Goal: Task Accomplishment & Management: Manage account settings

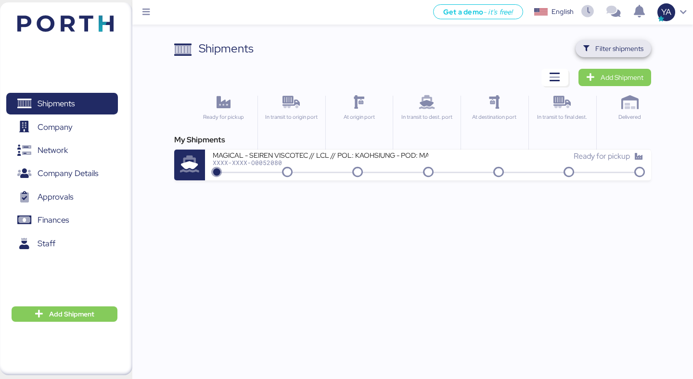
click at [617, 45] on span "Filter shipments" at bounding box center [619, 49] width 48 height 12
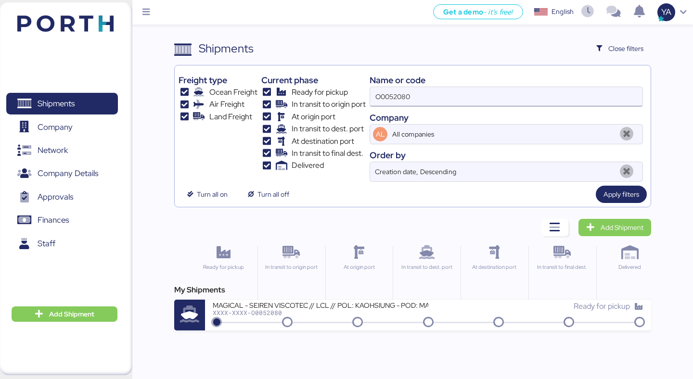
click at [499, 102] on input "O0052080" at bounding box center [506, 96] width 272 height 19
type input "adualink"
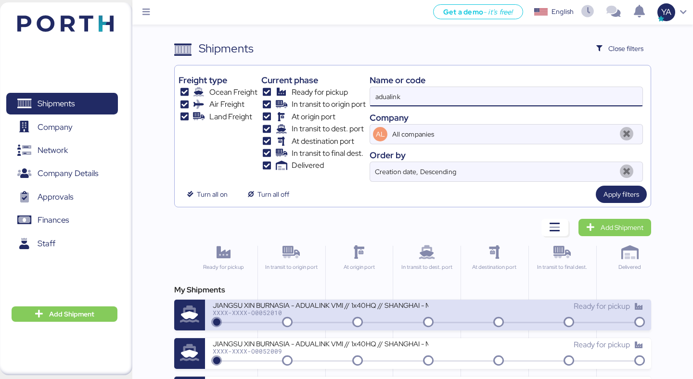
click at [308, 308] on div "JIANGSU XIN BURNASIA - ADUALINK VMI // 1x40HQ // SHANGHAI - MANZANILLO / HBL: B…" at bounding box center [320, 305] width 215 height 8
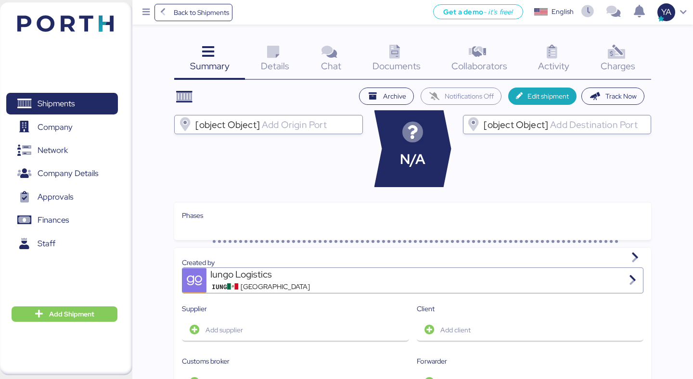
click at [281, 91] on header "Archive Notifications Off Edit shipment Track Now" at bounding box center [412, 96] width 476 height 17
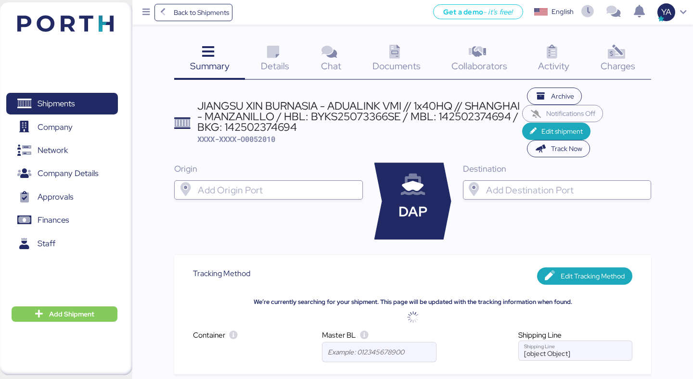
click at [280, 107] on div "JIANGSU XIN BURNASIA - ADUALINK VMI // 1x40HQ // SHANGHAI - MANZANILLO / HBL: B…" at bounding box center [359, 117] width 325 height 32
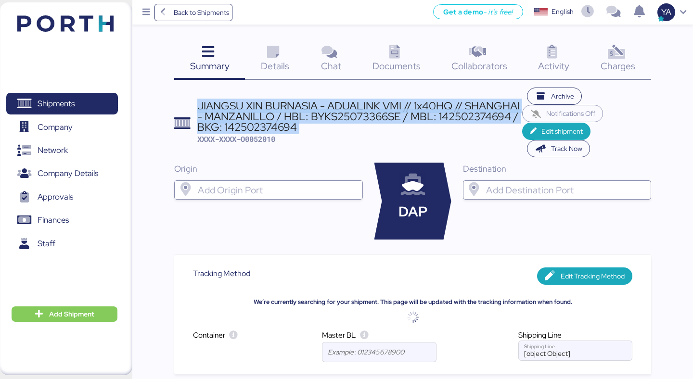
click at [280, 107] on div "JIANGSU XIN BURNASIA - ADUALINK VMI // 1x40HQ // SHANGHAI - MANZANILLO / HBL: B…" at bounding box center [359, 117] width 325 height 32
copy div "JIANGSU XIN BURNASIA - ADUALINK VMI // 1x40HQ // SHANGHAI - MANZANILLO / HBL: B…"
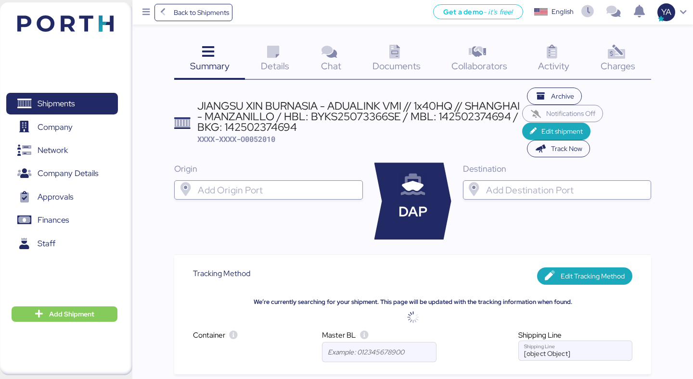
click at [56, 302] on div "Shipments 0 Company 0 Network 0 Company Details 0 Approvals 0 Finances 0 Staff …" at bounding box center [66, 188] width 132 height 373
click at [56, 312] on span "Add Shipment" at bounding box center [71, 314] width 45 height 12
click at [74, 333] on div "Add Shipment Manually" at bounding box center [57, 329] width 75 height 13
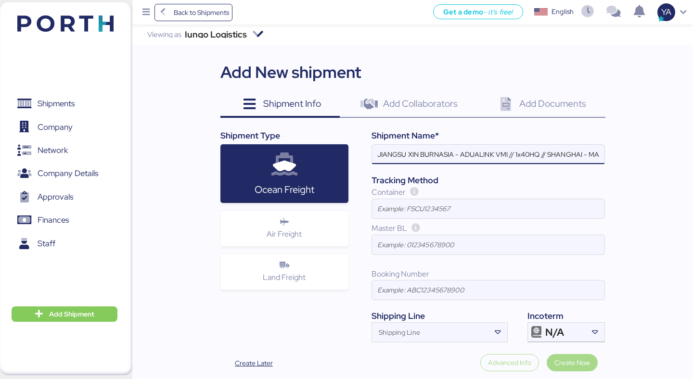
scroll to position [0, 255]
click at [431, 155] on input "JIANGSU XIN BURNASIA - ADUALINK VMI // 1x40HQ // SHANGHAI - MANZANILLO / HBL: B…" at bounding box center [488, 154] width 232 height 19
click at [514, 154] on input "JIANGSU XIN BURNASIA - ADUALINK VMI // 1x40HQ // SHANGHAI - MANZANILLO / HBL: /…" at bounding box center [488, 154] width 232 height 19
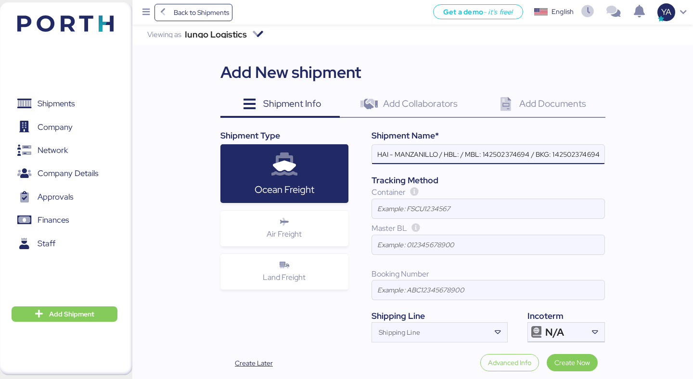
click at [514, 154] on input "JIANGSU XIN BURNASIA - ADUALINK VMI // 1x40HQ // SHANGHAI - MANZANILLO / HBL: /…" at bounding box center [488, 154] width 232 height 19
click at [574, 156] on input "JIANGSU XIN BURNASIA - ADUALINK VMI // 1x40HQ // SHANGHAI - MANZANILLO / HBL: /…" at bounding box center [488, 154] width 232 height 19
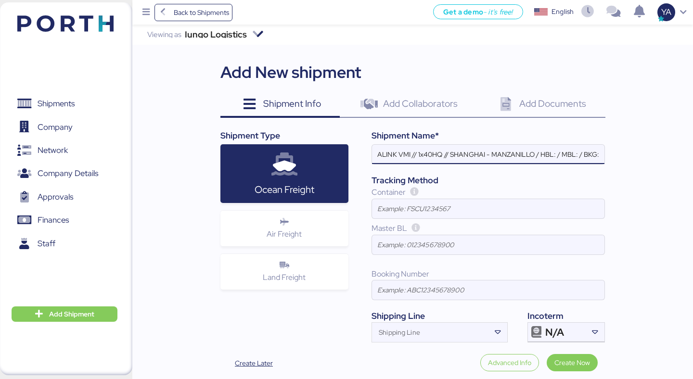
click at [425, 155] on input "JIANGSU XIN BURNASIA - ADUALINK VMI // 1x40HQ // SHANGHAI - MANZANILLO / HBL: /…" at bounding box center [488, 154] width 232 height 19
type input "JIANGSU XIN BURNASIA - ADUALINK VMI // 1x40HQ // SHANGHAI - MANZANILLO / HBL: /…"
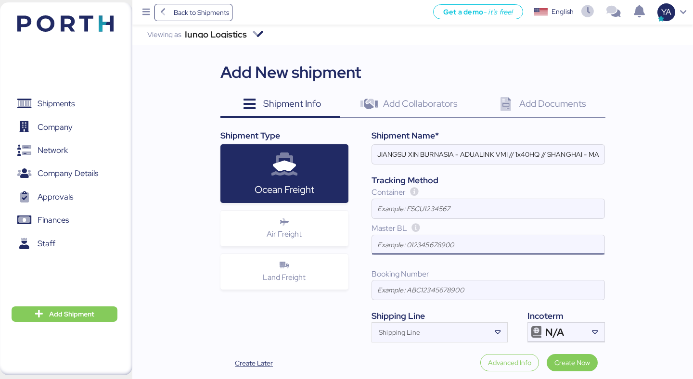
click at [401, 238] on input at bounding box center [488, 244] width 232 height 19
paste input "142502631026"
type input "142502631026"
click at [401, 303] on div "Booking Number" at bounding box center [488, 287] width 233 height 45
click at [401, 301] on div "Booking Number" at bounding box center [488, 287] width 233 height 45
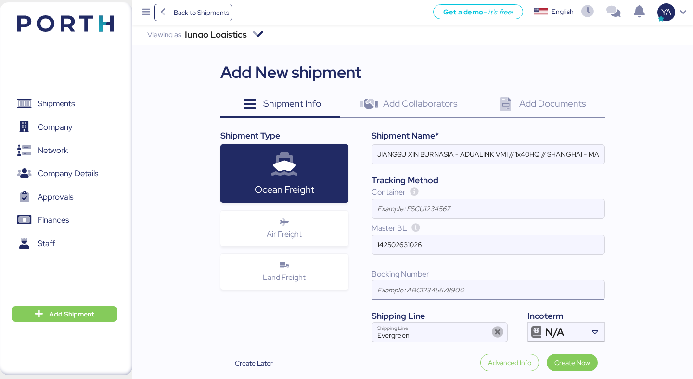
click at [401, 296] on input at bounding box center [488, 290] width 232 height 19
paste input "142502631026"
type input "142502631026"
click at [523, 154] on input "JIANGSU XIN BURNASIA - ADUALINK VMI // 1x40HQ // SHANGHAI - MANZANILLO / HBL: /…" at bounding box center [488, 154] width 232 height 19
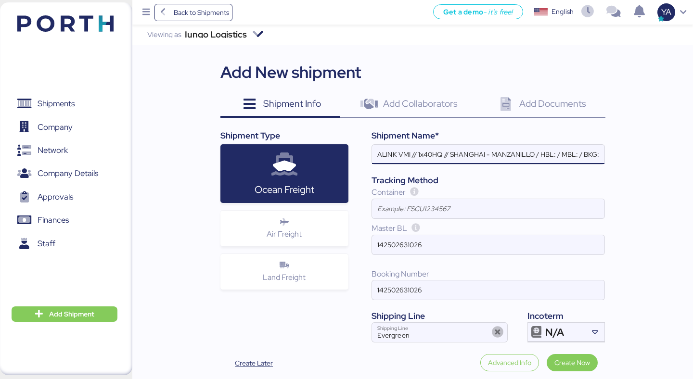
click at [556, 154] on input "JIANGSU XIN BURNASIA - ADUALINK VMI // 1x40HQ // SHANGHAI - MANZANILLO / HBL: /…" at bounding box center [488, 154] width 232 height 19
paste input "NO.BYKS25084465SE"
click at [541, 155] on input "JIANGSU XIN BURNASIA - ADUALINK VMI // 1x40HQ // SHANGHAI - MANZANILLO / HBL: N…" at bounding box center [488, 154] width 232 height 19
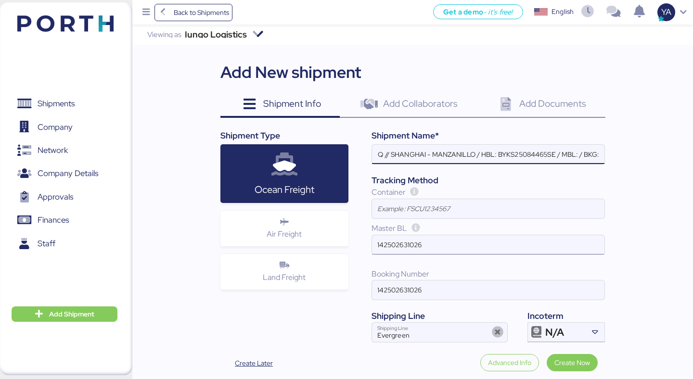
click at [409, 247] on input "142502631026" at bounding box center [488, 244] width 232 height 19
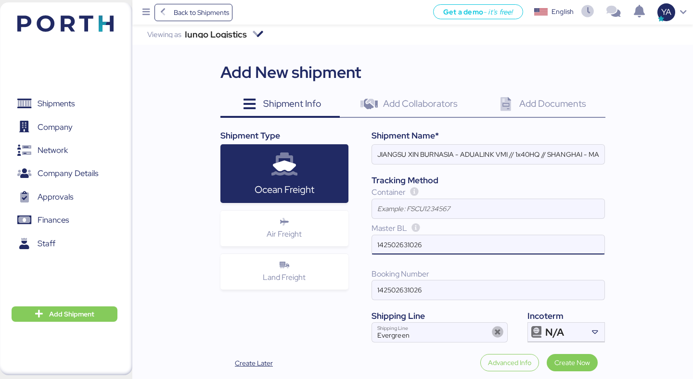
click at [409, 247] on input "142502631026" at bounding box center [488, 244] width 232 height 19
click at [594, 153] on input "JIANGSU XIN BURNASIA - ADUALINK VMI // 1x40HQ // SHANGHAI - MANZANILLO / HBL: B…" at bounding box center [488, 154] width 232 height 19
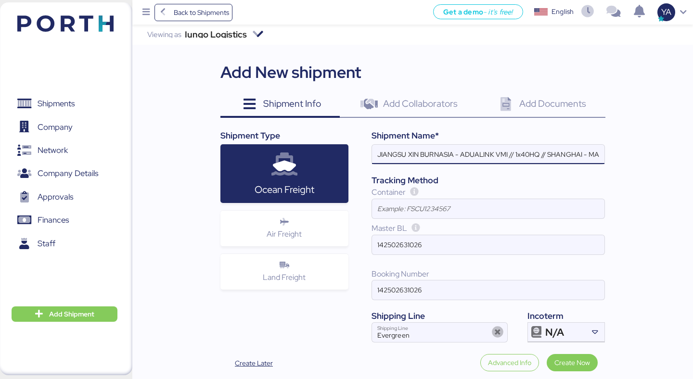
scroll to position [0, 159]
click at [580, 156] on input "JIANGSU XIN BURNASIA - ADUALINK VMI // 1x40HQ // SHANGHAI - MANZANILLO / HBL: B…" at bounding box center [488, 154] width 232 height 19
paste input "142502631026"
click at [577, 156] on input "JIANGSU XIN BURNASIA - ADUALINK VMI // 1x40HQ // SHANGHAI - MANZANILLO / HBL: B…" at bounding box center [488, 154] width 232 height 19
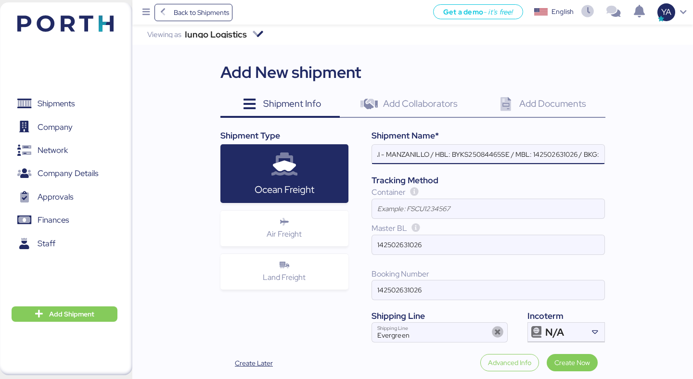
paste input "142502631026"
click at [486, 153] on input "JIANGSU XIN BURNASIA - ADUALINK VMI // 1x40HQ // SHANGHAI - MANZANILLO / HBL: B…" at bounding box center [488, 154] width 232 height 19
click at [479, 140] on div "Shipment Name*" at bounding box center [488, 135] width 233 height 13
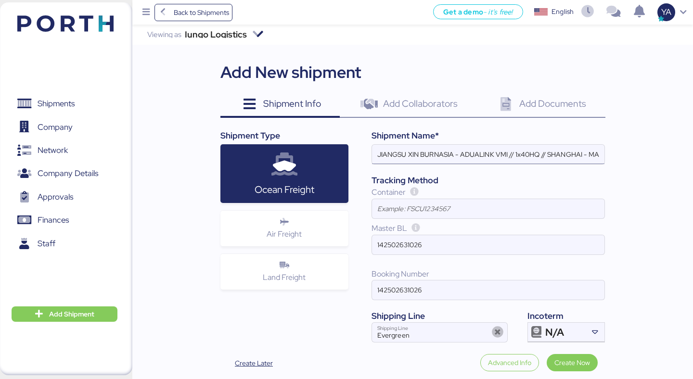
click at [541, 161] on input "JIANGSU XIN BURNASIA - ADUALINK VMI // 1x40HQ // SHANGHAI - MANZANILLO / HBL: B…" at bounding box center [488, 154] width 232 height 19
click at [536, 151] on input "JIANGSU XIN BURNASIA - ADUALINK VMI // 1x40HQ // SHANGHAI - MANZANILLO / HBL: B…" at bounding box center [488, 154] width 232 height 19
click at [484, 154] on input "JIANGSU XIN BURNASIA - ADUALINK VMI // 1x40HQ // SHANGHAI - MANZANILLO / HBL: B…" at bounding box center [488, 154] width 232 height 19
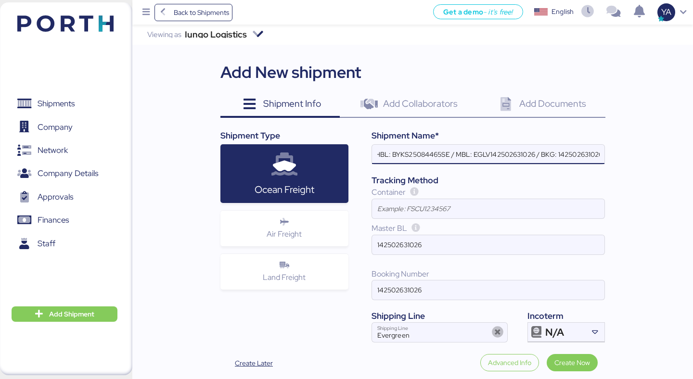
type input "JIANGSU XIN BURNASIA - ADUALINK VMI // 1x40HQ // SHANGHAI - MANZANILLO / HBL: B…"
click at [542, 162] on input "JIANGSU XIN BURNASIA - ADUALINK VMI // 1x40HQ // SHANGHAI - MANZANILLO / HBL: B…" at bounding box center [488, 154] width 232 height 19
click at [538, 151] on input "JIANGSU XIN BURNASIA - ADUALINK VMI // 1x40HQ // SHANGHAI - MANZANILLO / HBL: B…" at bounding box center [488, 154] width 232 height 19
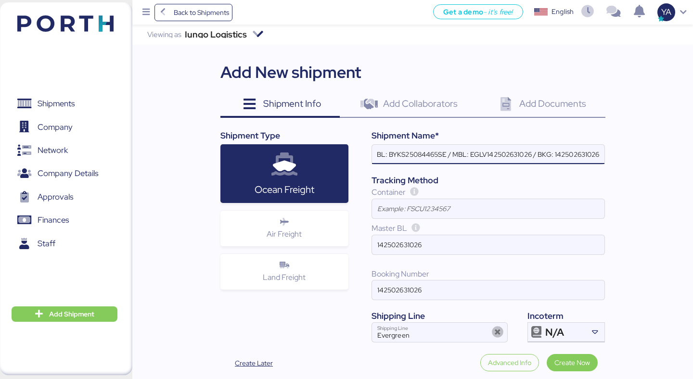
click at [505, 155] on input "JIANGSU XIN BURNASIA - ADUALINK VMI // 1x40HQ // SHANGHAI - MANZANILLO / HBL: B…" at bounding box center [488, 154] width 232 height 19
click at [451, 248] on input "142502631026" at bounding box center [488, 244] width 232 height 19
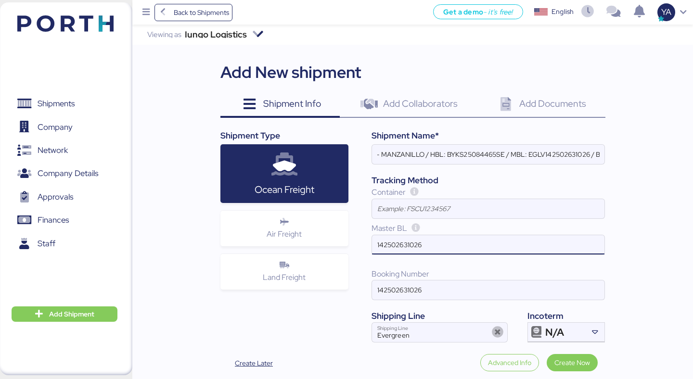
scroll to position [0, 0]
click at [451, 248] on input "142502631026" at bounding box center [488, 244] width 232 height 19
paste input "EGLV"
type input "EGLV142502631026"
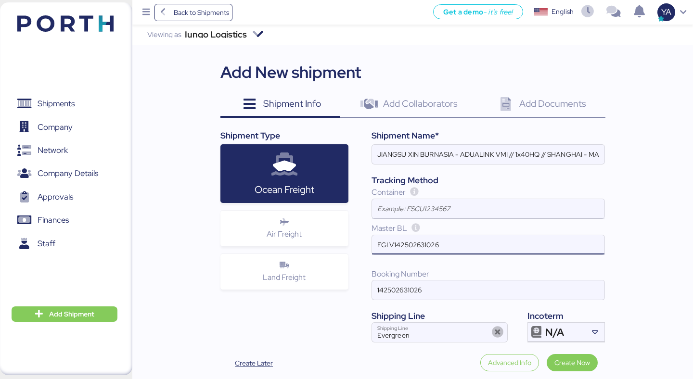
click at [535, 208] on input at bounding box center [488, 208] width 232 height 19
paste input "EMCU8849964"
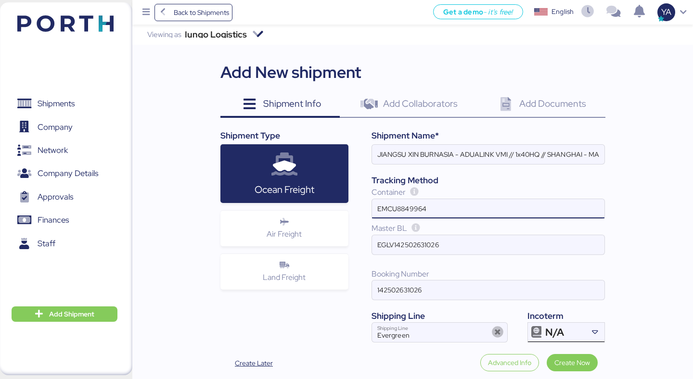
type input "EMCU8849964"
click at [563, 337] on span "N/A" at bounding box center [554, 332] width 19 height 9
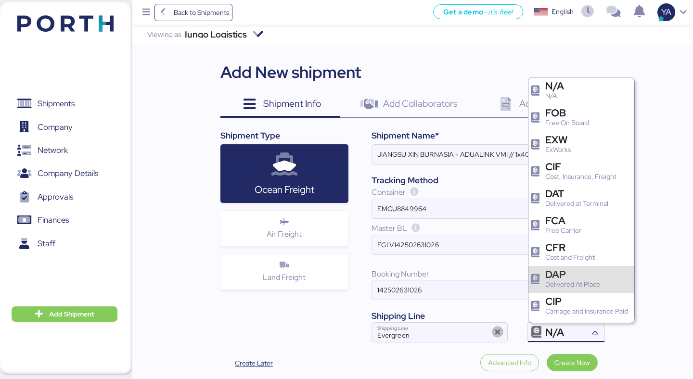
click at [569, 288] on div "Delivered At Place" at bounding box center [572, 285] width 55 height 10
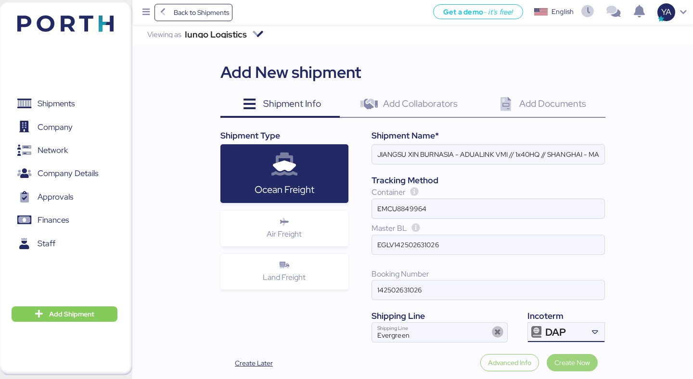
click at [574, 365] on span "Create Now" at bounding box center [572, 363] width 36 height 12
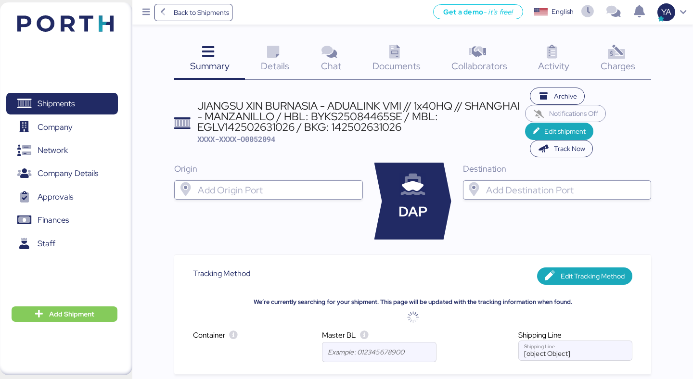
click at [414, 218] on span "DAP" at bounding box center [412, 212] width 29 height 21
click at [449, 221] on div "Origin DAP Destination" at bounding box center [412, 201] width 476 height 77
click at [266, 70] on span "Details" at bounding box center [275, 66] width 28 height 13
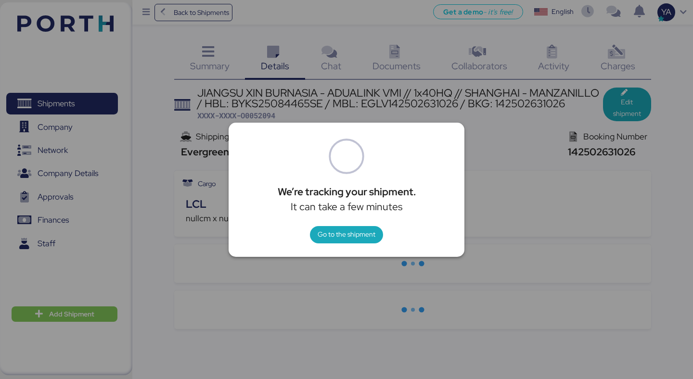
click at [352, 245] on div "We’re tracking your shipment. It can take a few minutes Go to the shipment" at bounding box center [347, 190] width 236 height 134
click at [352, 240] on span "Go to the shipment" at bounding box center [347, 235] width 58 height 12
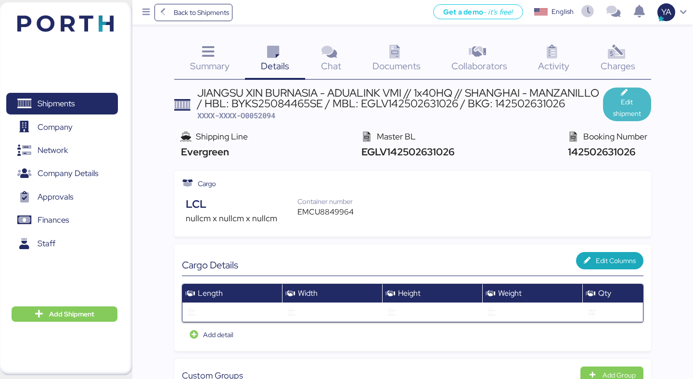
click at [628, 102] on span "Edit shipment" at bounding box center [627, 107] width 33 height 23
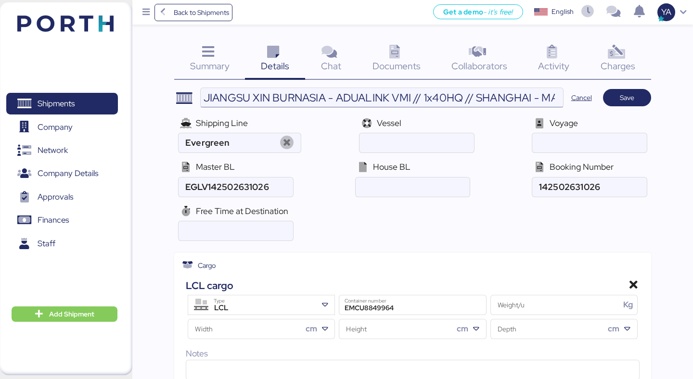
click at [496, 99] on input "JIANGSU XIN BURNASIA - ADUALINK VMI // 1x40HQ // SHANGHAI - MANZANILLO / HBL: B…" at bounding box center [382, 97] width 362 height 19
click at [410, 97] on input "JIANGSU XIN BURNASIA - ADUALINK VMI // 1x40HQ // SHANGHAI - MANZANILLO / HBL: B…" at bounding box center [382, 97] width 362 height 19
click at [262, 98] on input "JIANGSU XIN BURNASIA - ADUALINK VMI // 1x40HQ // SHANGHAI - MANZANILLO / HBL: B…" at bounding box center [382, 97] width 362 height 19
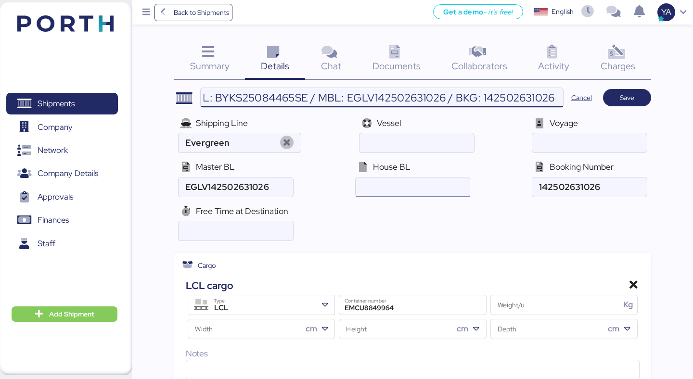
click at [403, 186] on input "ocean" at bounding box center [413, 187] width 114 height 19
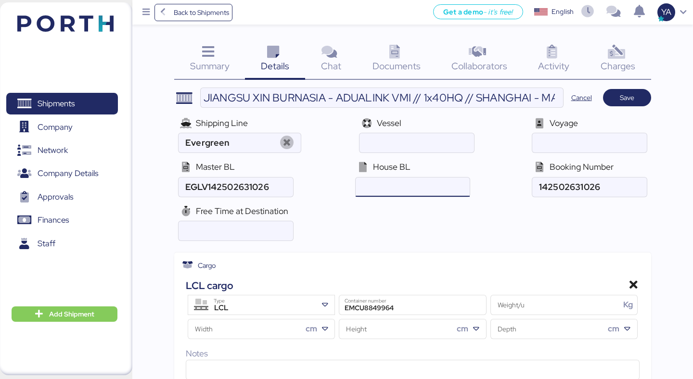
paste input "BYKS25084465SE"
type input "BYKS25084465SE"
click at [230, 234] on input "number" at bounding box center [236, 230] width 114 height 19
type input "28"
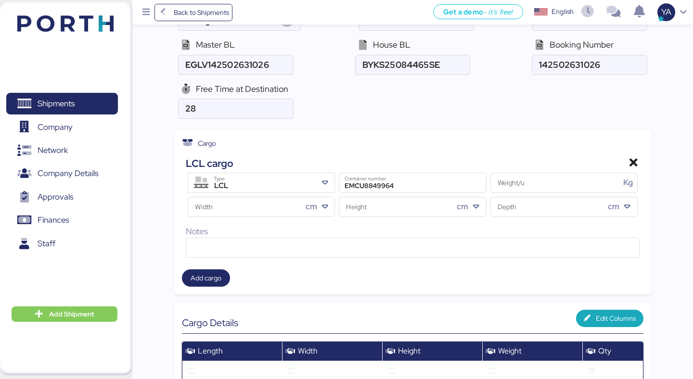
scroll to position [124, 0]
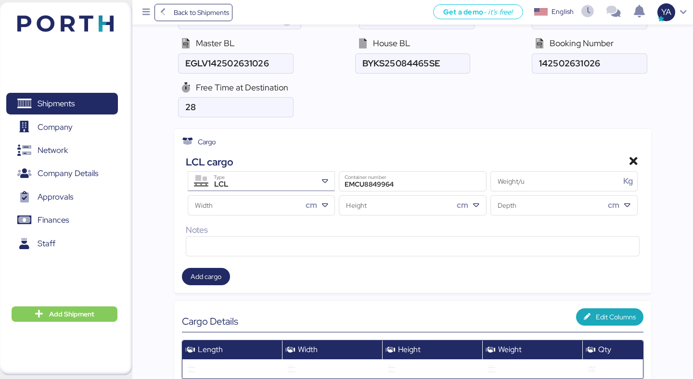
click at [288, 176] on div "LCL Type" at bounding box center [262, 181] width 109 height 19
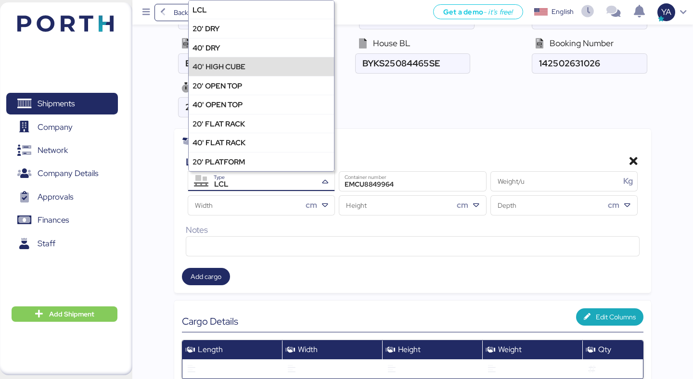
click at [269, 66] on div "40' HIGH CUBE" at bounding box center [261, 66] width 145 height 19
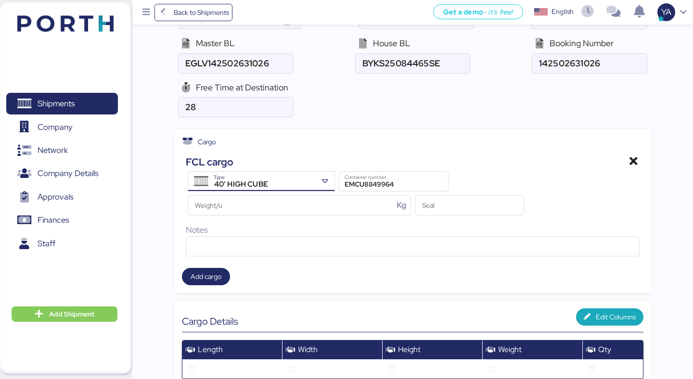
click at [353, 104] on div "Free Time at Destination 28" at bounding box center [412, 99] width 476 height 44
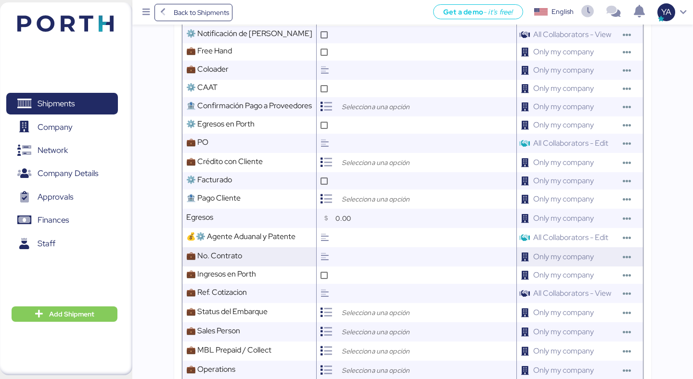
scroll to position [647, 0]
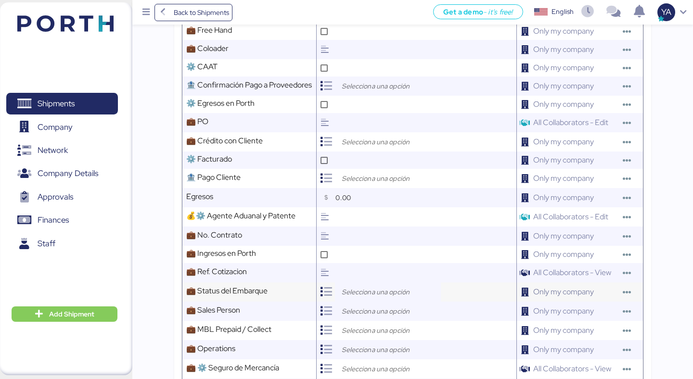
click at [339, 297] on div at bounding box center [388, 291] width 106 height 19
click at [365, 310] on div "Open" at bounding box center [362, 315] width 22 height 10
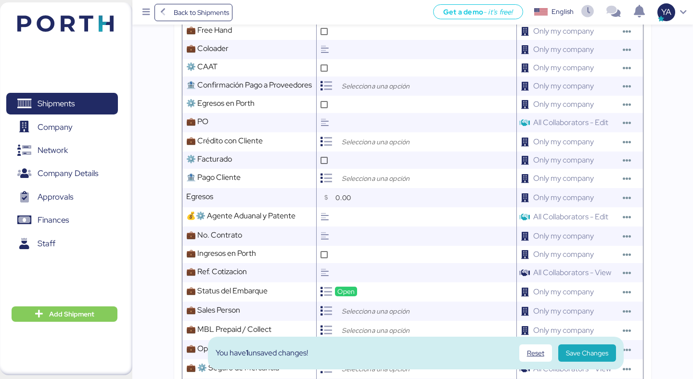
click at [365, 310] on input "search" at bounding box center [390, 312] width 101 height 12
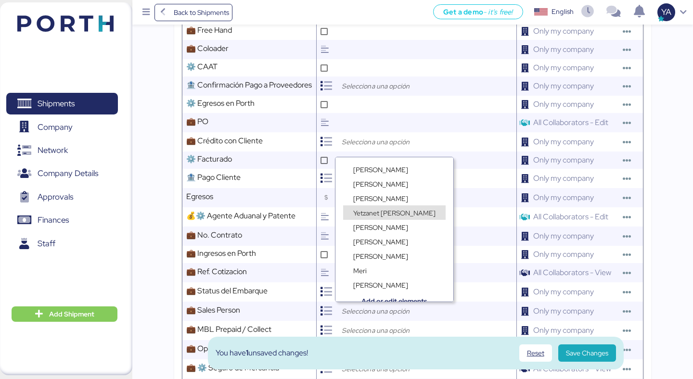
click at [383, 206] on div "Yetzanet Armenta" at bounding box center [394, 212] width 103 height 14
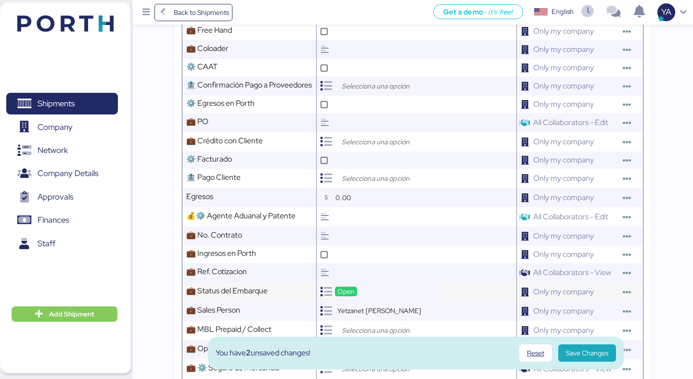
scroll to position [685, 0]
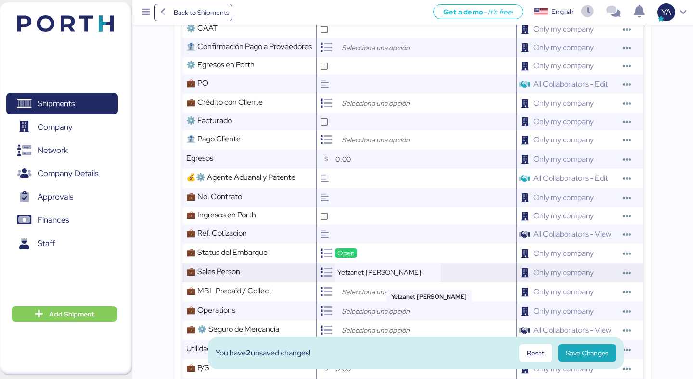
click at [366, 282] on div "Yetzanet Armenta" at bounding box center [388, 272] width 106 height 19
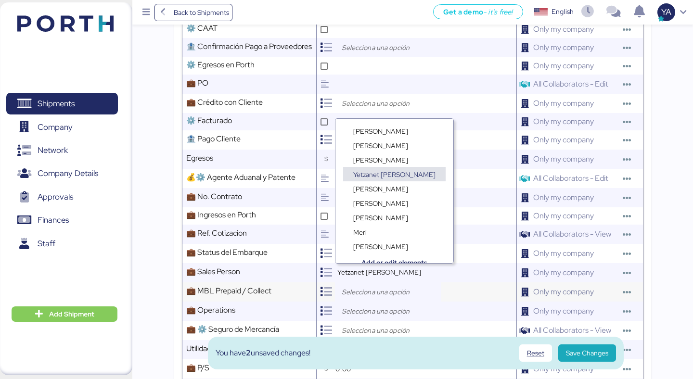
click at [366, 291] on input "search" at bounding box center [390, 292] width 101 height 12
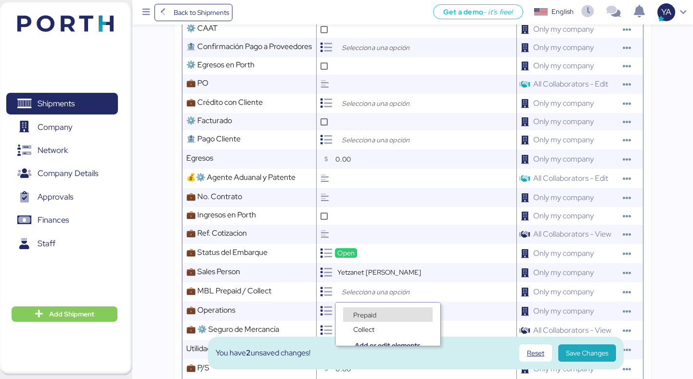
click at [374, 320] on div "Collect" at bounding box center [387, 324] width 105 height 14
click at [374, 316] on span "Prepaid" at bounding box center [364, 315] width 23 height 9
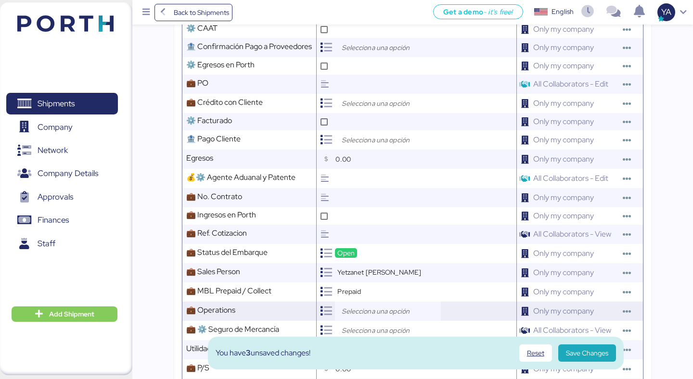
click at [374, 309] on input "search" at bounding box center [390, 312] width 101 height 12
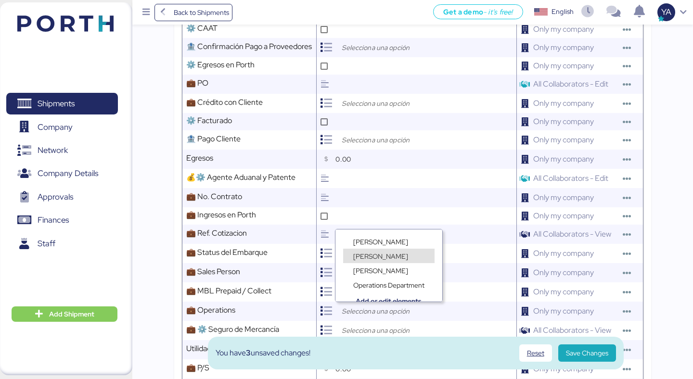
click at [368, 256] on span "Lorely Velarde" at bounding box center [380, 256] width 55 height 9
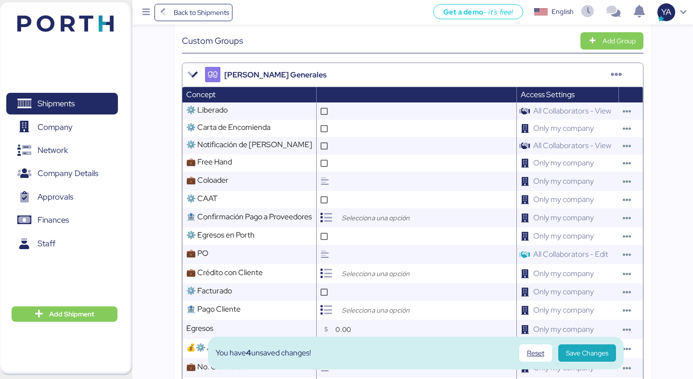
scroll to position [513, 0]
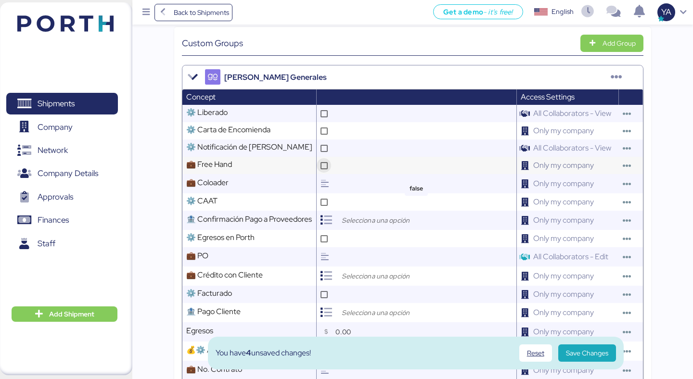
click at [322, 165] on icon at bounding box center [323, 165] width 5 height 5
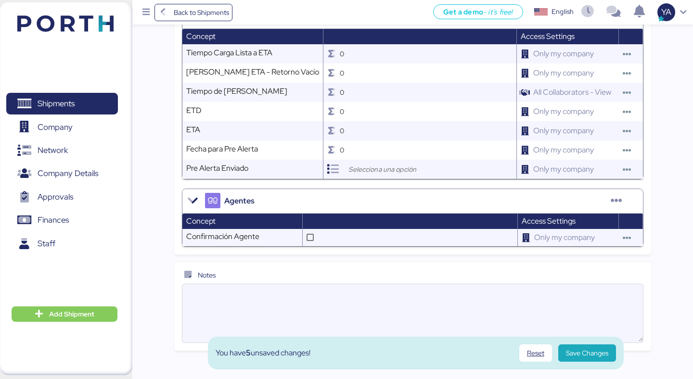
scroll to position [1184, 0]
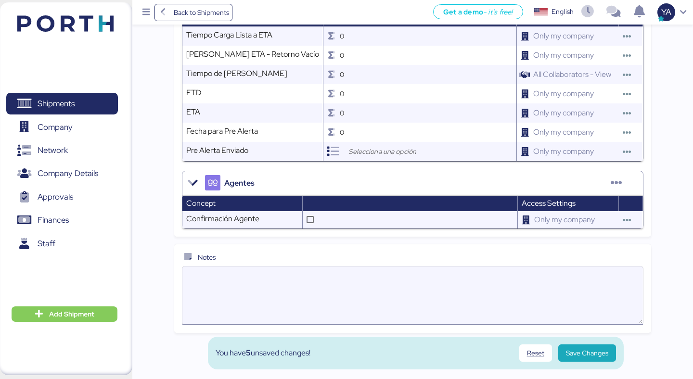
click at [259, 292] on textarea at bounding box center [412, 296] width 460 height 56
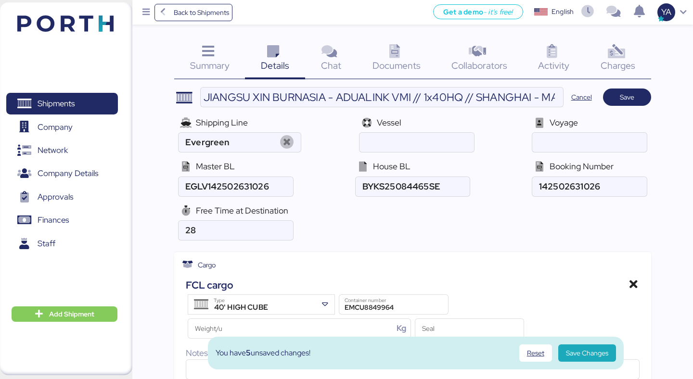
scroll to position [0, 0]
type textarea "1/3 EMPATE DE CONTENEDOR"
click at [235, 335] on input "Weight/u Kg" at bounding box center [290, 329] width 205 height 19
type input "9120"
click at [577, 349] on span "Save Changes" at bounding box center [587, 353] width 42 height 12
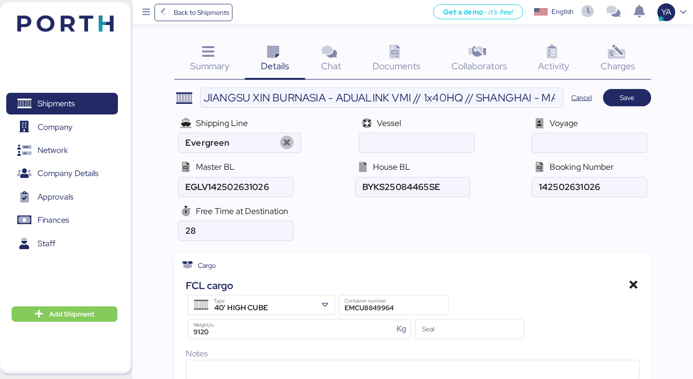
click at [641, 102] on span "Save" at bounding box center [627, 97] width 33 height 13
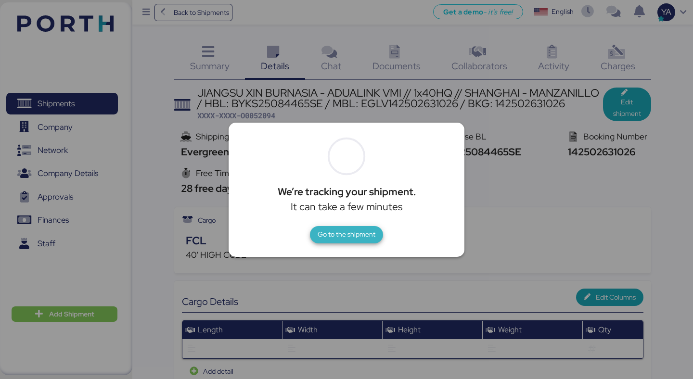
click at [354, 229] on span "Go to the shipment" at bounding box center [347, 235] width 58 height 12
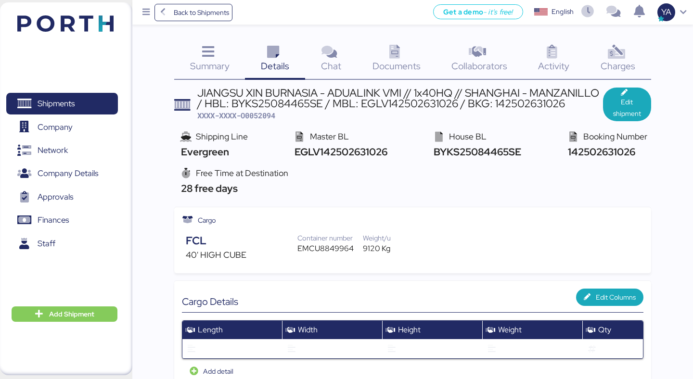
click at [391, 52] on icon at bounding box center [394, 52] width 21 height 14
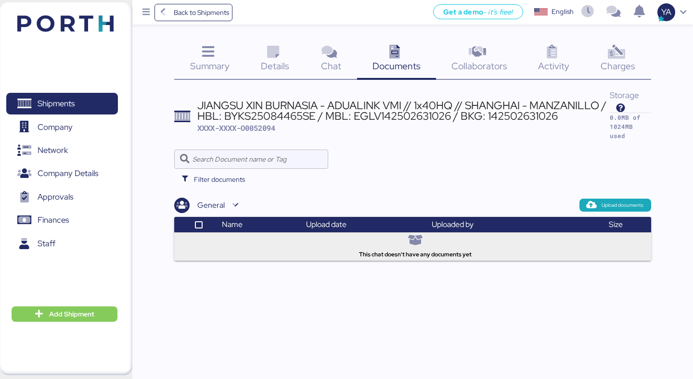
click at [608, 198] on div "General Upload documents" at bounding box center [412, 205] width 476 height 15
click at [608, 201] on span "Upload documents" at bounding box center [623, 205] width 42 height 9
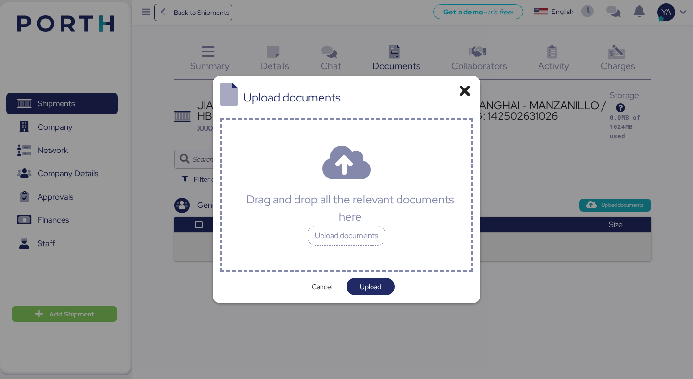
click at [359, 162] on div "Drag and drop all the relevant documents here Upload documents" at bounding box center [346, 195] width 253 height 154
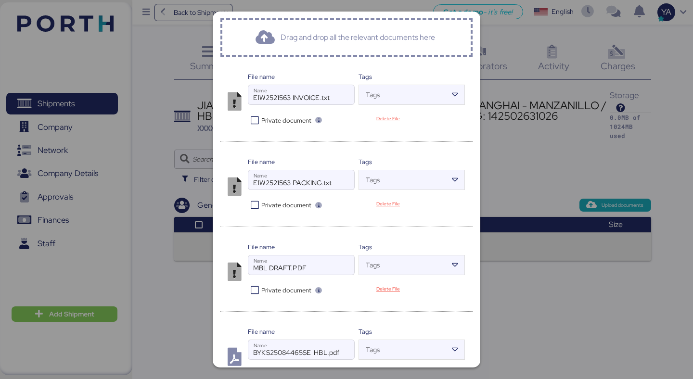
scroll to position [64, 0]
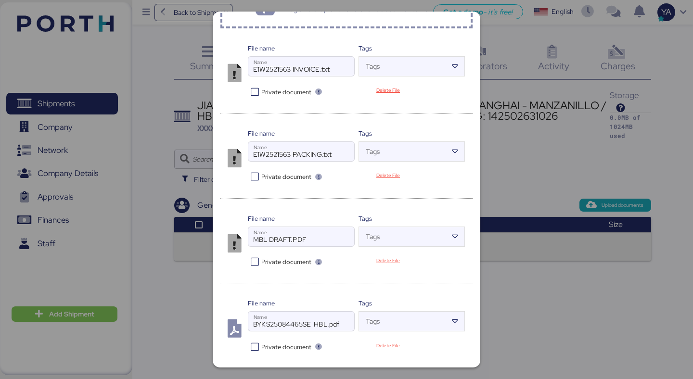
click at [269, 264] on span "Private document" at bounding box center [286, 261] width 50 height 9
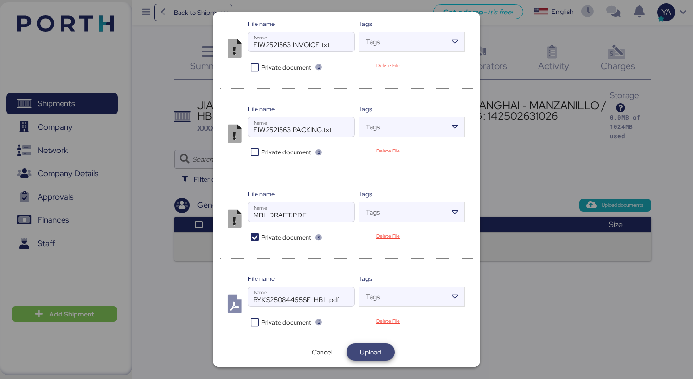
click at [371, 351] on span "Upload" at bounding box center [370, 352] width 21 height 12
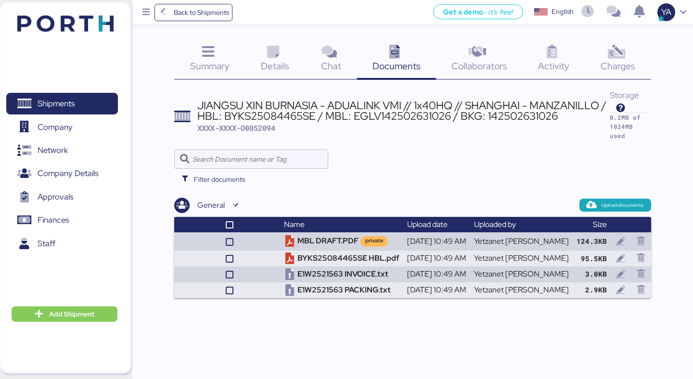
click at [385, 113] on div "JIANGSU XIN BURNASIA - ADUALINK VMI // 1x40HQ // SHANGHAI - MANZANILLO / HBL: B…" at bounding box center [403, 111] width 412 height 22
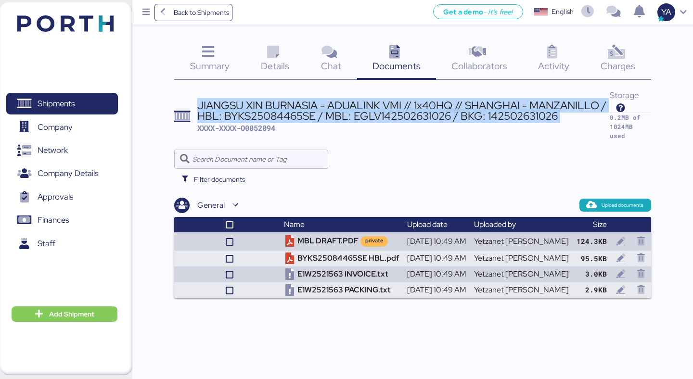
click at [385, 113] on div "JIANGSU XIN BURNASIA - ADUALINK VMI // 1x40HQ // SHANGHAI - MANZANILLO / HBL: B…" at bounding box center [403, 111] width 412 height 22
copy div "JIANGSU XIN BURNASIA - ADUALINK VMI // 1x40HQ // SHANGHAI - MANZANILLO / HBL: B…"
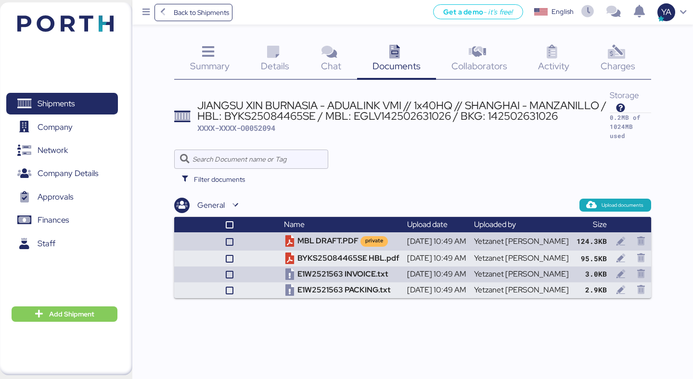
click at [256, 130] on span "XXXX-XXXX-O0052094" at bounding box center [236, 128] width 78 height 10
copy span "O0052094"
click at [77, 311] on span "Add Shipment" at bounding box center [71, 314] width 45 height 12
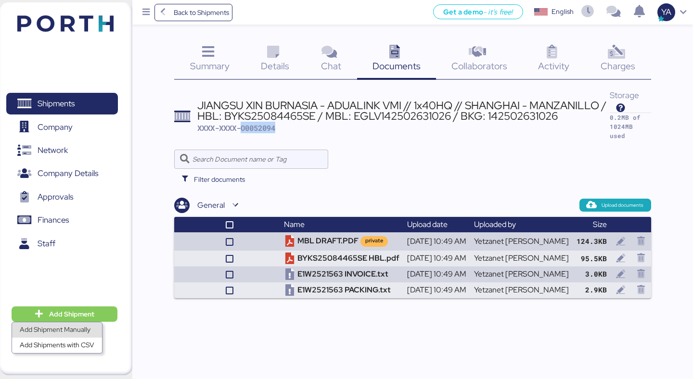
click at [66, 330] on div "Add Shipment Manually" at bounding box center [57, 329] width 75 height 13
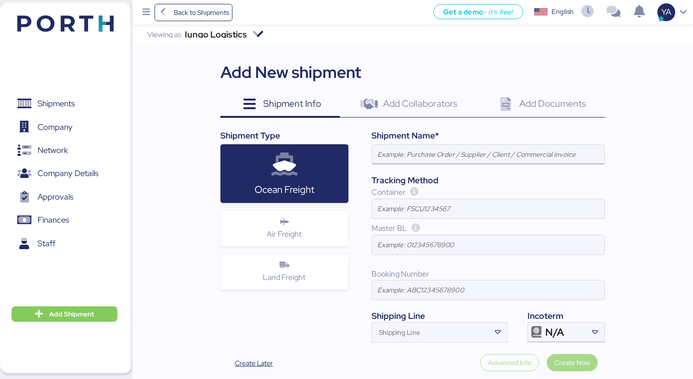
click at [392, 145] on input at bounding box center [488, 154] width 232 height 19
paste input "JIANGSU XIN BURNASIA - ADUALINK VMI // 1x40HQ // SHANGHAI - MANZANILLO / HBL: B…"
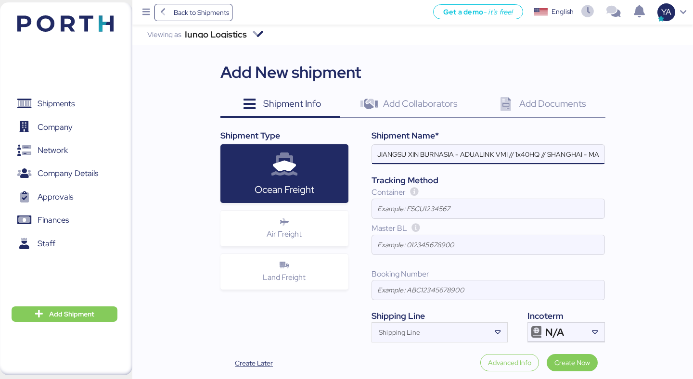
scroll to position [0, 270]
click at [586, 149] on input "JIANGSU XIN BURNASIA - ADUALINK VMI // 1x40HQ // SHANGHAI - MANZANILLO / HBL: B…" at bounding box center [488, 154] width 232 height 19
click at [545, 150] on input "JIANGSU XIN BURNASIA - ADUALINK VMI // 1x40HQ // SHANGHAI - MANZANILLO / HBL: B…" at bounding box center [488, 154] width 232 height 19
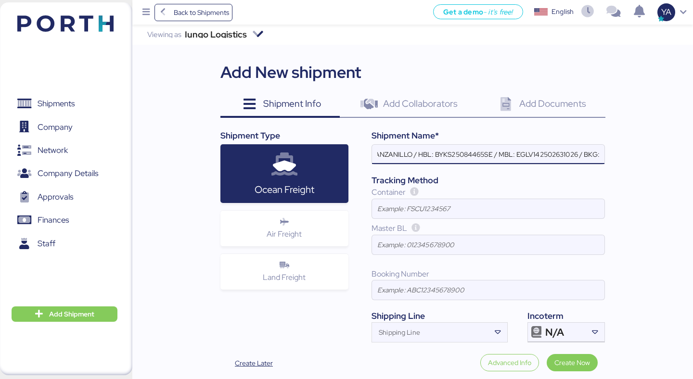
click at [545, 150] on input "JIANGSU XIN BURNASIA - ADUALINK VMI // 1x40HQ // SHANGHAI - MANZANILLO / HBL: B…" at bounding box center [488, 154] width 232 height 19
click at [523, 150] on input "JIANGSU XIN BURNASIA - ADUALINK VMI // 1x40HQ // SHANGHAI - MANZANILLO / HBL: B…" at bounding box center [488, 154] width 232 height 19
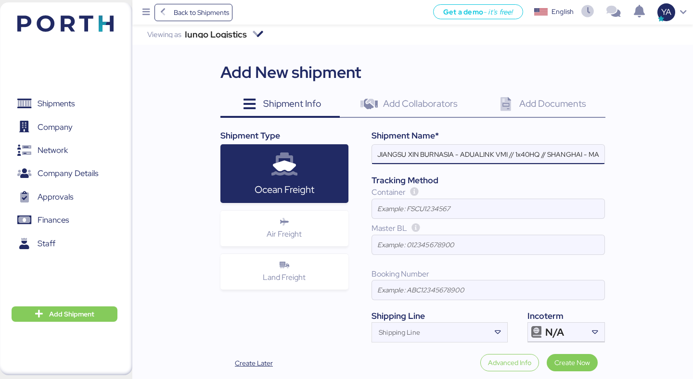
click at [503, 143] on div "Shipment Name* JIANGSU XIN BURNASIA - ADUALINK VMI // 1x40HQ // SHANGHAI - MANZ…" at bounding box center [476, 235] width 256 height 213
click at [504, 155] on input "JIANGSU XIN BURNASIA - ADUALINK VMI // 1x40HQ // SHANGHAI - MANZANILLO / HBL: /…" at bounding box center [488, 154] width 232 height 19
click at [555, 153] on input "JIANGSU XIN BURNASIA - ADUALINK VMI // 1x40HQ // SHANGHAI - MANZANILLO / HBL: /…" at bounding box center [488, 154] width 232 height 19
paste input "NO.BYKS25084466SE"
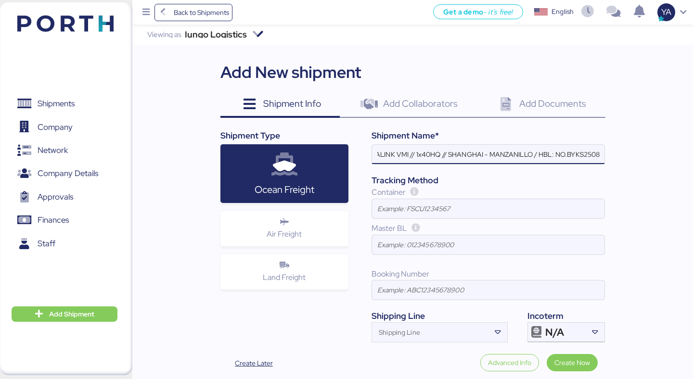
scroll to position [0, 128]
click at [540, 155] on input "JIANGSU XIN BURNASIA - ADUALINK VMI // 1x40HQ // SHANGHAI - MANZANILLO / HBL: N…" at bounding box center [488, 154] width 232 height 19
paste input "142502631069"
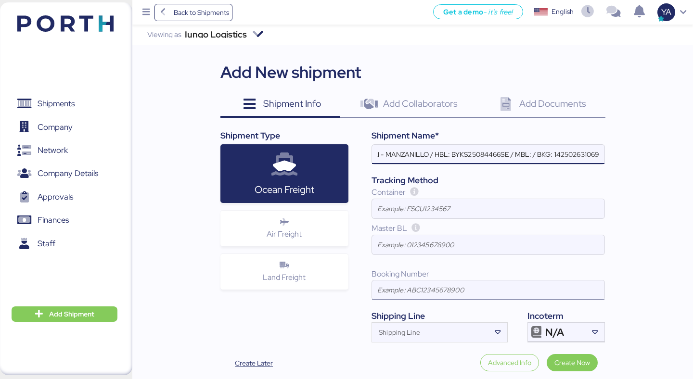
type input "JIANGSU XIN BURNASIA - ADUALINK VMI // 1x40HQ // SHANGHAI - MANZANILLO / HBL: B…"
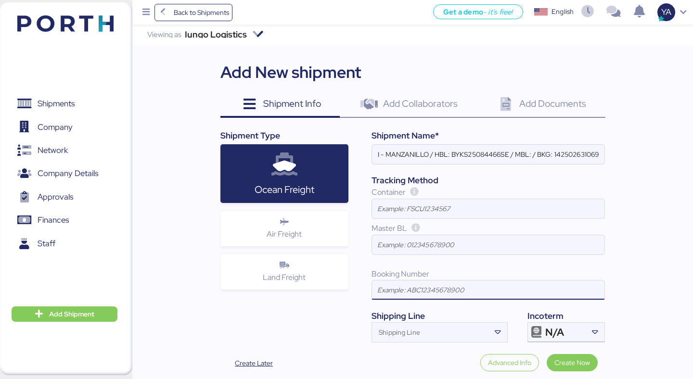
click at [556, 294] on input at bounding box center [488, 290] width 232 height 19
paste input "142502631069"
type input "142502631069"
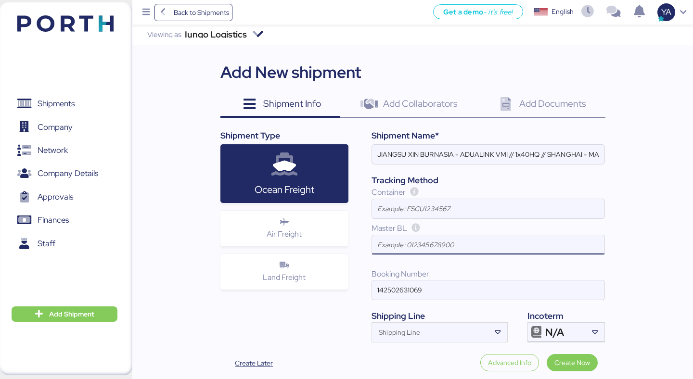
click at [407, 252] on input at bounding box center [488, 244] width 232 height 19
paste input "EGLV142502631069"
type input "EGLV142502631069"
click at [544, 345] on div "Add New shipment Shipment Info 0 Add Collaborators 0 Add Documents 0 Shipment T…" at bounding box center [412, 219] width 385 height 319
click at [544, 336] on div at bounding box center [536, 332] width 17 height 19
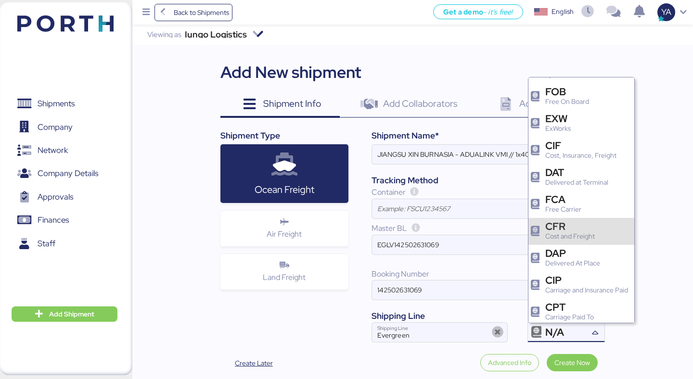
scroll to position [25, 0]
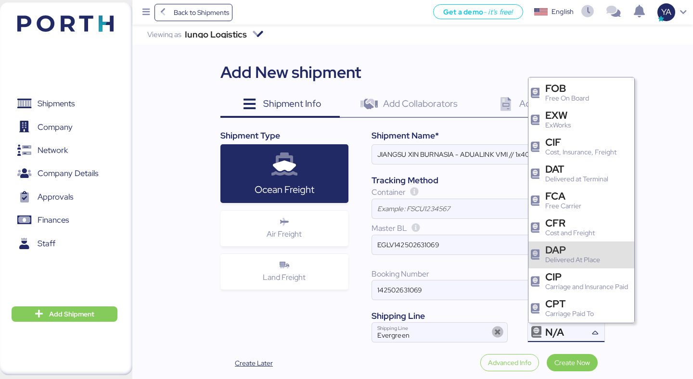
click at [552, 254] on div "DAP" at bounding box center [572, 250] width 55 height 10
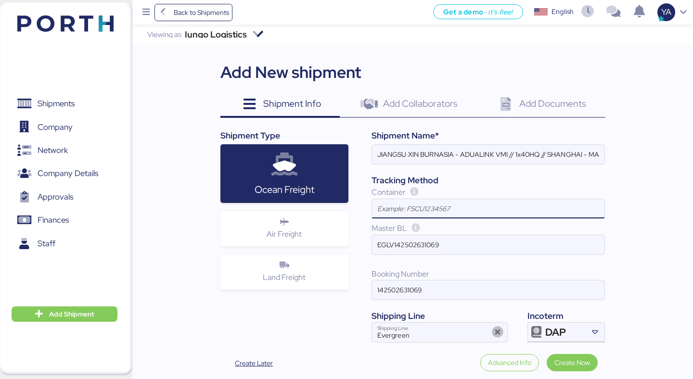
click at [426, 214] on input at bounding box center [488, 208] width 232 height 19
paste input "GCXU6369920"
type input "GCXU6369920"
click at [580, 365] on span "Create Now" at bounding box center [572, 363] width 36 height 12
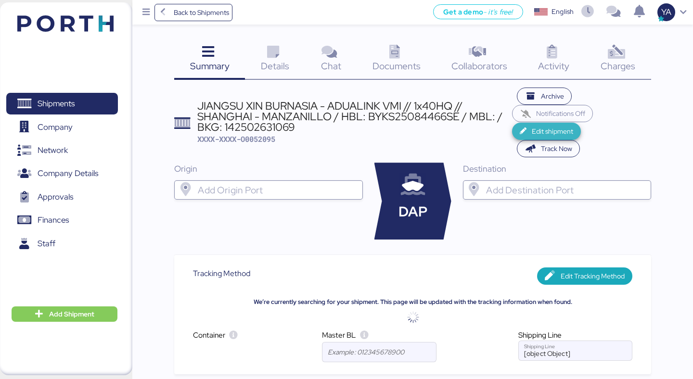
click at [548, 127] on span "Edit shipment" at bounding box center [552, 132] width 41 height 12
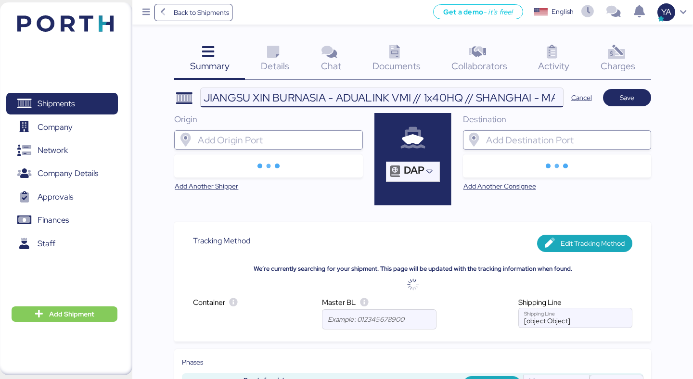
click at [462, 100] on input "JIANGSU XIN BURNASIA - ADUALINK VMI // 1x40HQ // SHANGHAI - MANZANILLO / HBL: B…" at bounding box center [382, 97] width 362 height 19
click at [269, 69] on span "Details" at bounding box center [275, 66] width 28 height 13
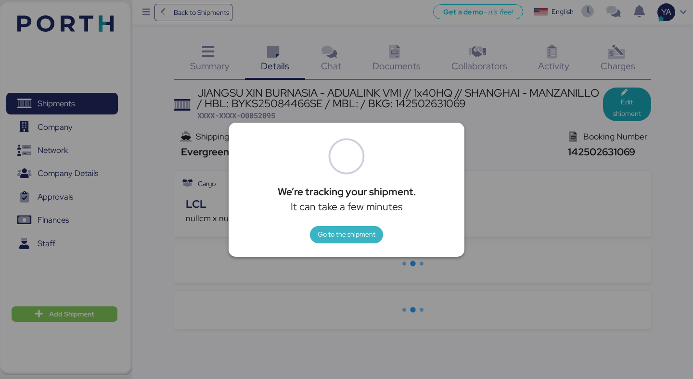
click at [332, 231] on span "Go to the shipment" at bounding box center [347, 235] width 58 height 12
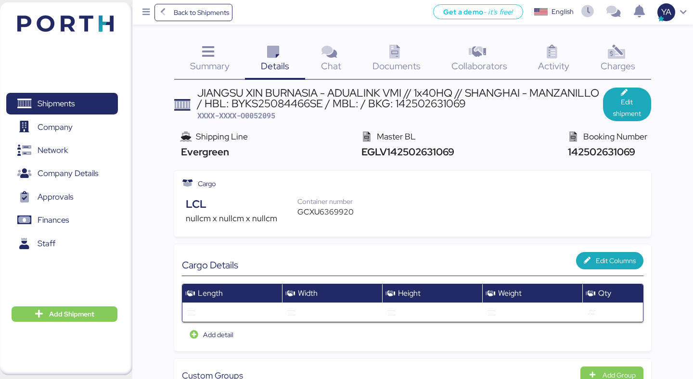
click at [410, 151] on span "EGLV142502631069" at bounding box center [406, 151] width 95 height 13
copy div "EGLV142502631069"
click at [623, 90] on icon "button" at bounding box center [626, 93] width 10 height 7
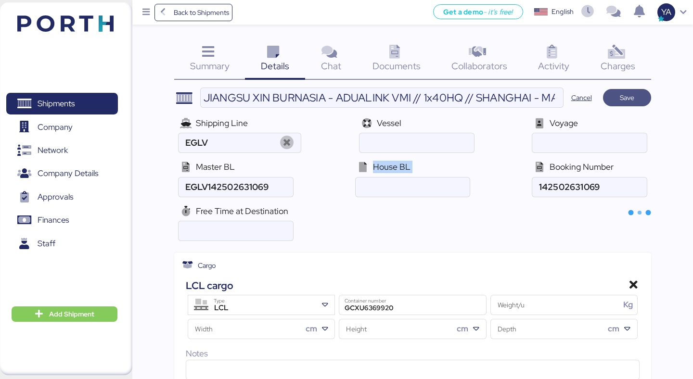
type input "Evergreen"
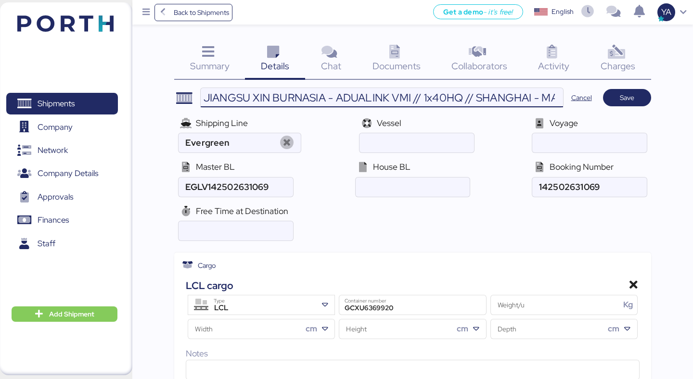
click at [453, 96] on input "JIANGSU XIN BURNASIA - ADUALINK VMI // 1x40HQ // SHANGHAI - MANZANILLO / HBL: B…" at bounding box center [382, 97] width 362 height 19
click at [445, 98] on input "JIANGSU XIN BURNASIA - ADUALINK VMI // 1x40HQ // SHANGHAI - MANZANILLO / HBL: B…" at bounding box center [382, 97] width 362 height 19
paste input "EGLV142502631069"
type input "JIANGSU XIN BURNASIA - ADUALINK VMI // 1x40HQ // SHANGHAI - MANZANILLO / HBL: B…"
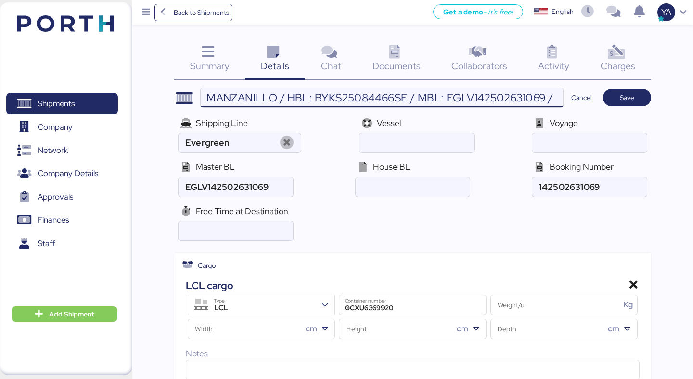
click at [206, 238] on input "number" at bounding box center [236, 230] width 114 height 19
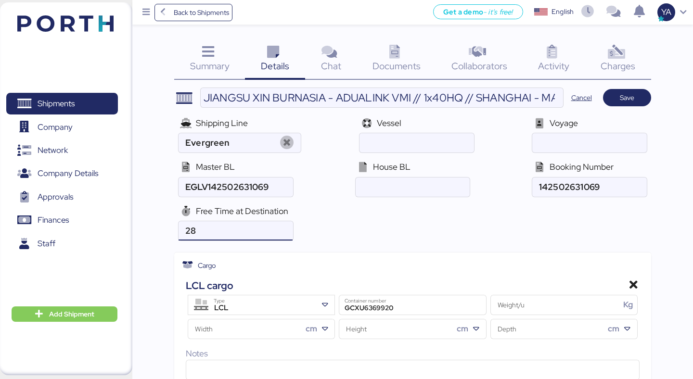
type input "28"
click at [466, 95] on input "JIANGSU XIN BURNASIA - ADUALINK VMI // 1x40HQ // SHANGHAI - MANZANILLO / HBL: B…" at bounding box center [382, 97] width 362 height 19
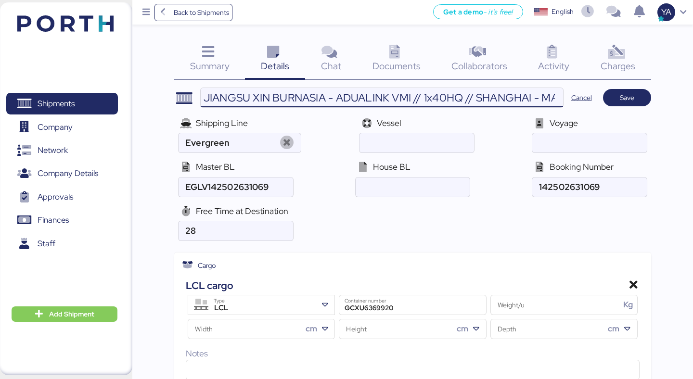
scroll to position [0, 437]
click at [251, 94] on input "JIANGSU XIN BURNASIA - ADUALINK VMI // 1x40HQ // SHANGHAI - MANZANILLO / HBL: B…" at bounding box center [382, 97] width 362 height 19
click at [392, 188] on input "ocean" at bounding box center [413, 187] width 114 height 19
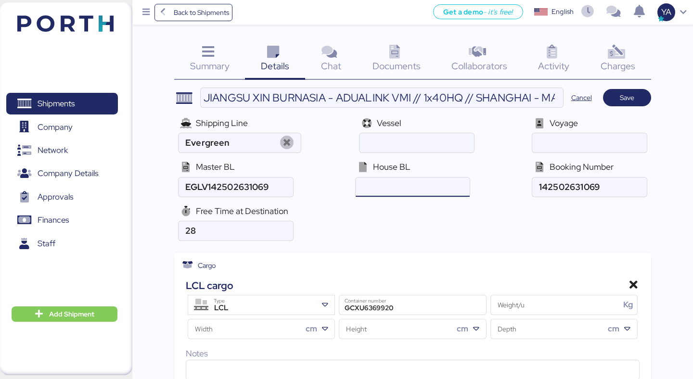
paste input "BYKS25084466SE"
type input "BYKS25084466SE"
click at [379, 228] on div "Free Time at Destination 28" at bounding box center [412, 223] width 476 height 44
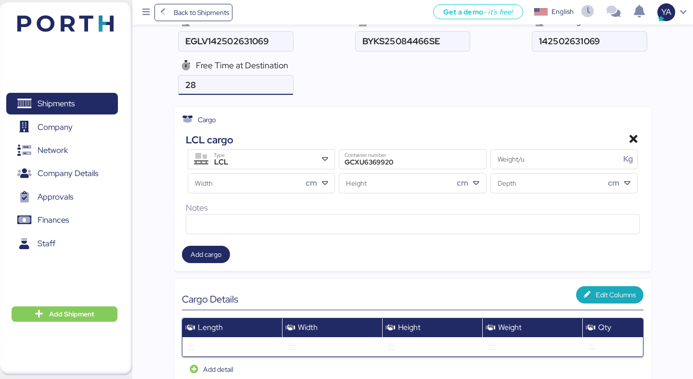
scroll to position [148, 0]
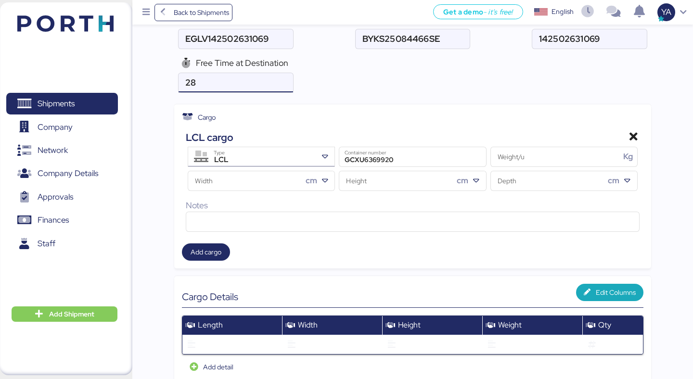
click at [293, 151] on div "LCL Type" at bounding box center [262, 156] width 109 height 19
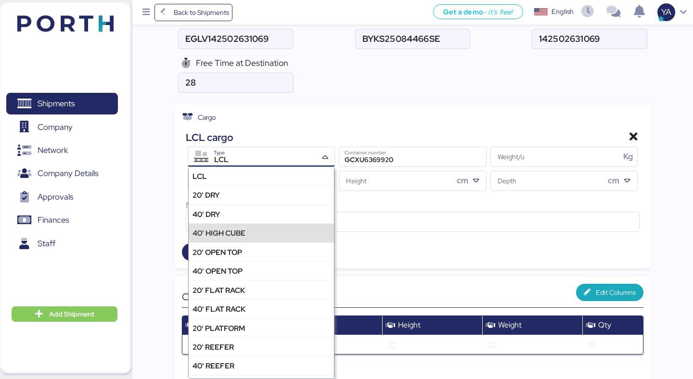
click at [254, 230] on div "40' HIGH CUBE" at bounding box center [261, 232] width 145 height 19
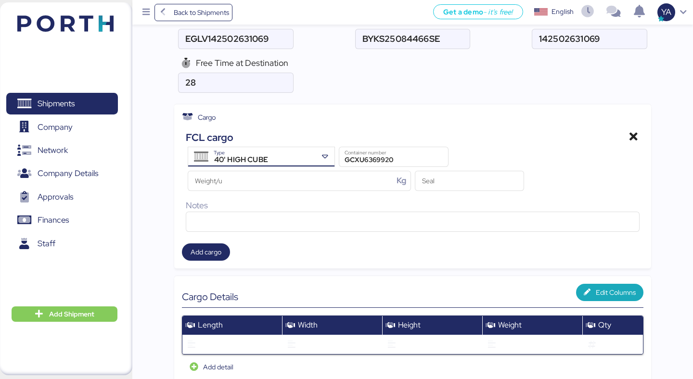
click at [367, 111] on div "Cargo FCL cargo 40' HIGH CUBE Type GCXU6369920 Container number Weight/u Kg Sea…" at bounding box center [412, 186] width 476 height 164
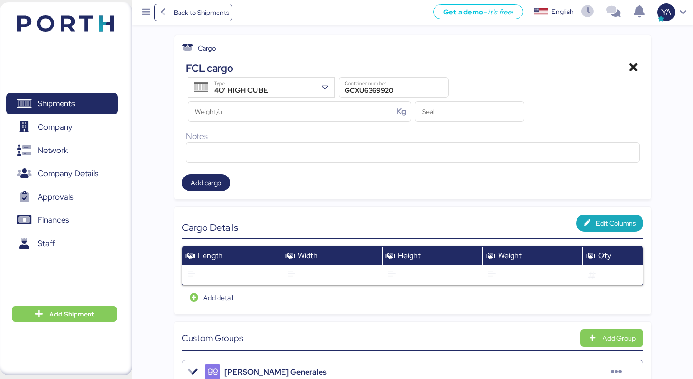
scroll to position [209, 0]
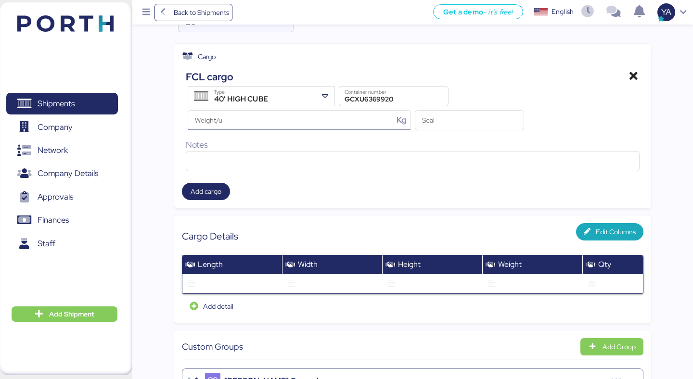
click at [244, 126] on input "Weight/u Kg" at bounding box center [290, 120] width 205 height 19
type input "9001"
click at [510, 134] on div "FCL cargo 40' HIGH CUBE Type GCXU6369920 Container number 9001 Weight/u Kg Seal…" at bounding box center [412, 120] width 453 height 102
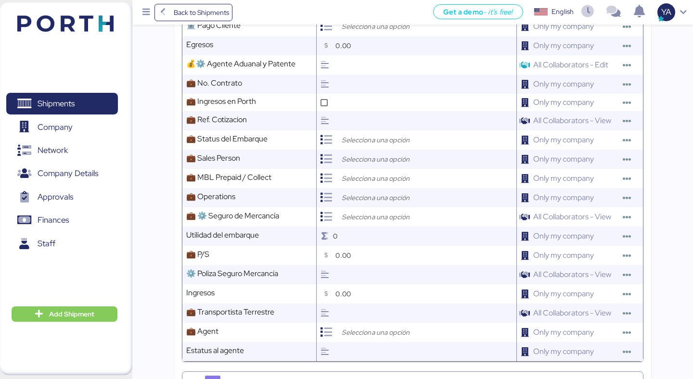
scroll to position [1145, 0]
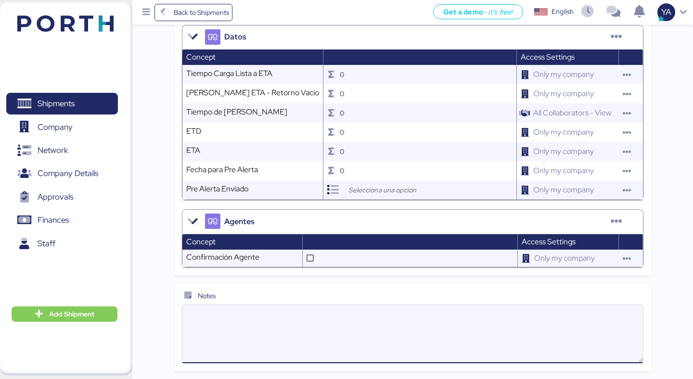
click at [304, 319] on textarea at bounding box center [412, 334] width 460 height 56
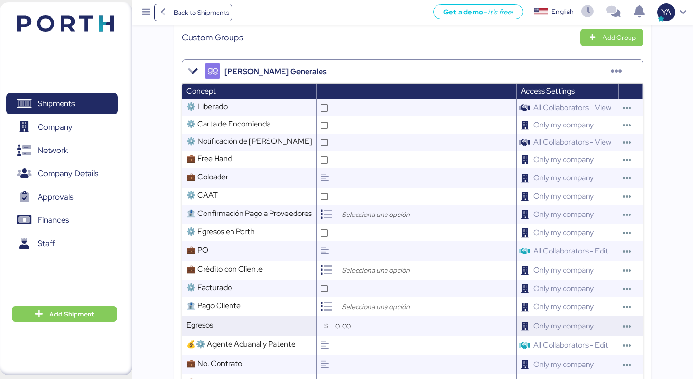
scroll to position [520, 0]
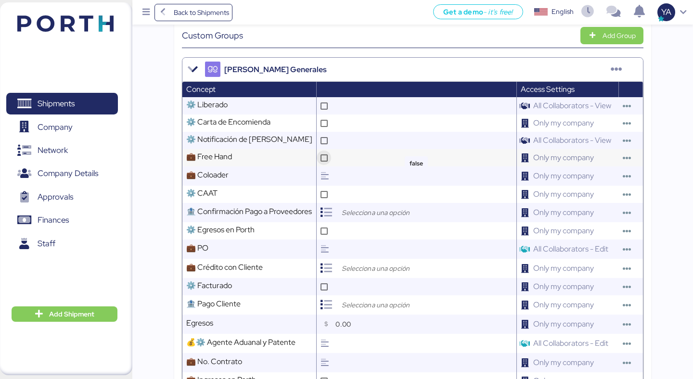
type textarea "2/3 Empate de contenedores"
click at [322, 158] on icon at bounding box center [323, 157] width 5 height 5
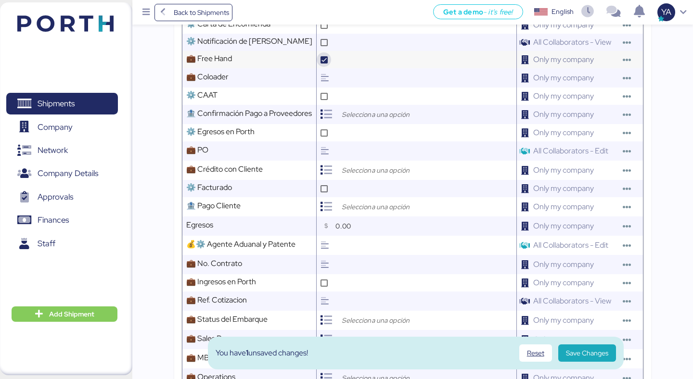
scroll to position [624, 0]
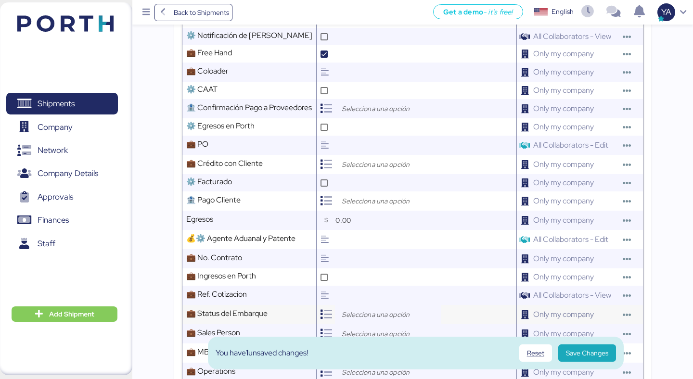
click at [348, 317] on input "search" at bounding box center [390, 315] width 101 height 12
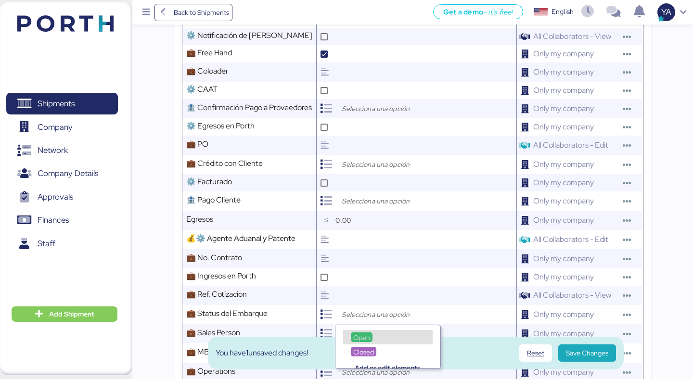
click at [363, 334] on span "Open" at bounding box center [361, 337] width 17 height 9
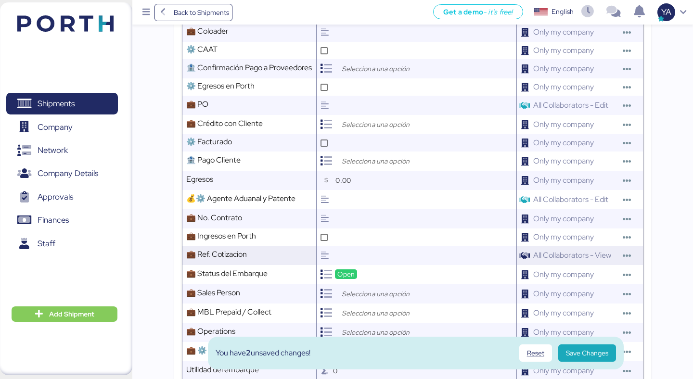
scroll to position [675, 0]
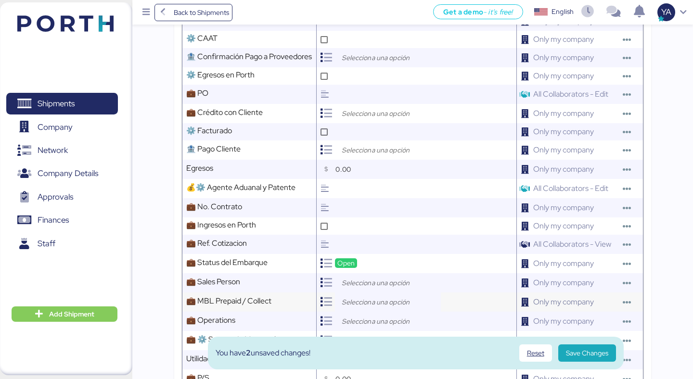
click at [368, 296] on input "search" at bounding box center [390, 302] width 101 height 12
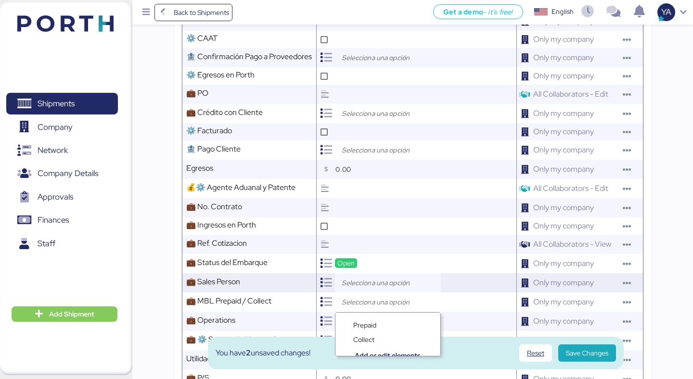
click at [368, 283] on input "search" at bounding box center [390, 283] width 101 height 12
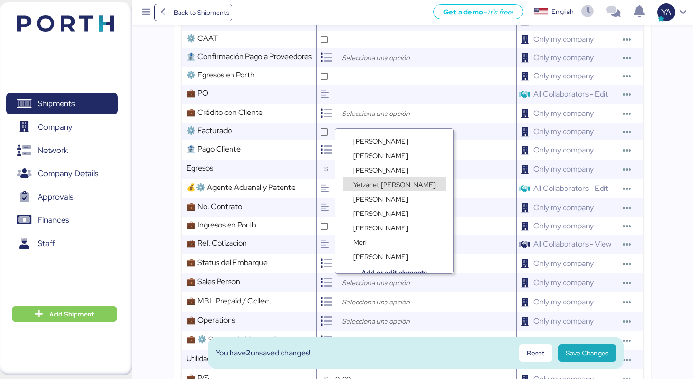
click at [370, 183] on span "Yetzanet Armenta" at bounding box center [394, 184] width 82 height 9
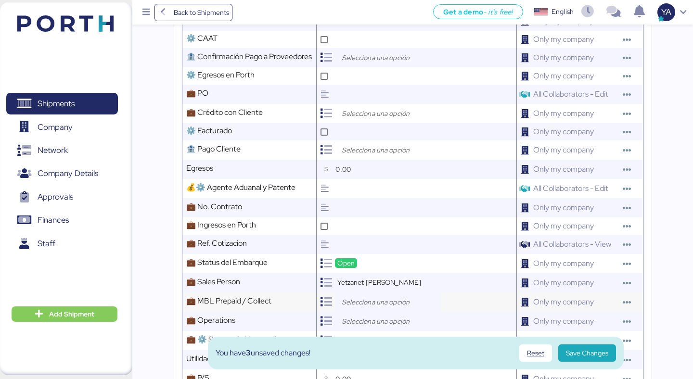
click at [361, 298] on input "search" at bounding box center [390, 302] width 101 height 12
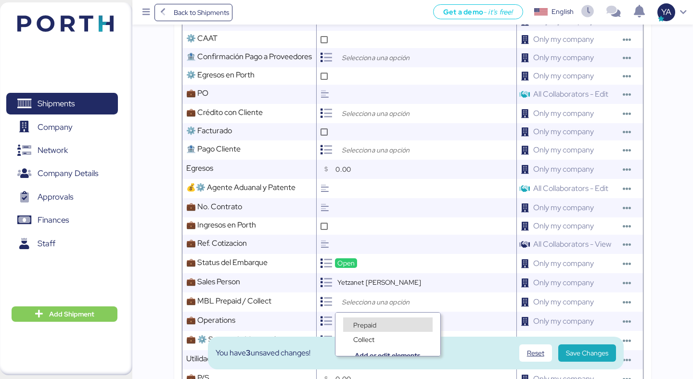
click at [364, 324] on span "Prepaid" at bounding box center [364, 325] width 23 height 9
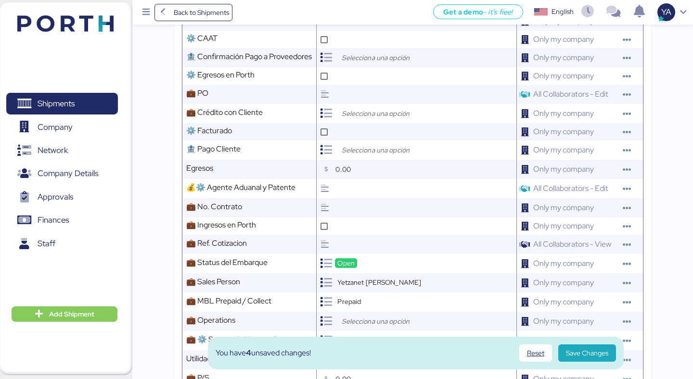
click at [364, 323] on input "search" at bounding box center [390, 322] width 101 height 12
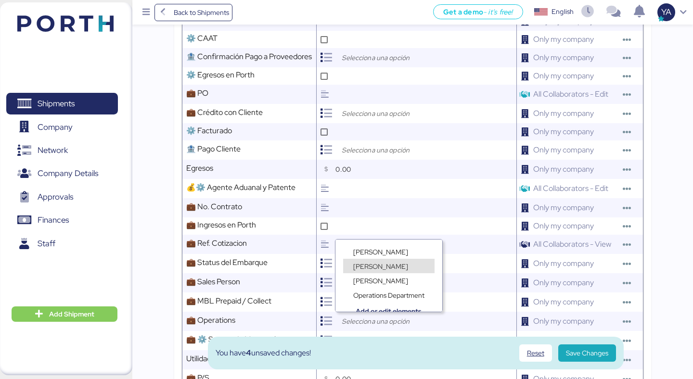
click at [370, 265] on span "Lorely Velarde" at bounding box center [380, 266] width 55 height 9
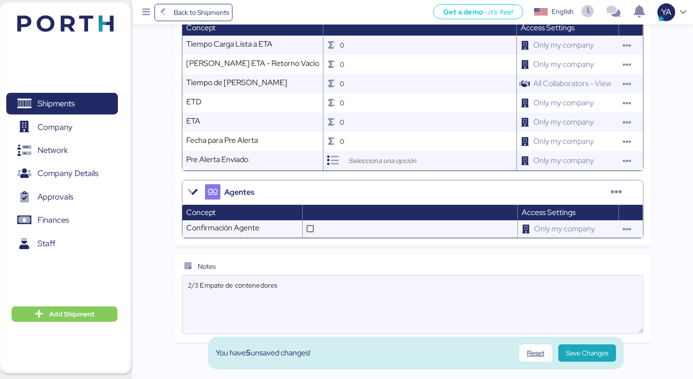
scroll to position [1184, 0]
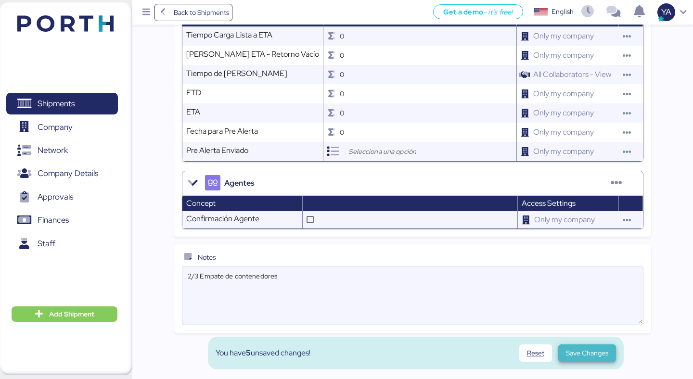
click at [610, 356] on span "Save Changes" at bounding box center [587, 353] width 58 height 17
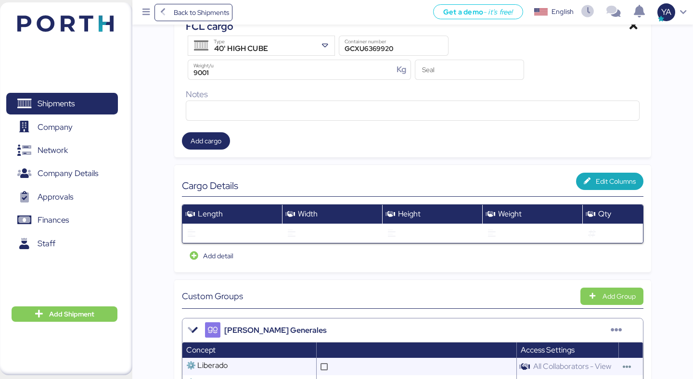
scroll to position [0, 0]
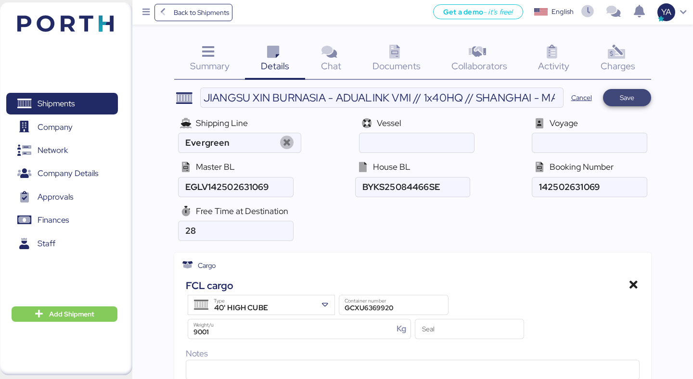
click at [635, 100] on span "Save" at bounding box center [627, 97] width 33 height 13
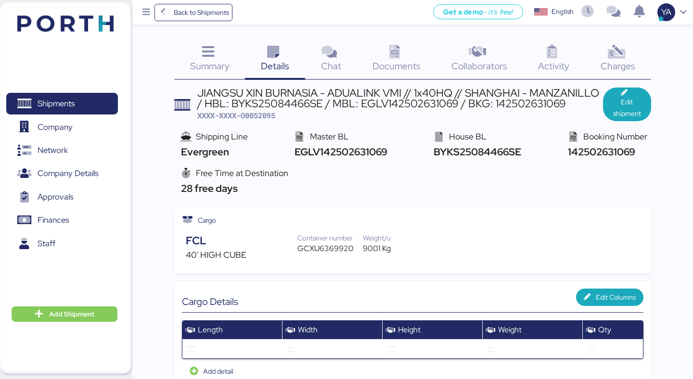
click at [383, 62] on span "Documents" at bounding box center [396, 66] width 48 height 13
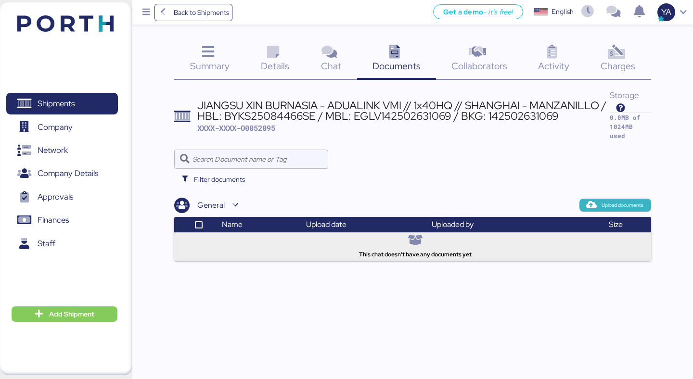
click at [619, 201] on span "Upload documents" at bounding box center [623, 205] width 42 height 9
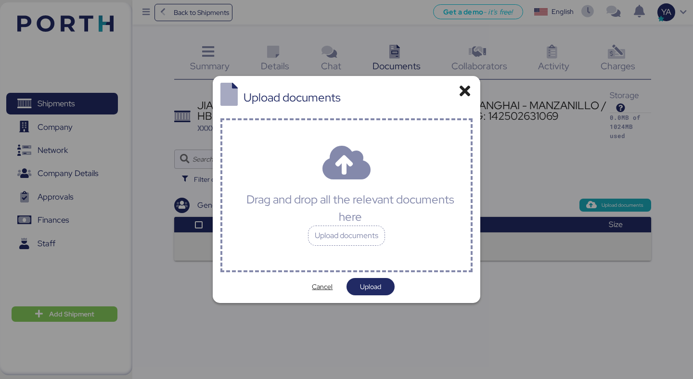
click at [371, 172] on div "Drag and drop all the relevant documents here Upload documents" at bounding box center [346, 195] width 253 height 154
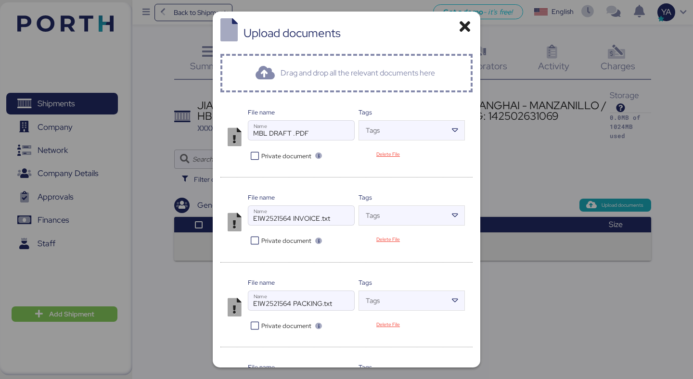
click at [286, 141] on div at bounding box center [301, 145] width 106 height 10
click at [286, 140] on input "MBL DRAFT .PDF" at bounding box center [301, 130] width 106 height 19
click at [286, 155] on span "Private document" at bounding box center [286, 156] width 50 height 9
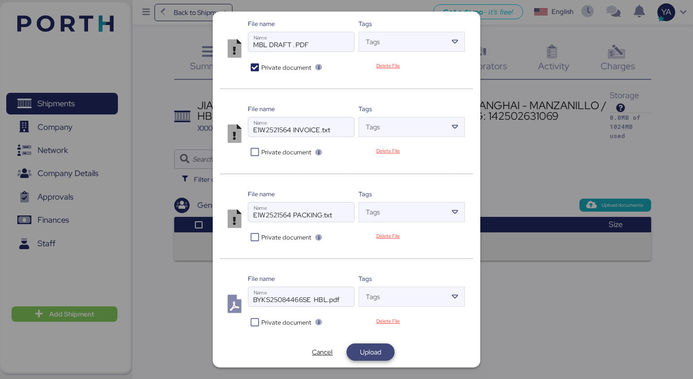
click at [372, 354] on span "Upload" at bounding box center [370, 352] width 21 height 12
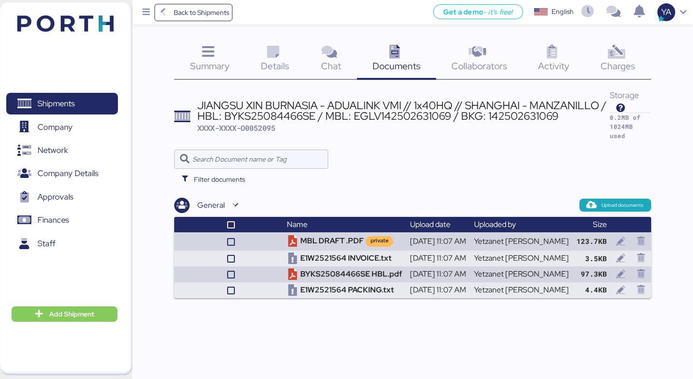
click at [254, 58] on div "Details 0" at bounding box center [275, 60] width 60 height 40
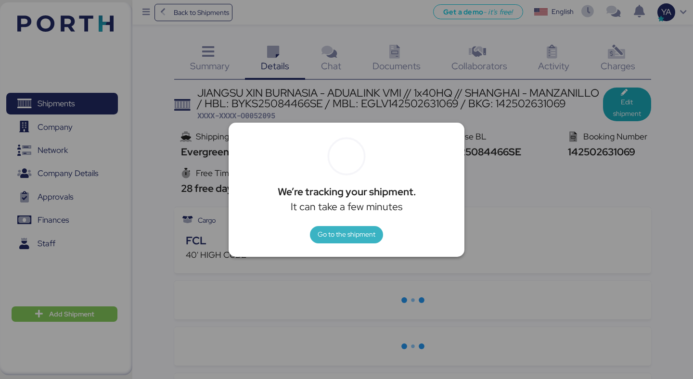
click at [338, 239] on span "Go to the shipment" at bounding box center [347, 235] width 58 height 12
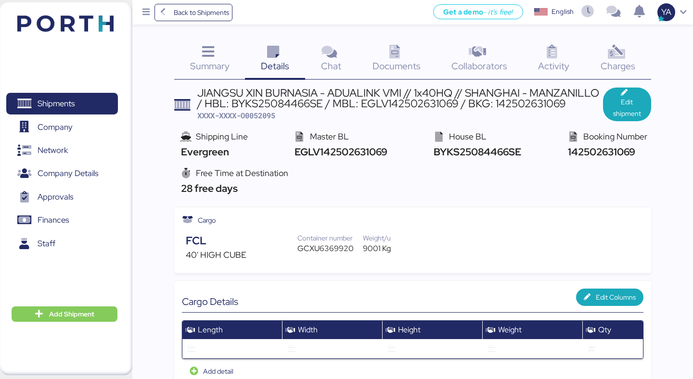
click at [269, 103] on div "JIANGSU XIN BURNASIA - ADUALINK VMI // 1x40HQ // SHANGHAI - MANZANILLO / HBL: B…" at bounding box center [400, 99] width 406 height 22
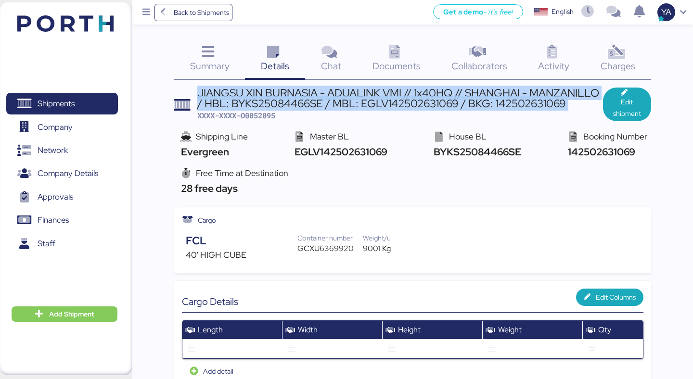
click at [269, 103] on div "JIANGSU XIN BURNASIA - ADUALINK VMI // 1x40HQ // SHANGHAI - MANZANILLO / HBL: B…" at bounding box center [400, 99] width 406 height 22
copy div "JIANGSU XIN BURNASIA - ADUALINK VMI // 1x40HQ // SHANGHAI - MANZANILLO / HBL: B…"
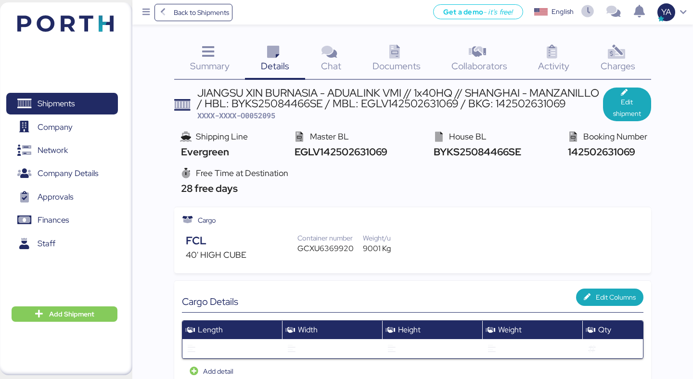
click at [250, 117] on span "XXXX-XXXX-O0052095" at bounding box center [236, 116] width 78 height 10
copy span "O0052095"
click at [323, 102] on div "JIANGSU XIN BURNASIA - ADUALINK VMI // 1x40HQ // SHANGHAI - MANZANILLO / HBL: B…" at bounding box center [400, 99] width 406 height 22
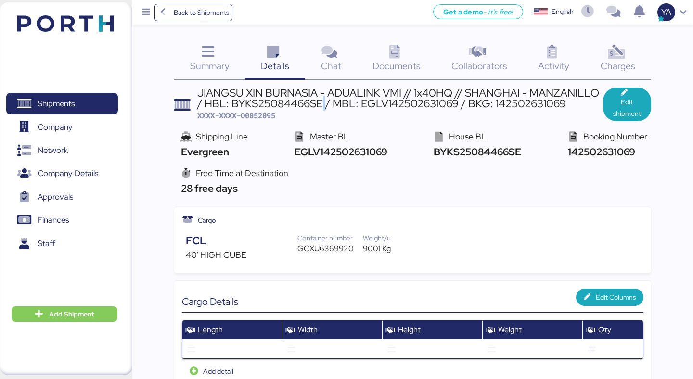
click at [323, 102] on div "JIANGSU XIN BURNASIA - ADUALINK VMI // 1x40HQ // SHANGHAI - MANZANILLO / HBL: B…" at bounding box center [400, 99] width 406 height 22
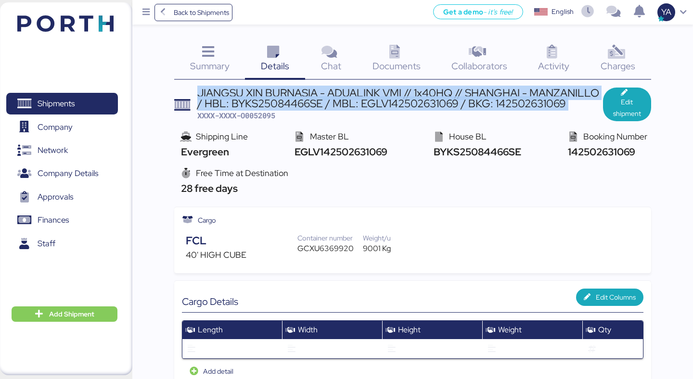
click at [323, 102] on div "JIANGSU XIN BURNASIA - ADUALINK VMI // 1x40HQ // SHANGHAI - MANZANILLO / HBL: B…" at bounding box center [400, 99] width 406 height 22
copy div "JIANGSU XIN BURNASIA - ADUALINK VMI // 1x40HQ // SHANGHAI - MANZANILLO / HBL: B…"
click at [100, 320] on span "Add Shipment" at bounding box center [65, 314] width 106 height 15
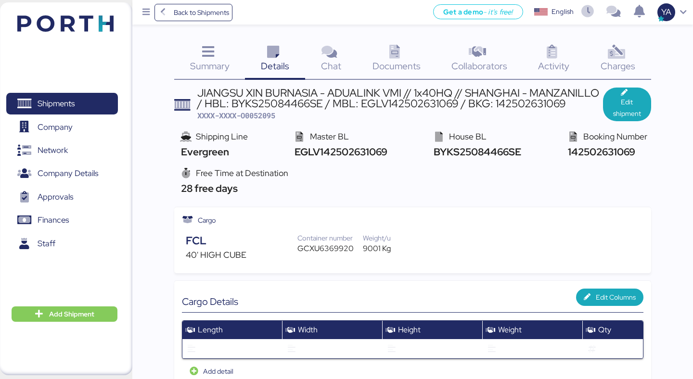
click at [384, 75] on div "Documents 0" at bounding box center [396, 60] width 79 height 40
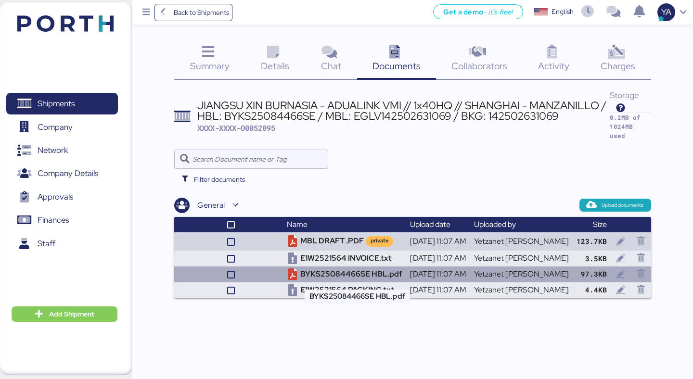
click at [325, 278] on td "BYKS25084466SE HBL.pdf" at bounding box center [344, 275] width 123 height 16
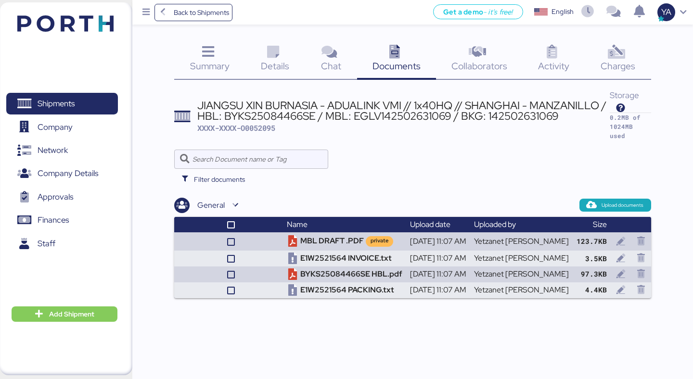
click at [303, 115] on div "JIANGSU XIN BURNASIA - ADUALINK VMI // 1x40HQ // SHANGHAI - MANZANILLO / HBL: B…" at bounding box center [403, 111] width 412 height 22
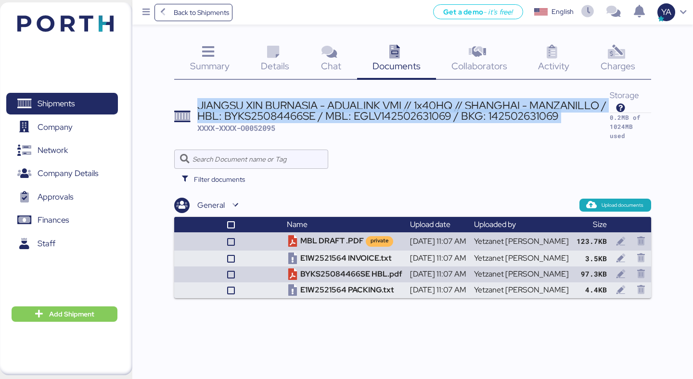
click at [303, 115] on div "JIANGSU XIN BURNASIA - ADUALINK VMI // 1x40HQ // SHANGHAI - MANZANILLO / HBL: B…" at bounding box center [403, 111] width 412 height 22
copy div "JIANGSU XIN BURNASIA - ADUALINK VMI // 1x40HQ // SHANGHAI - MANZANILLO / HBL: B…"
click at [50, 311] on span "Add Shipment" at bounding box center [71, 314] width 45 height 12
click at [78, 333] on div "Add Shipment Manually" at bounding box center [57, 329] width 75 height 13
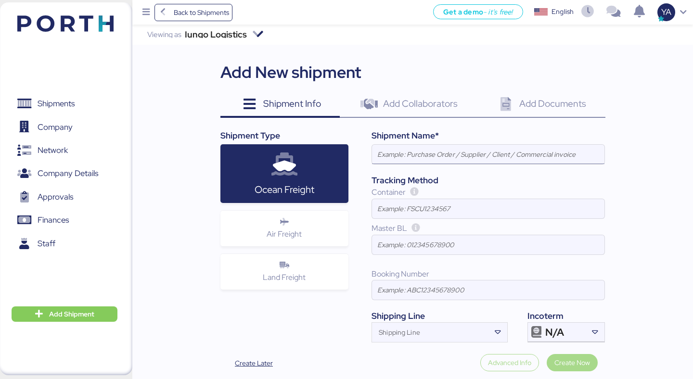
click at [419, 153] on input at bounding box center [488, 154] width 232 height 19
paste input "JIANGSU XIN BURNASIA - ADUALINK VMI // 1x40HQ // SHANGHAI - MANZANILLO / HBL: B…"
click at [561, 154] on input "JIANGSU XIN BURNASIA - ADUALINK VMI // 1x40HQ // SHANGHAI - MANZANILLO / HBL: B…" at bounding box center [488, 154] width 232 height 19
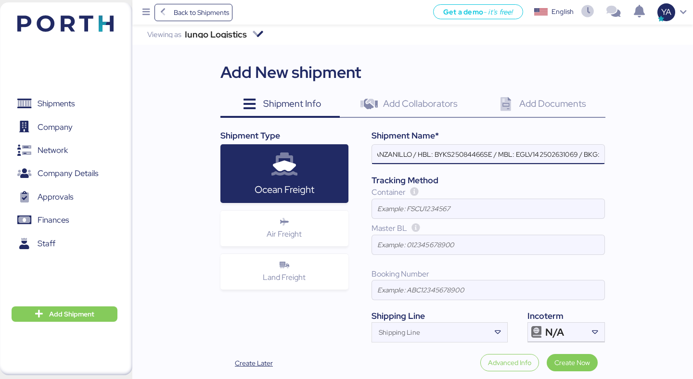
scroll to position [0, 223]
click at [534, 159] on input "JIANGSU XIN BURNASIA - ADUALINK VMI // 1x40HQ // SHANGHAI - MANZANILLO / HBL: B…" at bounding box center [488, 154] width 232 height 19
click at [502, 161] on input "JIANGSU XIN BURNASIA - ADUALINK VMI // 1x40HQ // SHANGHAI - MANZANILLO / HBL: B…" at bounding box center [488, 154] width 232 height 19
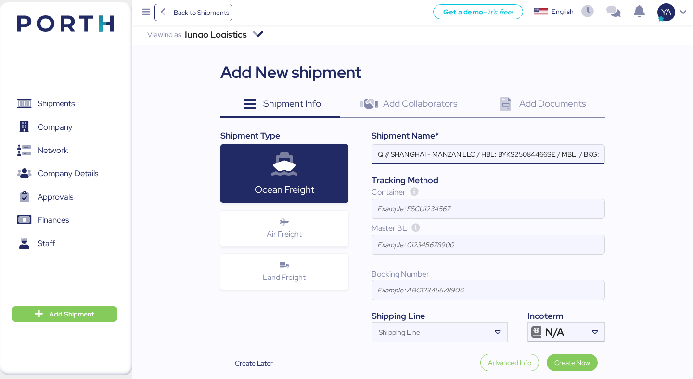
click at [502, 161] on input "JIANGSU XIN BURNASIA - ADUALINK VMI // 1x40HQ // SHANGHAI - MANZANILLO / HBL: B…" at bounding box center [488, 154] width 232 height 19
type input "JIANGSU XIN BURNASIA - ADUALINK VMI // 1x40HQ // SHANGHAI - MANZANILLO / HBL: /…"
click at [402, 154] on input "JIANGSU XIN BURNASIA - ADUALINK VMI // 1x40HQ // SHANGHAI - MANZANILLO / HBL: /…" at bounding box center [488, 154] width 232 height 19
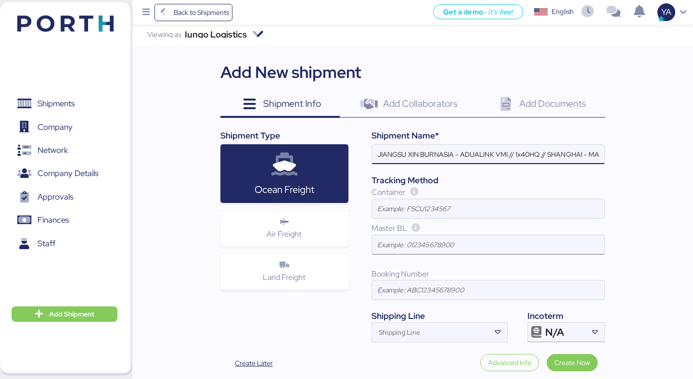
click at [457, 249] on input at bounding box center [488, 244] width 232 height 19
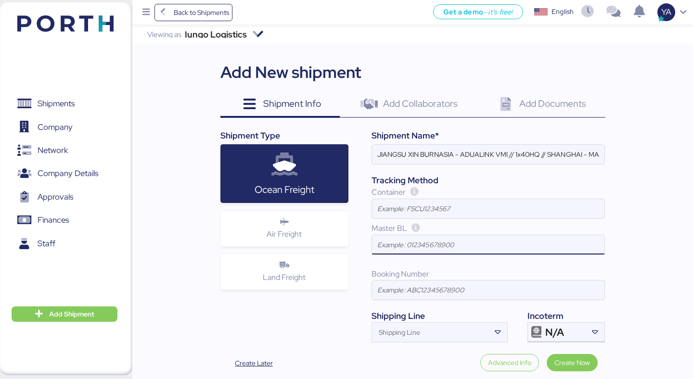
paste input "EGLV142502631034"
type input "EGLV142502631034"
click at [562, 154] on input "JIANGSU XIN BURNASIA - ADUALINK VMI // 1x40HQ // SHANGHAI - MANZANILLO / HBL: /…" at bounding box center [488, 154] width 232 height 19
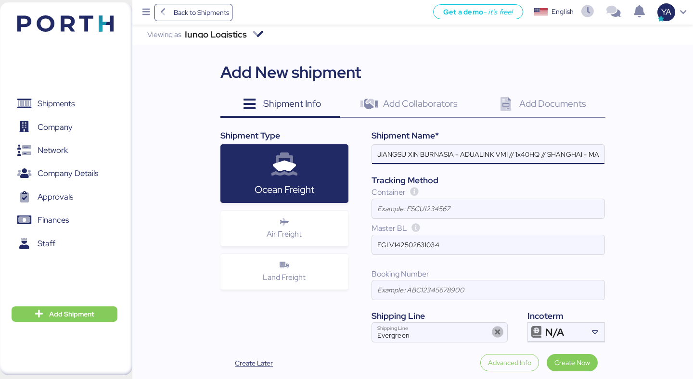
scroll to position [0, 99]
click at [577, 155] on input "JIANGSU XIN BURNASIA - ADUALINK VMI // 1x40HQ // SHANGHAI - MANZANILLO / HBL: /…" at bounding box center [488, 154] width 232 height 19
paste input "EGLV142502631034"
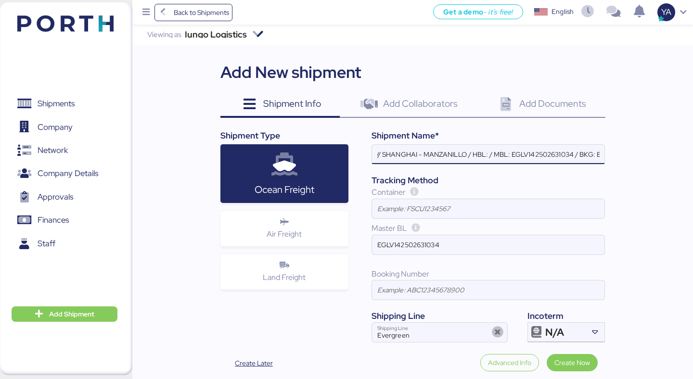
scroll to position [0, 228]
click at [553, 155] on input "JIANGSU XIN BURNASIA - ADUALINK VMI // 1x40HQ // SHANGHAI - MANZANILLO / HBL: /…" at bounding box center [488, 154] width 232 height 19
click at [580, 150] on input "JIANGSU XIN BURNASIA - ADUALINK VMI // 1x40HQ // SHANGHAI - MANZANILLO / HBL: /…" at bounding box center [488, 154] width 232 height 19
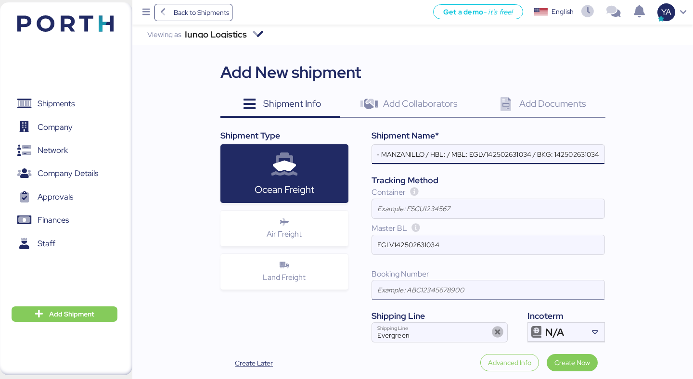
type input "JIANGSU XIN BURNASIA - ADUALINK VMI // 1x40HQ // SHANGHAI - MANZANILLO / HBL: /…"
click at [449, 288] on input at bounding box center [488, 290] width 232 height 19
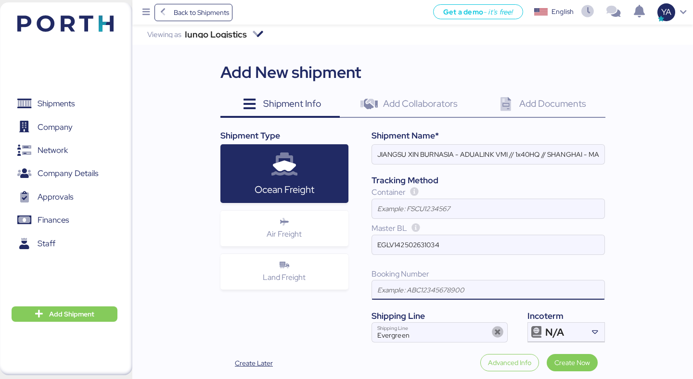
paste input "142502631034"
type input "142502631034"
click at [423, 207] on input at bounding box center [488, 208] width 232 height 19
click at [470, 162] on input "JIANGSU XIN BURNASIA - ADUALINK VMI // 1x40HQ // SHANGHAI - MANZANILLO / HBL: /…" at bounding box center [488, 154] width 232 height 19
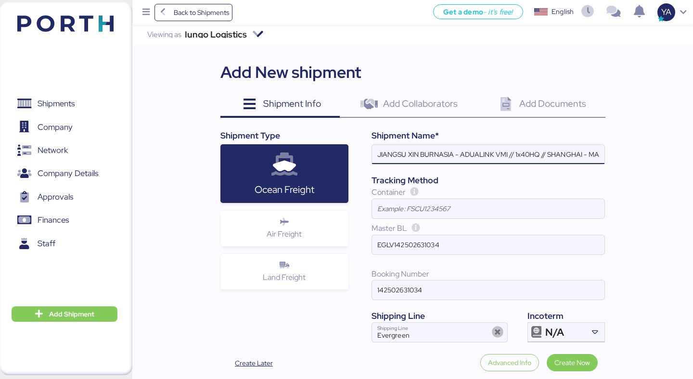
click at [470, 148] on input "JIANGSU XIN BURNASIA - ADUALINK VMI // 1x40HQ // SHANGHAI - MANZANILLO / HBL: /…" at bounding box center [488, 154] width 232 height 19
click at [443, 155] on input "JIANGSU XIN BURNASIA - ADUALINK VMI // 1x40HQ // SHANGHAI - MANZANILLO / HBL: /…" at bounding box center [488, 154] width 232 height 19
paste input "NO.BYKS25084467SE"
click at [459, 156] on input "JIANGSU XIN BURNASIA - ADUALINK VMI // 1x40HQ // SHANGHAI - MANZANILLO / HBL: N…" at bounding box center [488, 154] width 232 height 19
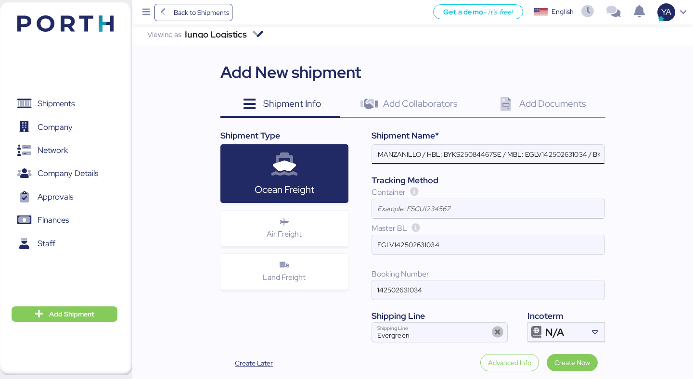
type input "JIANGSU XIN BURNASIA - ADUALINK VMI // 1x40HQ // SHANGHAI - MANZANILLO / HBL: B…"
click at [417, 209] on input at bounding box center [488, 208] width 232 height 19
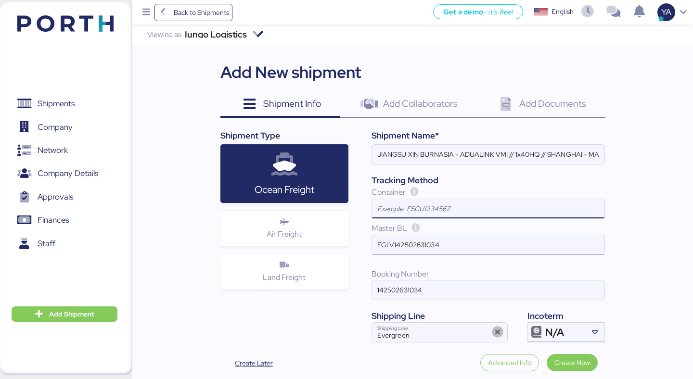
paste input "TIIU6146471"
type input "TIIU6146471"
click at [368, 338] on div "Shipment Name* JIANGSU XIN BURNASIA - ADUALINK VMI // 1x40HQ // SHANGHAI - MANZ…" at bounding box center [476, 235] width 256 height 213
click at [559, 332] on span "N/A" at bounding box center [554, 332] width 19 height 9
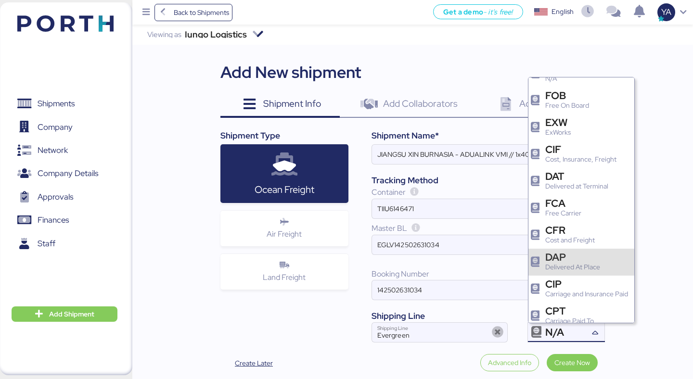
scroll to position [19, 0]
click at [554, 265] on div "Delivered At Place" at bounding box center [572, 265] width 55 height 10
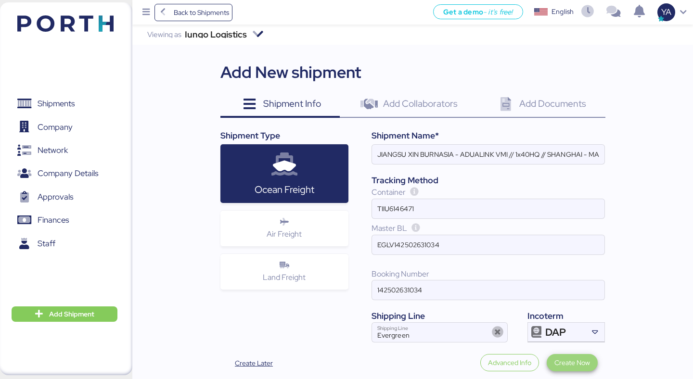
click at [570, 364] on span "Create Now" at bounding box center [572, 363] width 36 height 12
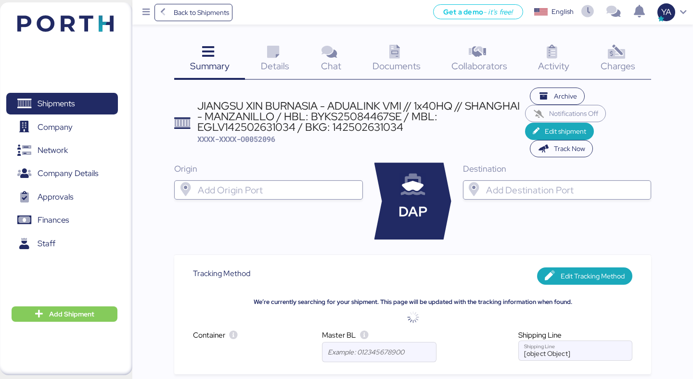
click at [393, 64] on span "Documents" at bounding box center [396, 66] width 48 height 13
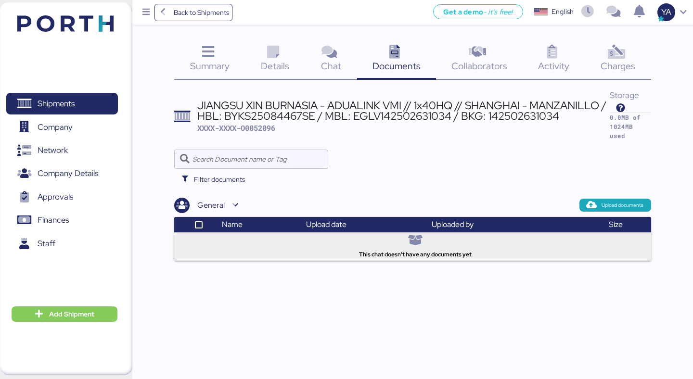
click at [367, 241] on div "This chat doesn't have any documents yet" at bounding box center [413, 245] width 462 height 28
click at [413, 246] on icon at bounding box center [416, 241] width 12 height 12
click at [615, 204] on span "Upload documents" at bounding box center [623, 205] width 42 height 9
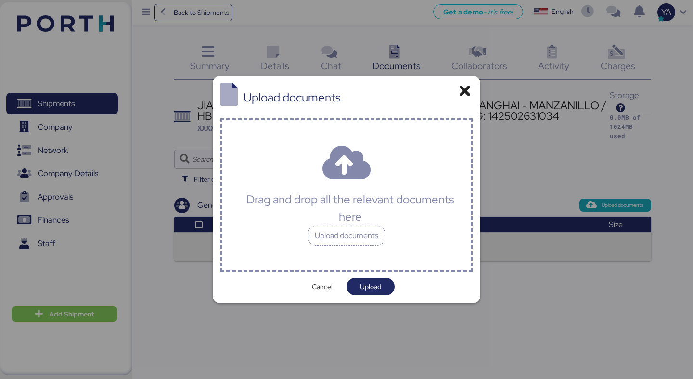
click at [352, 187] on div "Drag and drop all the relevant documents here Upload documents" at bounding box center [346, 195] width 253 height 154
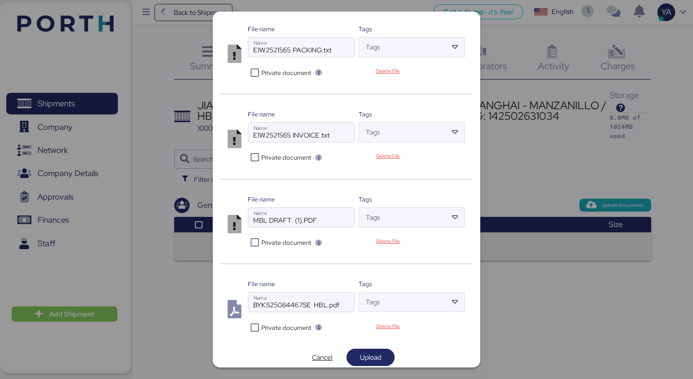
scroll to position [89, 0]
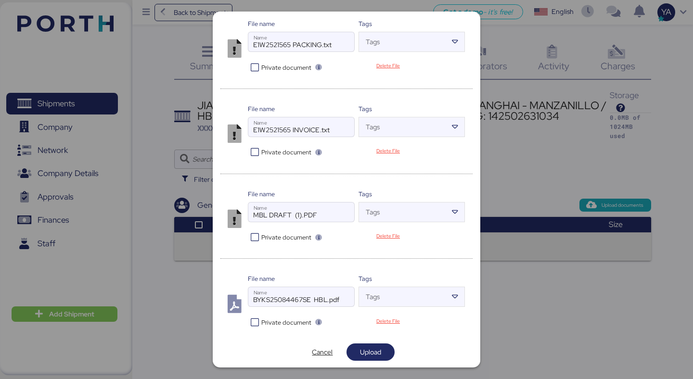
click at [270, 234] on span "Private document" at bounding box center [286, 237] width 50 height 9
click at [362, 353] on span "Upload" at bounding box center [370, 352] width 21 height 12
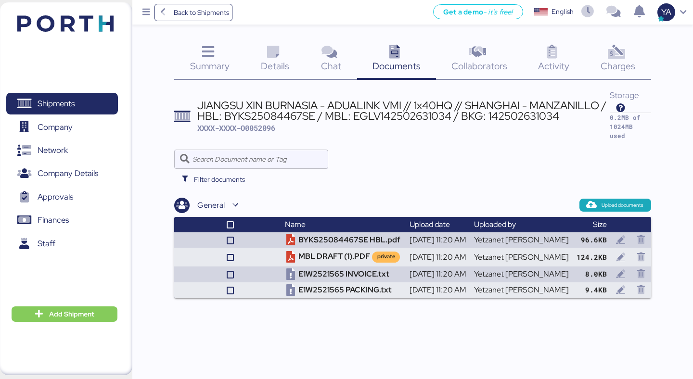
click at [294, 100] on div "JIANGSU XIN BURNASIA - ADUALINK VMI // 1x40HQ // SHANGHAI - MANZANILLO / HBL: B…" at bounding box center [403, 111] width 412 height 22
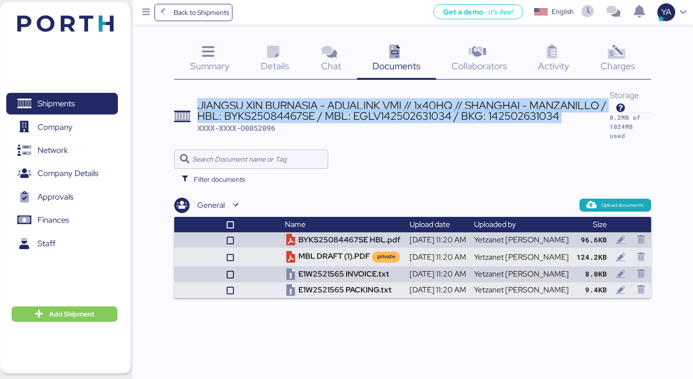
click at [294, 100] on div "JIANGSU XIN BURNASIA - ADUALINK VMI // 1x40HQ // SHANGHAI - MANZANILLO / HBL: B…" at bounding box center [403, 111] width 412 height 22
copy div "JIANGSU XIN BURNASIA - ADUALINK VMI // 1x40HQ // SHANGHAI - MANZANILLO / HBL: B…"
click at [277, 55] on icon at bounding box center [273, 52] width 21 height 14
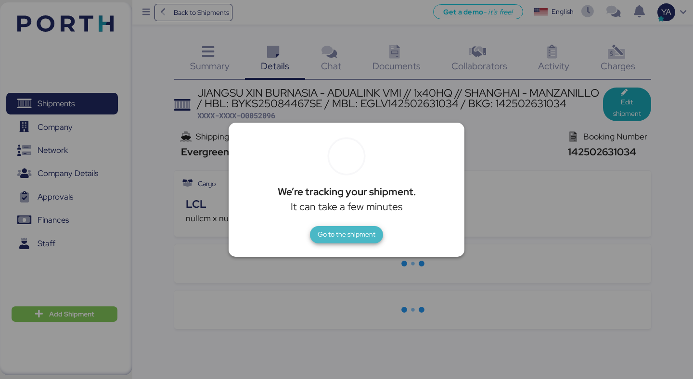
click at [330, 239] on span "Go to the shipment" at bounding box center [347, 235] width 58 height 12
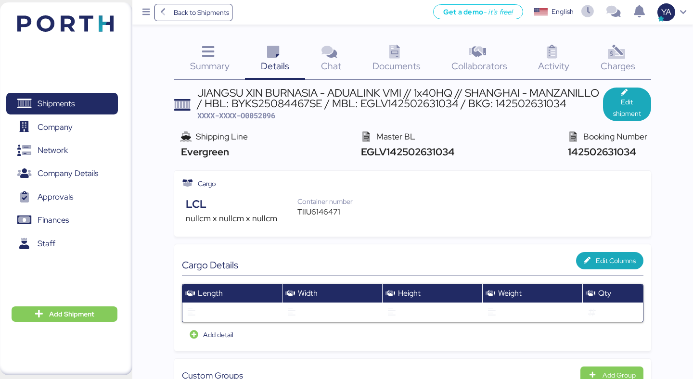
click at [209, 51] on icon at bounding box center [208, 52] width 21 height 14
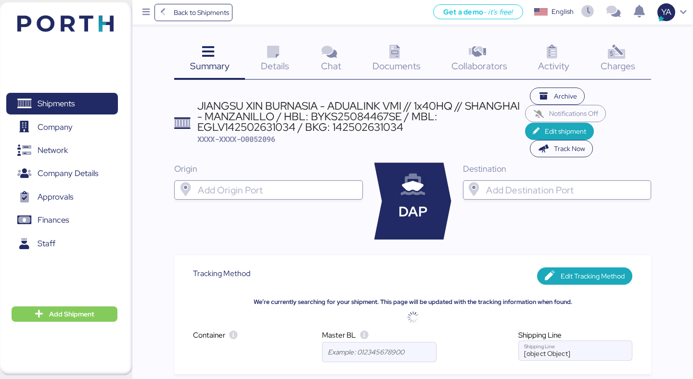
click at [268, 69] on span "Details" at bounding box center [275, 66] width 28 height 13
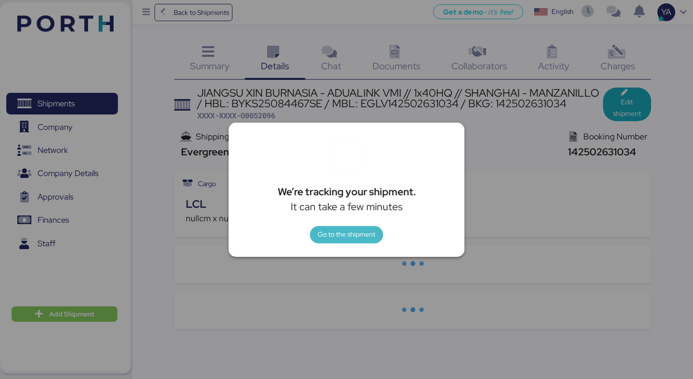
click at [348, 241] on span "Go to the shipment" at bounding box center [347, 234] width 58 height 13
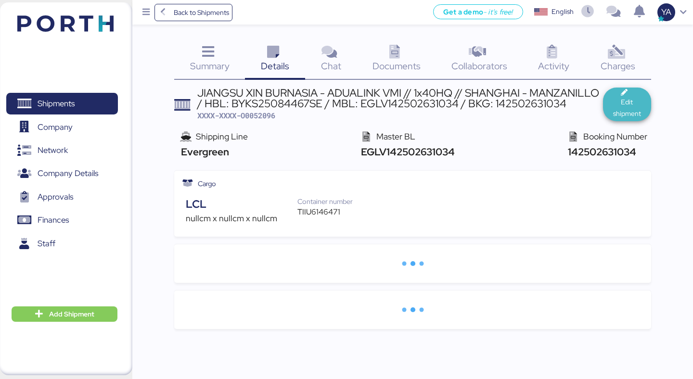
click at [636, 110] on span "Edit shipment" at bounding box center [627, 107] width 33 height 23
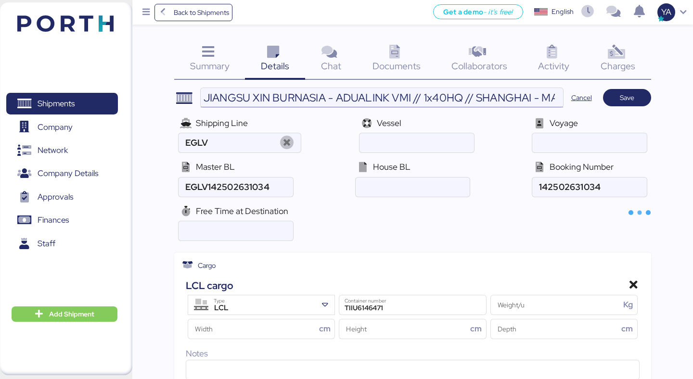
click at [405, 102] on input "JIANGSU XIN BURNASIA - ADUALINK VMI // 1x40HQ // SHANGHAI - MANZANILLO / HBL: B…" at bounding box center [382, 97] width 362 height 19
type input "Evergreen"
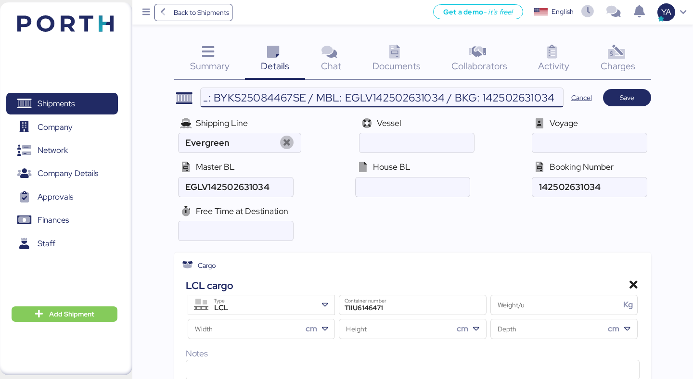
click at [383, 94] on input "JIANGSU XIN BURNASIA - ADUALINK VMI // 1x40HQ // SHANGHAI - MANZANILLO / HBL: B…" at bounding box center [382, 97] width 362 height 19
click at [276, 91] on input "JIANGSU XIN BURNASIA - ADUALINK VMI // 1x40HQ // SHANGHAI - MANZANILLO / HBL: B…" at bounding box center [382, 97] width 362 height 19
click at [403, 190] on input "ocean" at bounding box center [413, 187] width 114 height 19
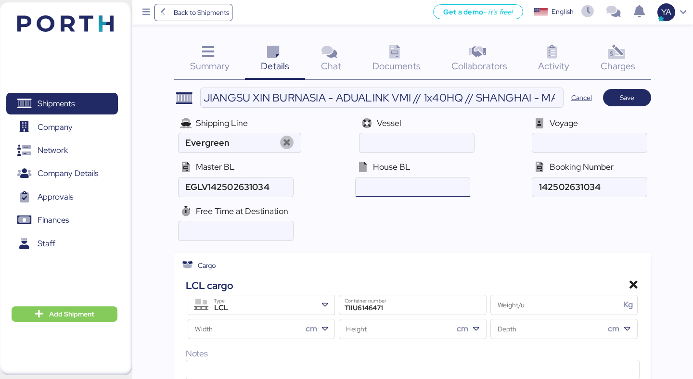
paste input "BYKS25084467SE"
type input "BYKS25084467SE"
click at [238, 236] on input "number" at bounding box center [236, 230] width 114 height 19
type input "28"
click at [321, 214] on div "Free Time at Destination 28" at bounding box center [412, 223] width 476 height 44
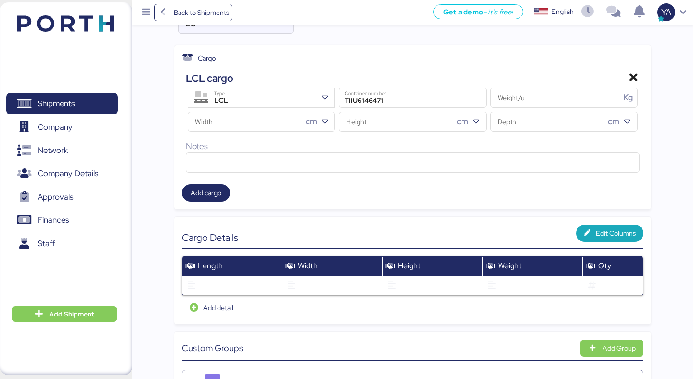
scroll to position [208, 0]
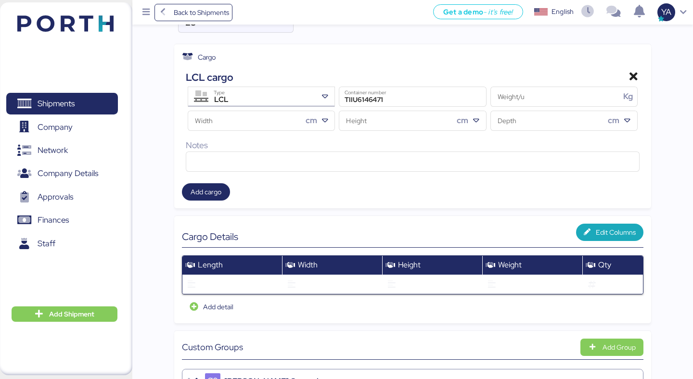
click at [316, 98] on div "LCL" at bounding box center [262, 100] width 109 height 13
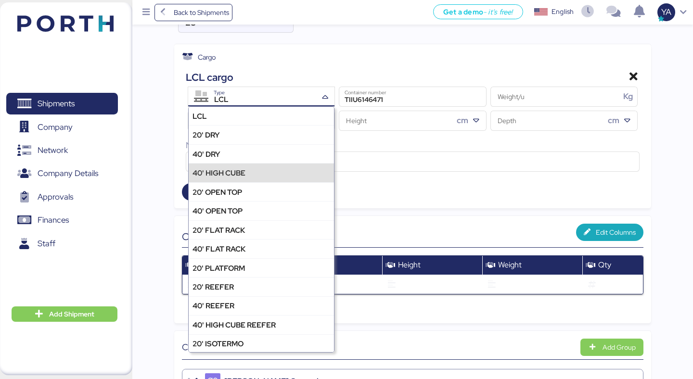
click at [253, 173] on div "40' HIGH CUBE" at bounding box center [261, 172] width 145 height 19
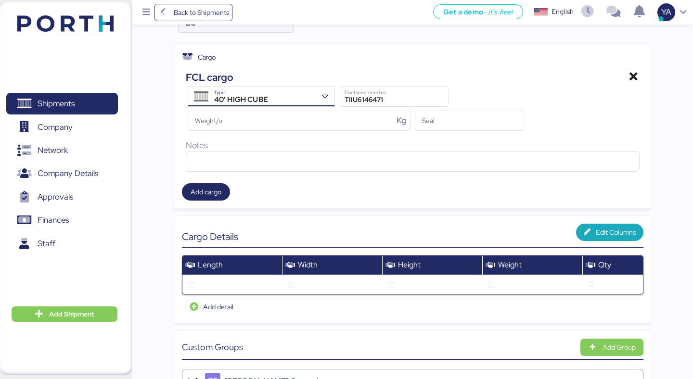
click at [541, 85] on div "40' HIGH CUBE Type TIIU6146471 Container number Weight/u Kg Seal" at bounding box center [412, 109] width 453 height 48
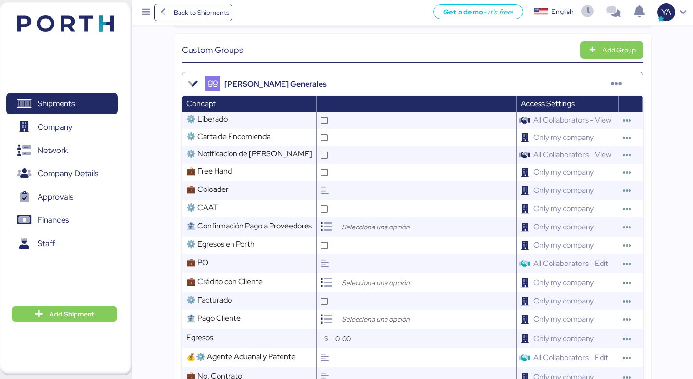
scroll to position [517, 0]
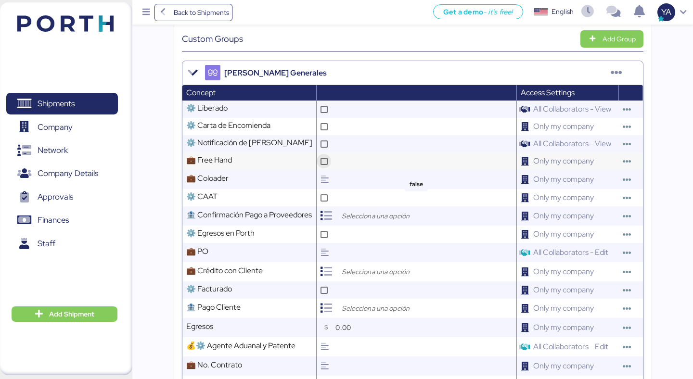
click at [322, 156] on div at bounding box center [324, 161] width 14 height 14
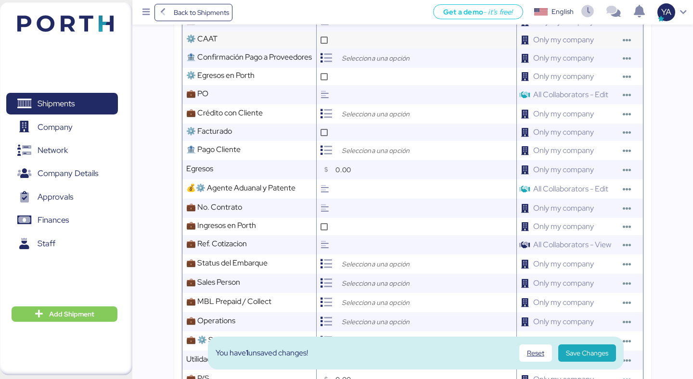
scroll to position [679, 0]
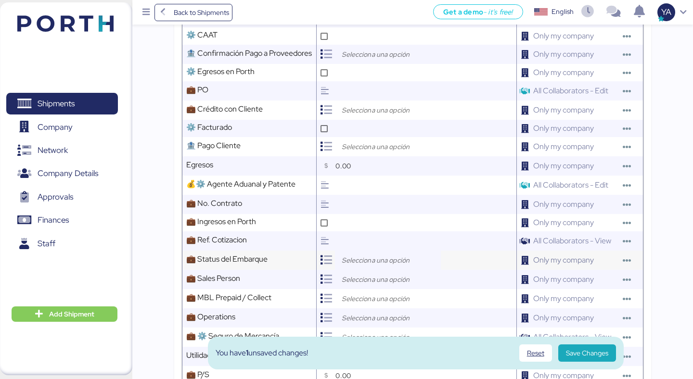
click at [347, 260] on input "search" at bounding box center [390, 261] width 101 height 12
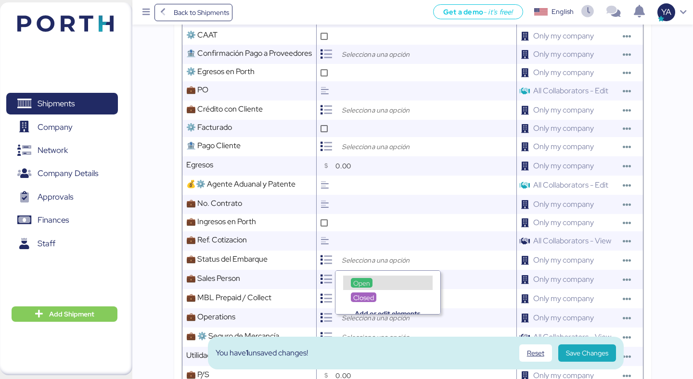
click at [360, 281] on span "Open" at bounding box center [361, 283] width 17 height 9
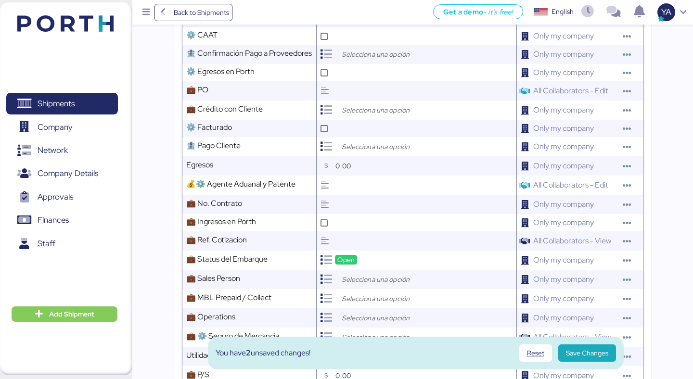
click at [360, 281] on input "search" at bounding box center [390, 280] width 101 height 12
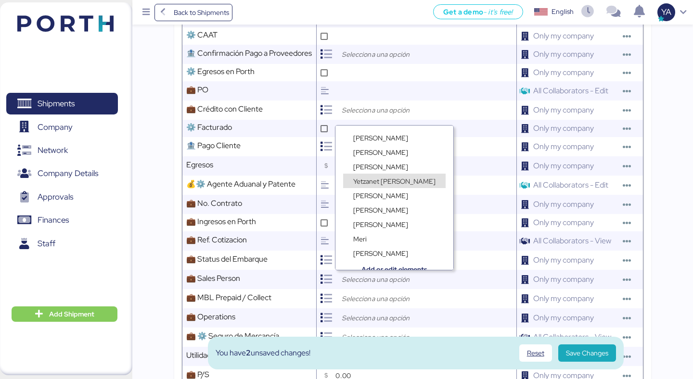
click at [359, 180] on span "Yetzanet Armenta" at bounding box center [394, 181] width 82 height 9
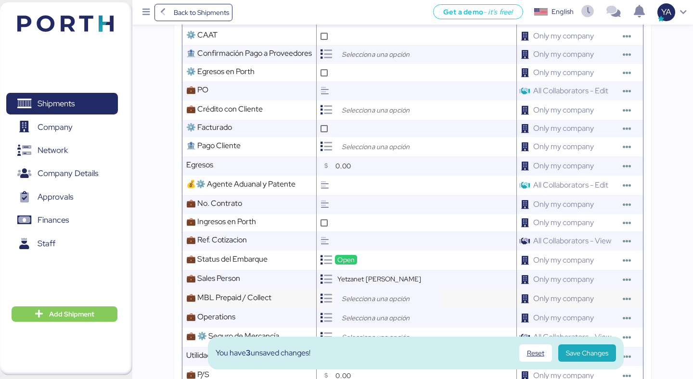
click at [362, 297] on input "search" at bounding box center [390, 299] width 101 height 12
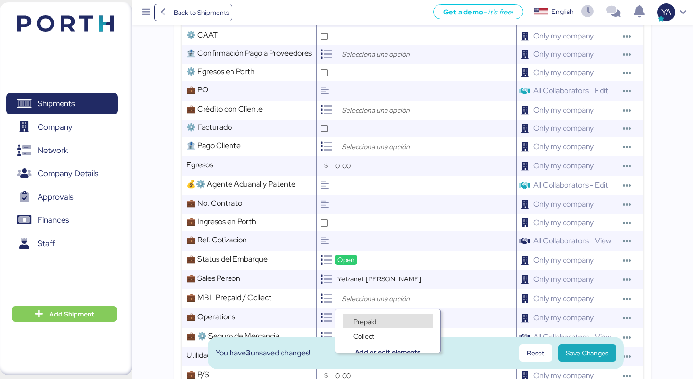
click at [364, 325] on div "Collect" at bounding box center [387, 331] width 105 height 14
click at [363, 320] on span "Prepaid" at bounding box center [364, 322] width 23 height 9
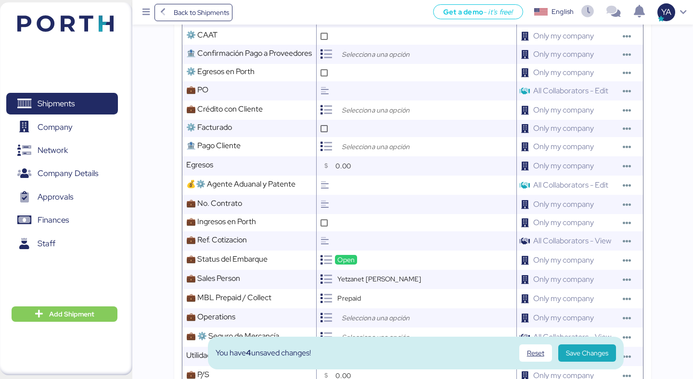
click at [363, 313] on input "search" at bounding box center [390, 318] width 101 height 12
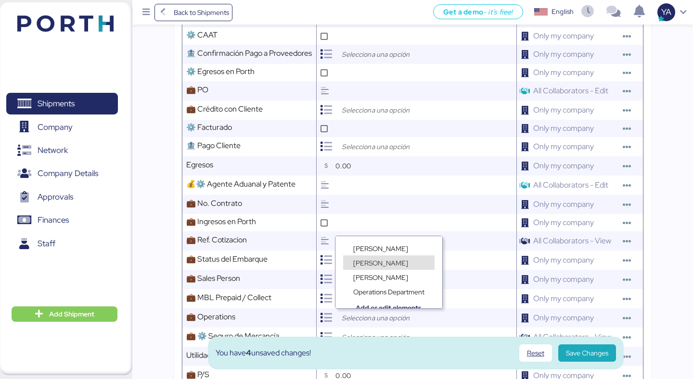
click at [370, 261] on span "Lorely Velarde" at bounding box center [380, 263] width 55 height 9
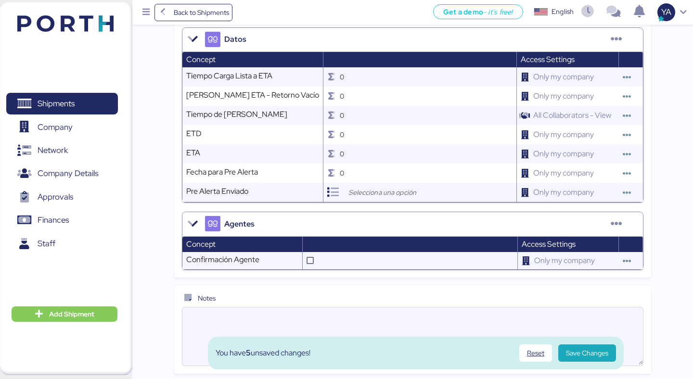
scroll to position [1184, 0]
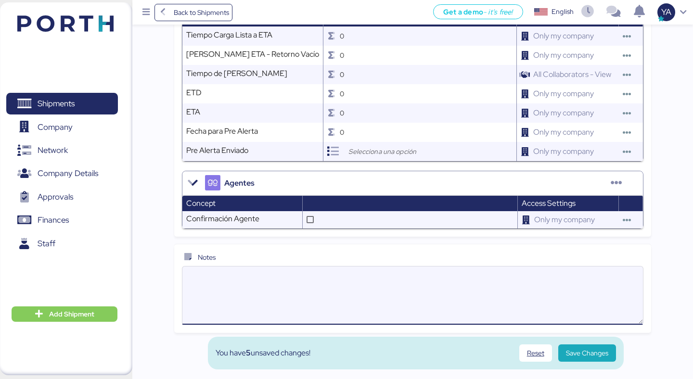
click at [365, 290] on textarea at bounding box center [412, 296] width 460 height 56
type textarea "1"
type textarea "3/3 SENCILLO"
click at [604, 341] on div "You have 5 unsaved changes! Reset Save Changes" at bounding box center [416, 353] width 416 height 33
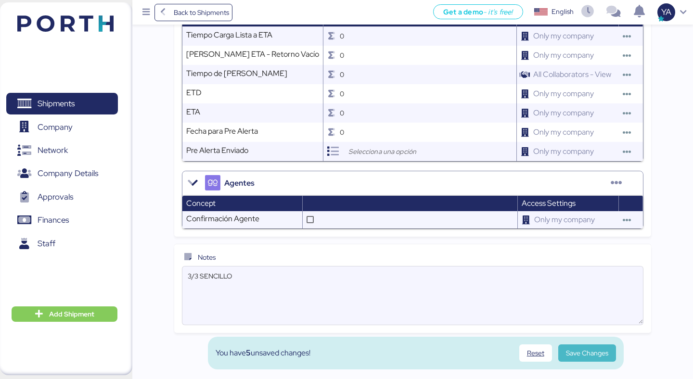
click at [604, 348] on span "Save Changes" at bounding box center [587, 353] width 42 height 12
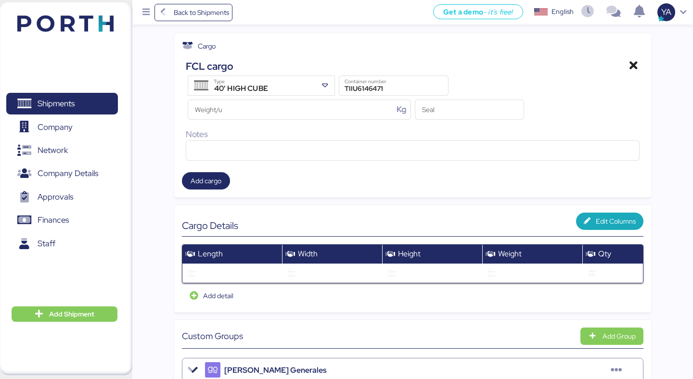
scroll to position [0, 0]
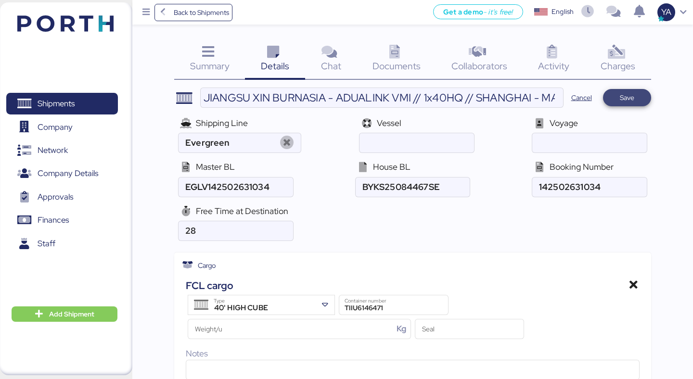
click at [633, 97] on span "Save" at bounding box center [627, 98] width 14 height 12
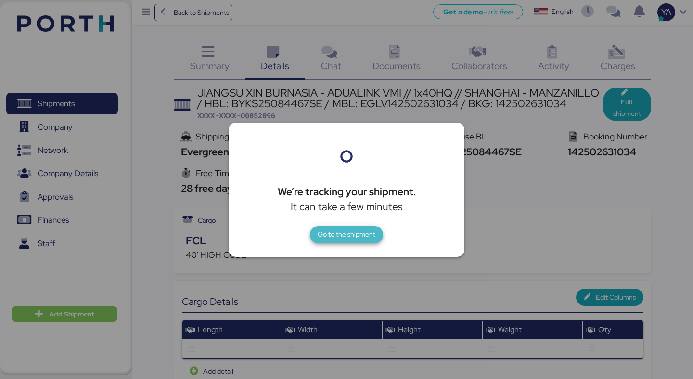
click at [327, 230] on span "Go to the shipment" at bounding box center [347, 235] width 58 height 12
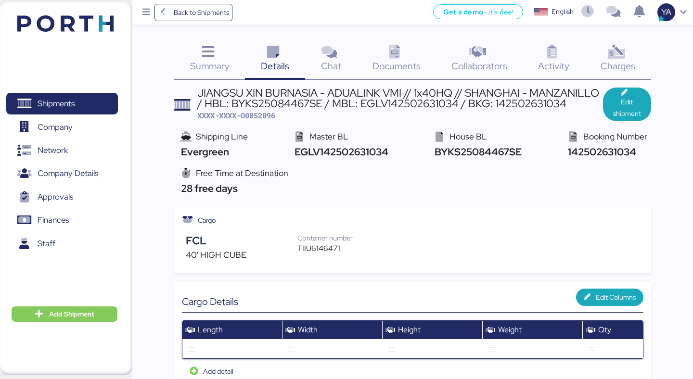
click at [249, 110] on div "JIANGSU XIN BURNASIA - ADUALINK VMI // 1x40HQ // SHANGHAI - MANZANILLO / HBL: B…" at bounding box center [400, 104] width 406 height 33
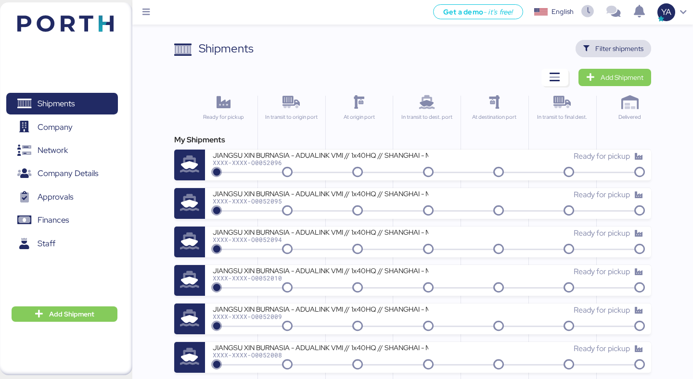
click at [610, 51] on span "Filter shipments" at bounding box center [619, 49] width 48 height 12
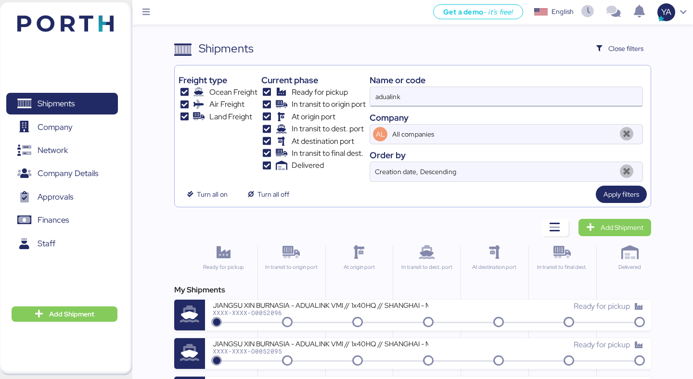
click at [446, 100] on input "adualink" at bounding box center [506, 96] width 272 height 19
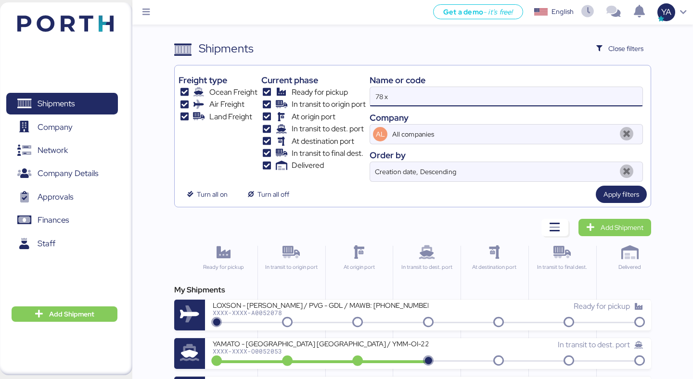
type input "78 x"
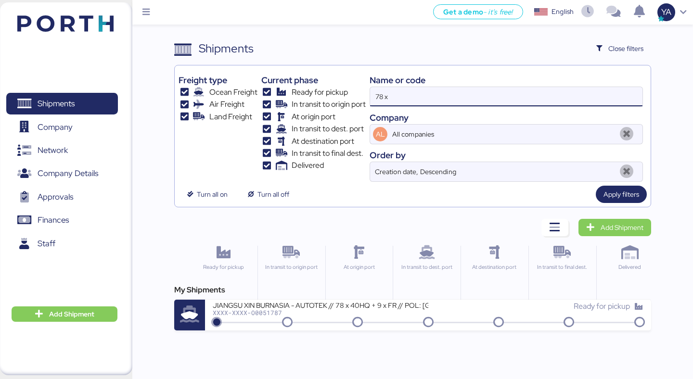
click at [359, 297] on div "My Shipments JIANGSU XIN BURNASIA - AUTOTEK // 78 x 40HQ + 9 x FR // POL: SHANG…" at bounding box center [412, 307] width 476 height 46
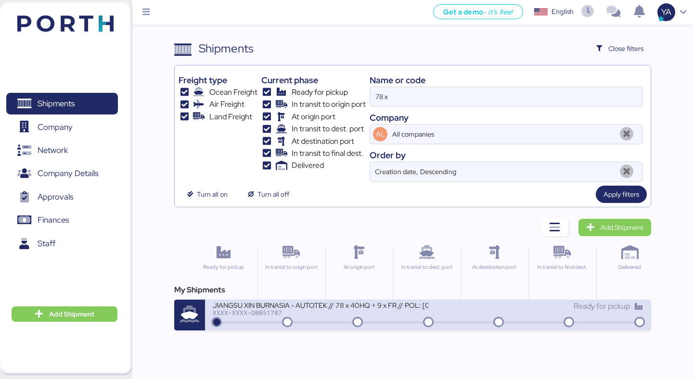
click at [360, 307] on div "JIANGSU XIN BURNASIA - AUTOTEK // 78 x 40HQ + 9 x FR // POL: SHANGHAI POD: MANZ…" at bounding box center [320, 305] width 215 height 8
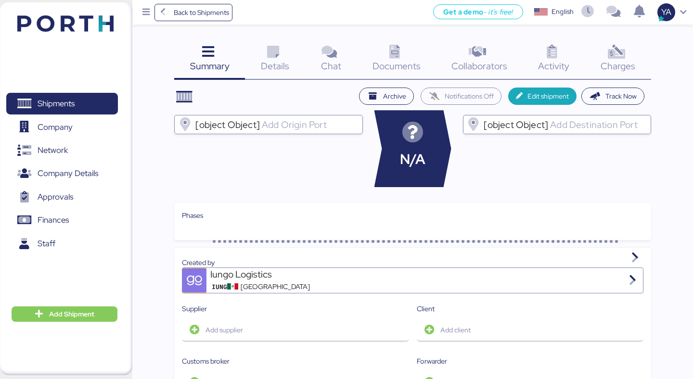
click at [597, 46] on div "Charges 0" at bounding box center [618, 60] width 66 height 40
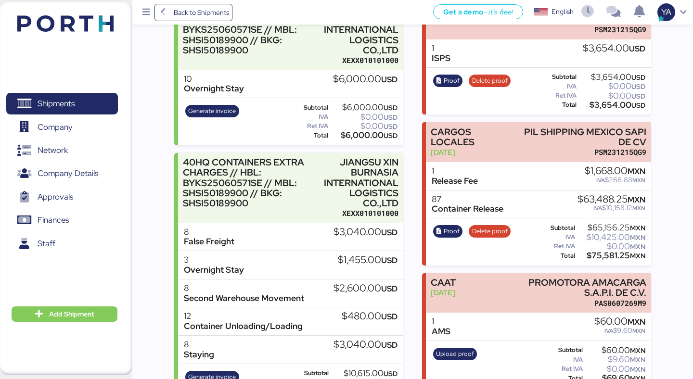
scroll to position [182, 0]
click at [344, 187] on div "JIANGSU XIN BURNASIA INTERNATIONAL LOGISTICS CO.,LTD" at bounding box center [360, 182] width 76 height 51
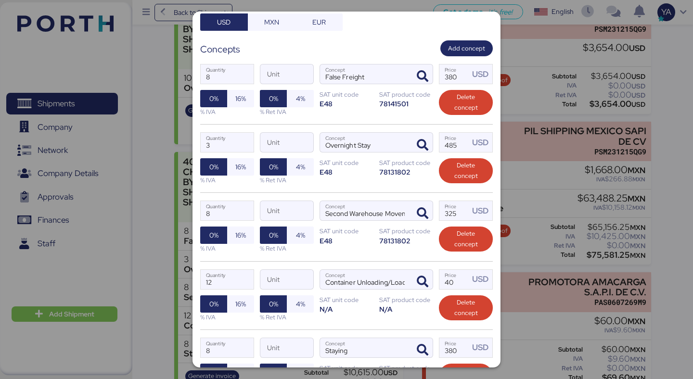
scroll to position [285, 0]
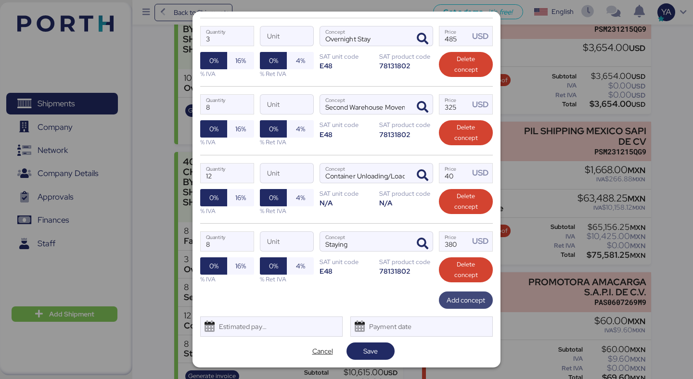
click at [470, 292] on span "Add concept" at bounding box center [466, 300] width 54 height 17
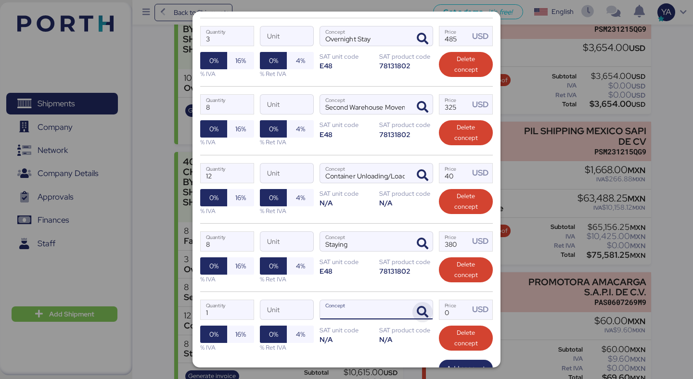
click at [415, 315] on span "button" at bounding box center [422, 312] width 20 height 20
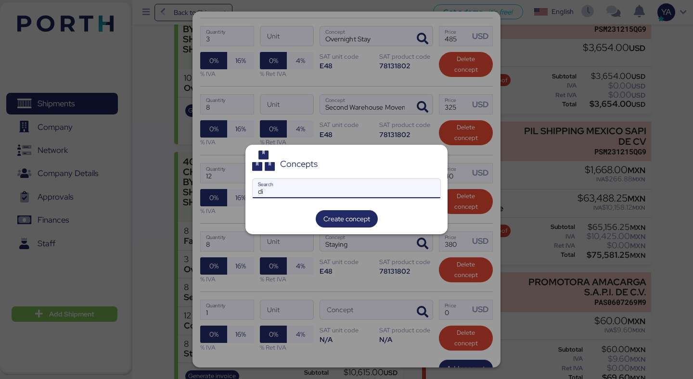
type input "d"
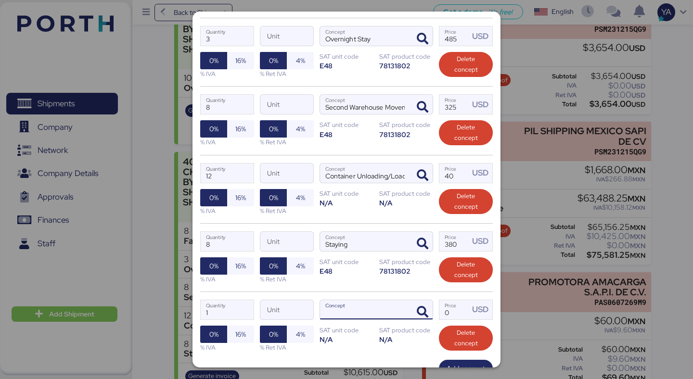
scroll to position [353, 0]
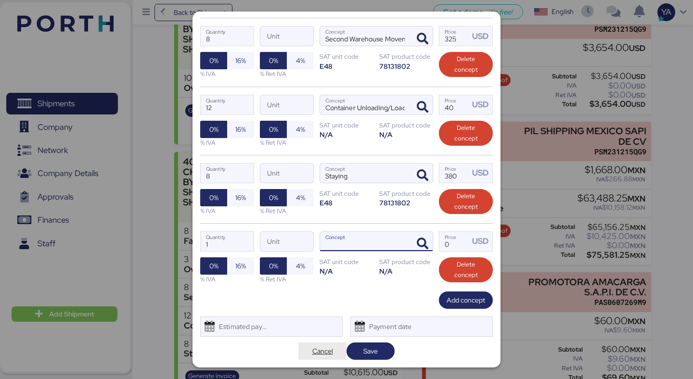
click at [329, 350] on span "Cancel" at bounding box center [322, 352] width 21 height 12
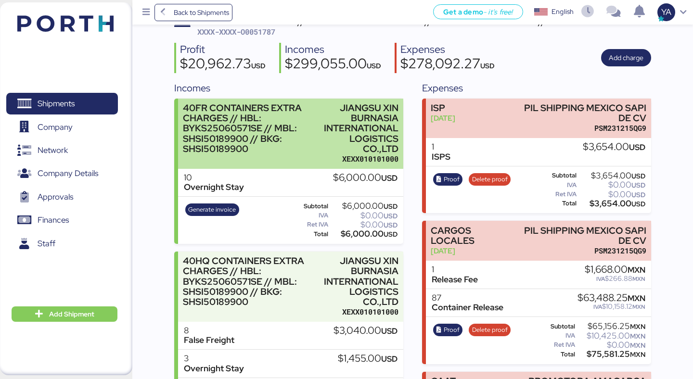
scroll to position [82, 0]
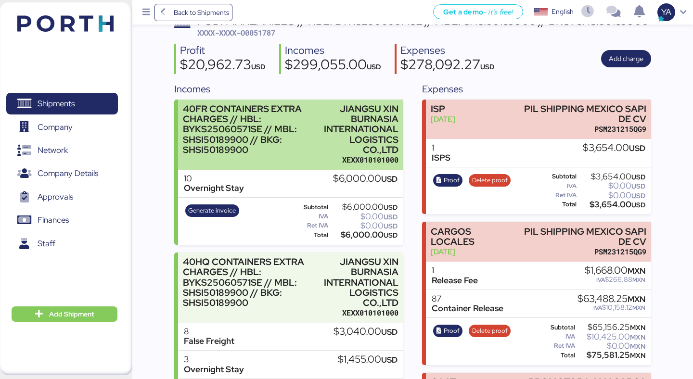
click at [369, 142] on div "JIANGSU XIN BURNASIA INTERNATIONAL LOGISTICS CO.,LTD" at bounding box center [360, 129] width 76 height 51
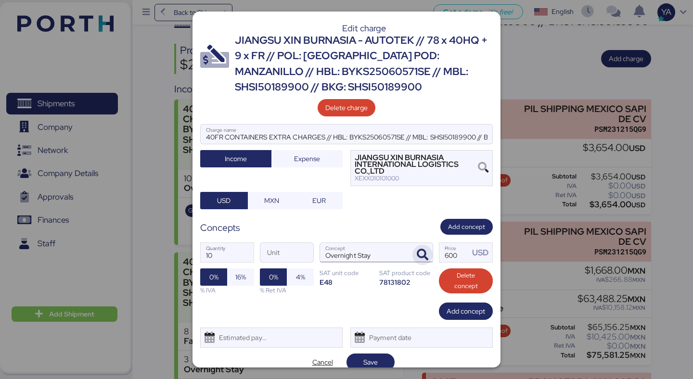
scroll to position [11, 0]
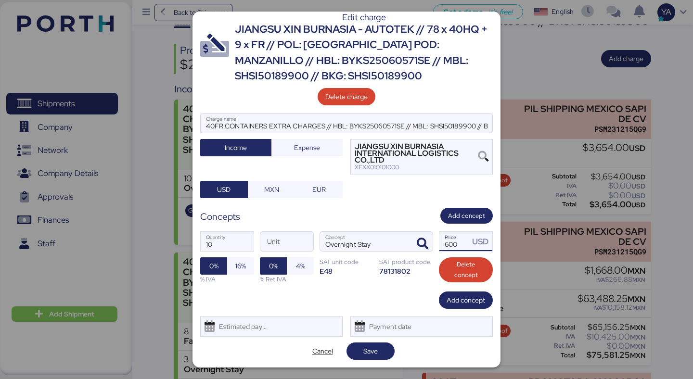
click at [455, 242] on input "600" at bounding box center [454, 241] width 30 height 19
type input "480"
click at [372, 355] on span "Save" at bounding box center [370, 352] width 14 height 12
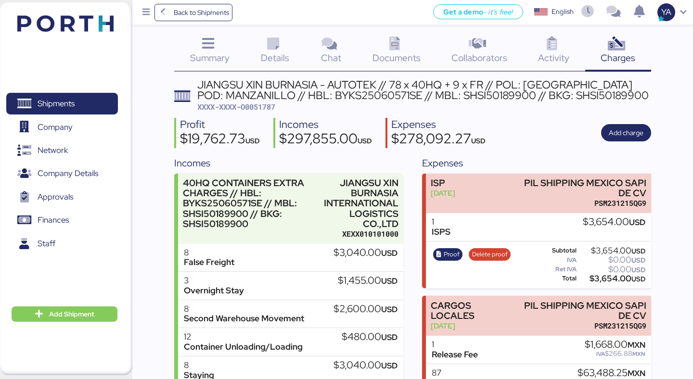
scroll to position [0, 0]
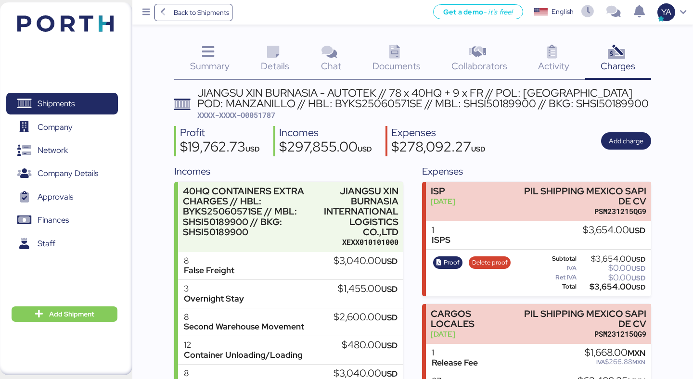
click at [253, 117] on span "XXXX-XXXX-O0051787" at bounding box center [236, 115] width 78 height 10
copy span "O0051787"
click at [256, 106] on div "JIANGSU XIN BURNASIA - AUTOTEK // 78 x 40HQ + 9 x FR // POL: [GEOGRAPHIC_DATA] …" at bounding box center [424, 99] width 454 height 22
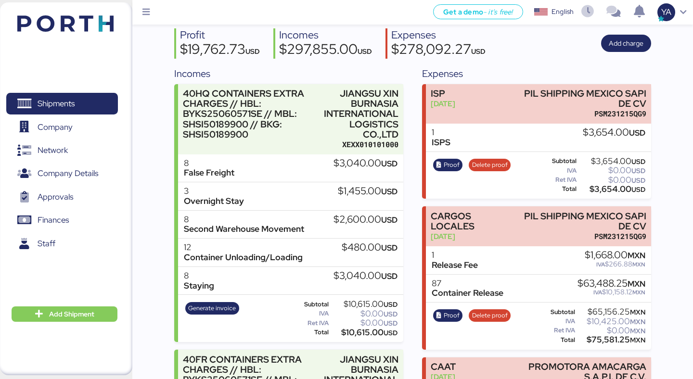
scroll to position [95, 0]
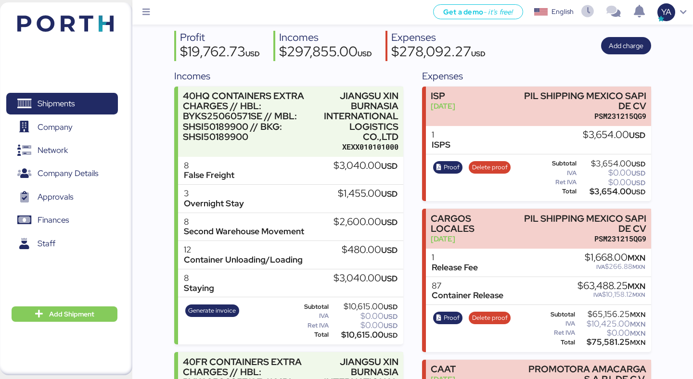
click at [250, 139] on div "40HQ CONTAINERS EXTRA CHARGES // HBL: BYKS25060571SE // MBL: SHSI50189900 // BK…" at bounding box center [250, 116] width 135 height 51
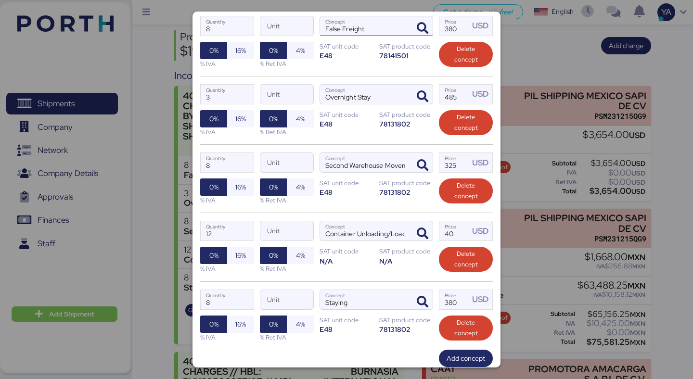
scroll to position [285, 0]
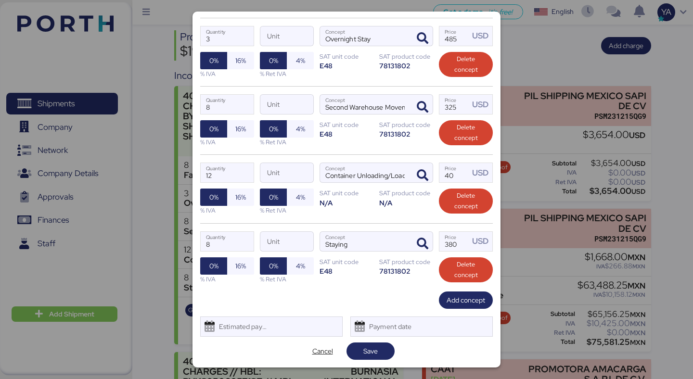
click at [383, 205] on div "N/A" at bounding box center [406, 202] width 54 height 9
click at [386, 201] on div "N/A" at bounding box center [406, 202] width 54 height 9
click at [333, 201] on div "N/A" at bounding box center [347, 202] width 54 height 9
click at [420, 173] on icon "button" at bounding box center [423, 176] width 12 height 12
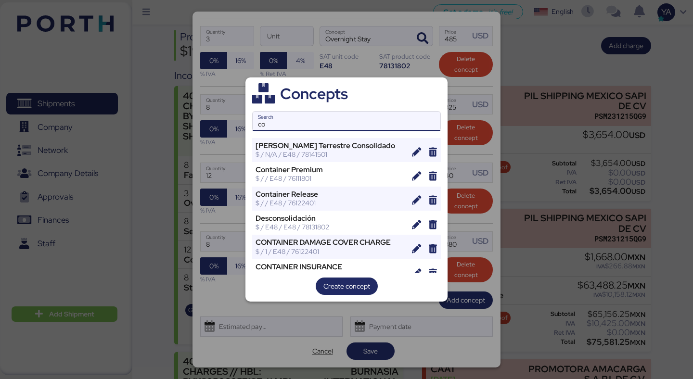
type input "c"
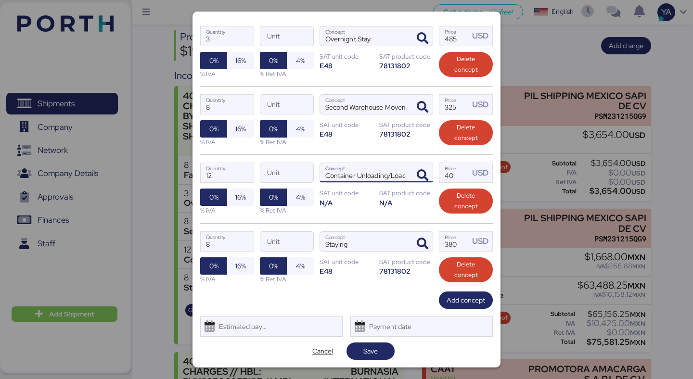
click at [347, 177] on input "Container Unloading/Loading" at bounding box center [365, 172] width 90 height 19
click at [427, 173] on icon "button" at bounding box center [423, 176] width 12 height 12
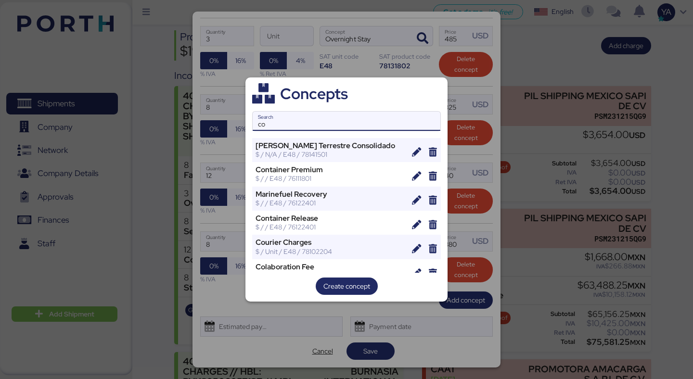
type input "c"
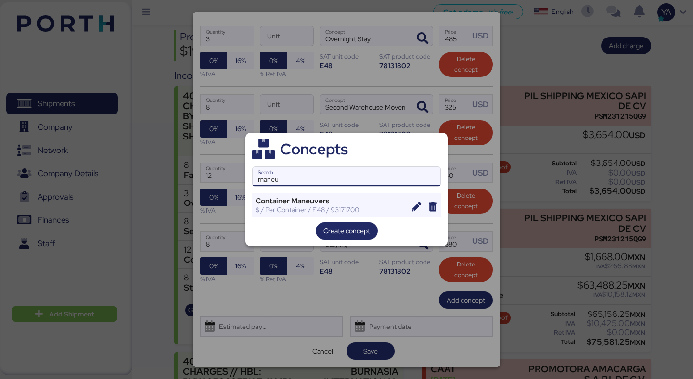
type input "maneu"
click at [325, 192] on div "Concepts maneu Search Container Maneuvers $ / Per Container / E48 / 93171700 Cr…" at bounding box center [346, 190] width 202 height 114
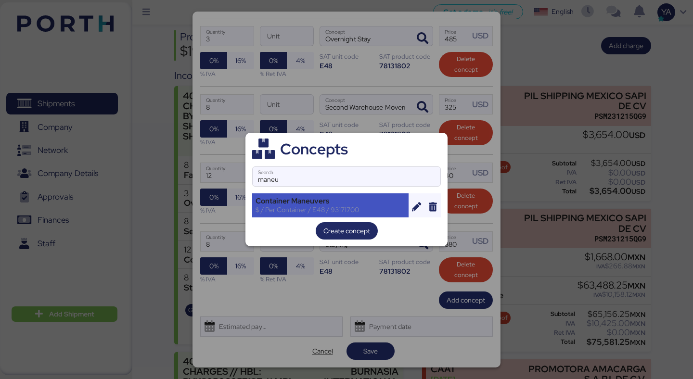
click at [325, 195] on div "Container Maneuvers $ / Per Container / E48 / 93171700" at bounding box center [330, 205] width 156 height 24
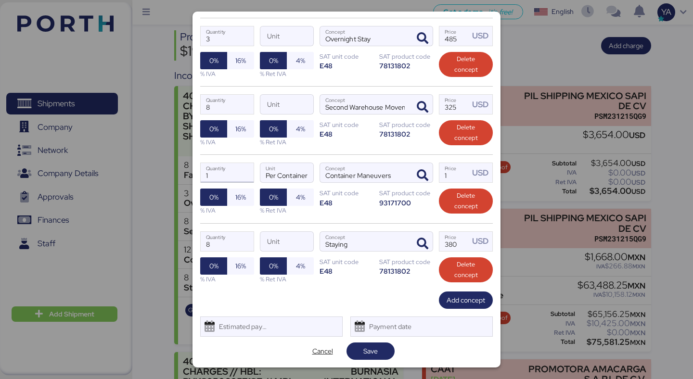
click at [224, 179] on input "1" at bounding box center [227, 172] width 53 height 19
click at [455, 177] on input "1" at bounding box center [454, 172] width 30 height 19
type input "12"
type input "40"
click at [371, 168] on input "Container Maneuvers" at bounding box center [365, 172] width 90 height 19
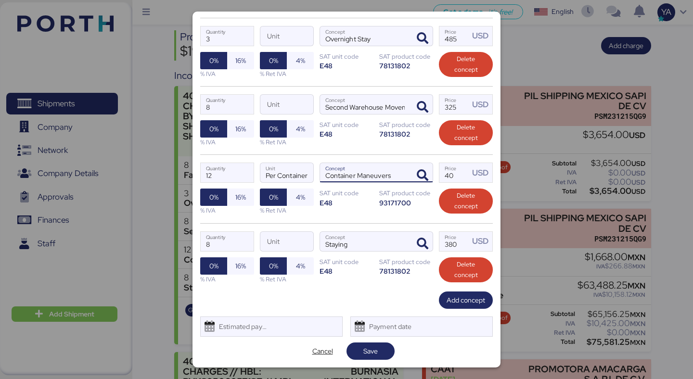
click at [371, 168] on input "Container Maneuvers" at bounding box center [365, 172] width 90 height 19
paste input "Unloading/Loading"
type input "Container Unloading/Loading"
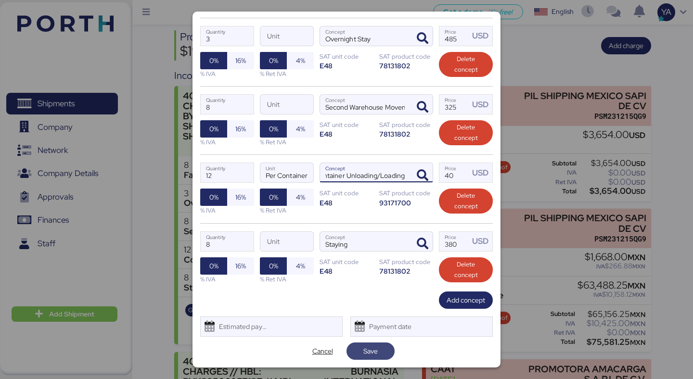
click at [374, 354] on span "Save" at bounding box center [370, 352] width 14 height 12
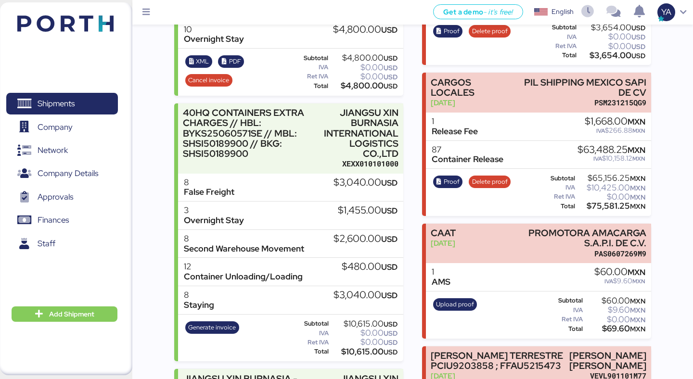
scroll to position [231, 0]
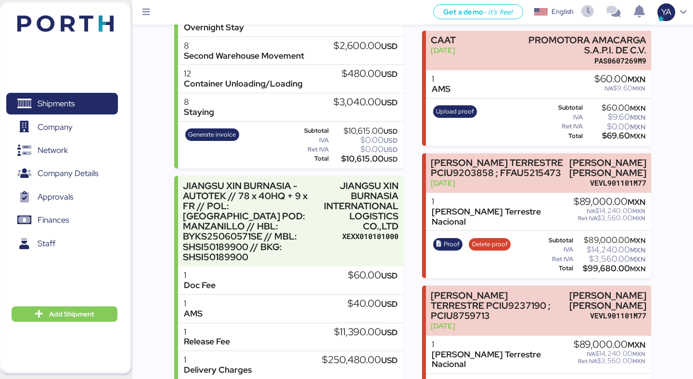
scroll to position [425, 0]
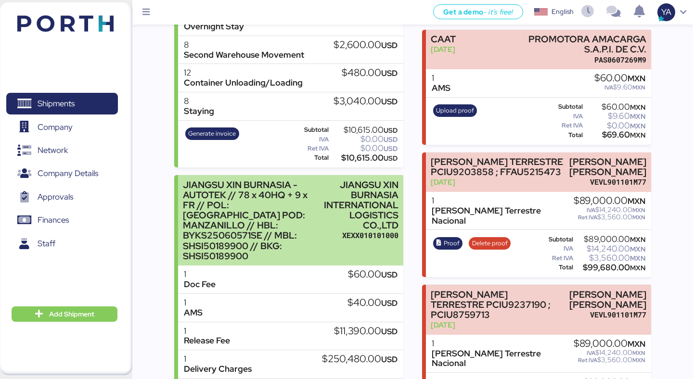
click at [331, 207] on div "JIANGSU XIN BURNASIA INTERNATIONAL LOGISTICS CO.,LTD" at bounding box center [361, 205] width 75 height 51
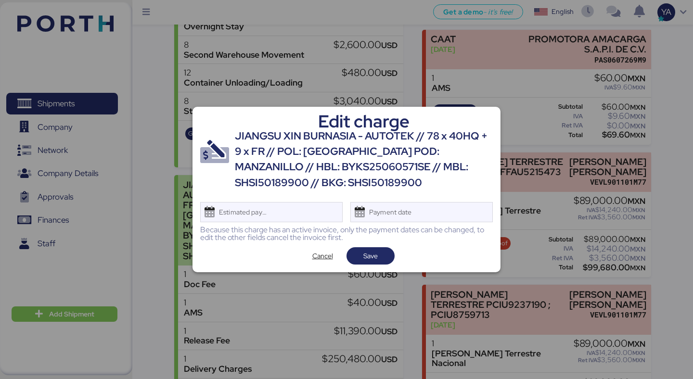
scroll to position [0, 0]
click at [323, 259] on span "Cancel" at bounding box center [322, 256] width 21 height 12
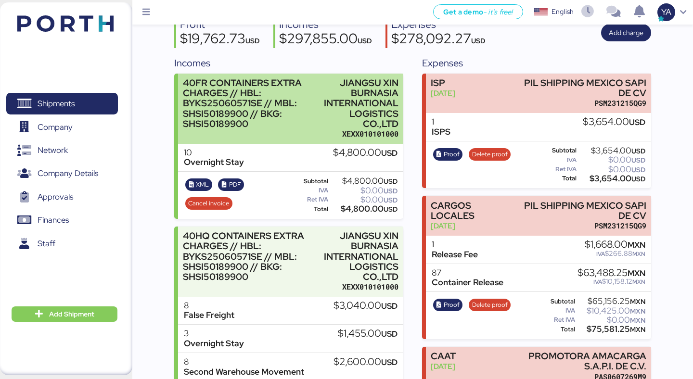
scroll to position [98, 0]
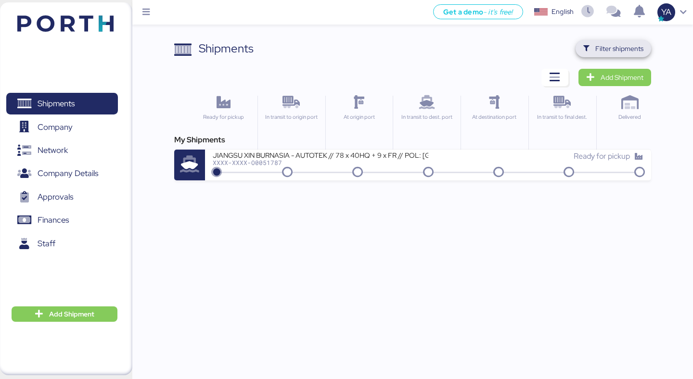
click at [624, 56] on span "Filter shipments" at bounding box center [614, 48] width 76 height 17
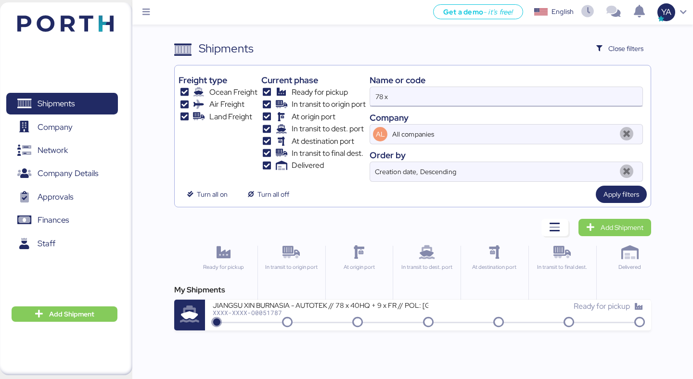
click at [492, 100] on input "78 x" at bounding box center [506, 96] width 272 height 19
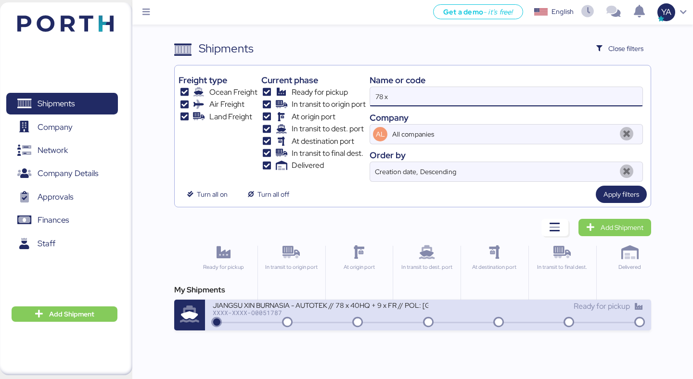
click at [325, 314] on div "XXXX-XXXX-O0051787" at bounding box center [320, 312] width 215 height 7
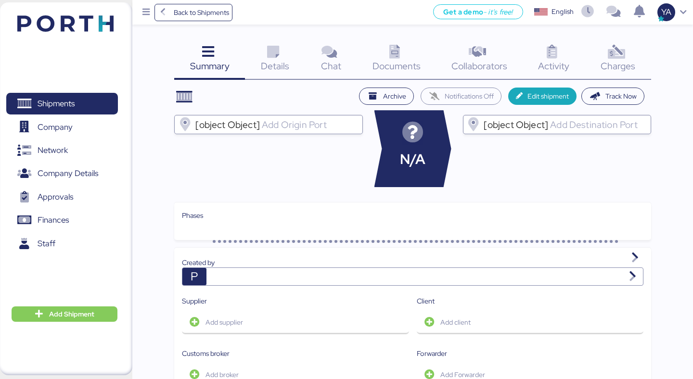
click at [608, 38] on div "Summary 0 Details 0 Chat 0 Documents 0 Collaborators 0 Activity 0 Charges 0 Arc…" at bounding box center [346, 369] width 693 height 739
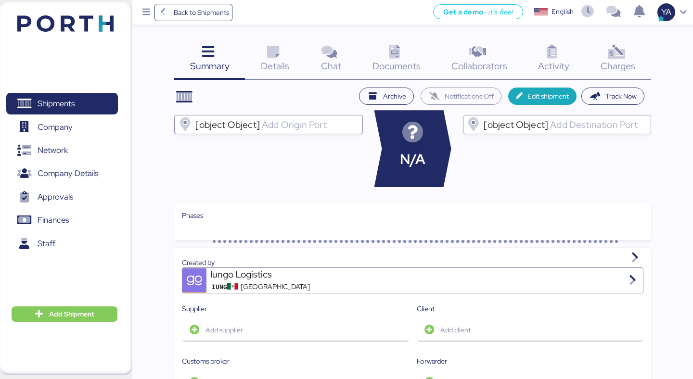
click at [608, 51] on icon at bounding box center [616, 52] width 21 height 14
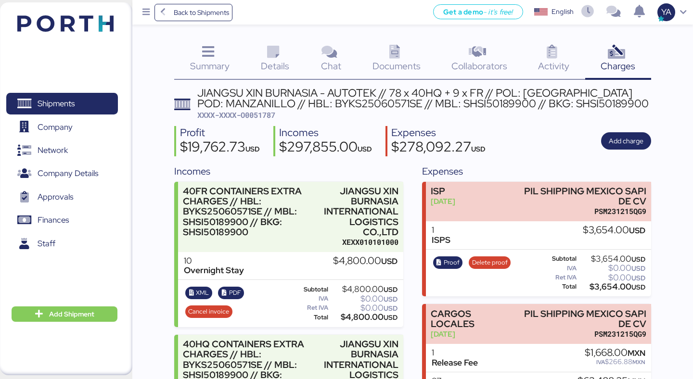
click at [178, 4] on span "Back to Shipments" at bounding box center [194, 12] width 72 height 17
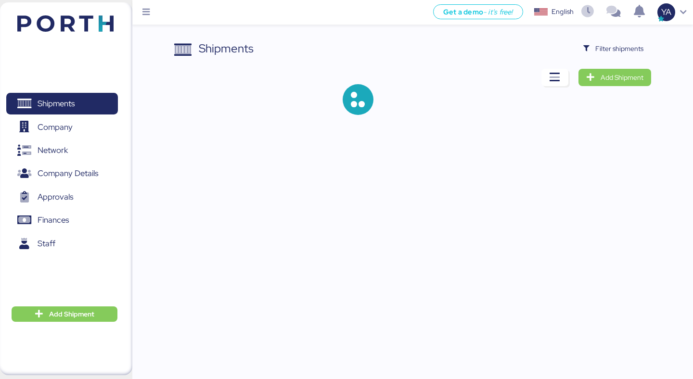
click at [586, 36] on div "Shipments Filter shipments Add Shipment" at bounding box center [346, 65] width 693 height 130
click at [588, 46] on icon "button" at bounding box center [586, 49] width 6 height 6
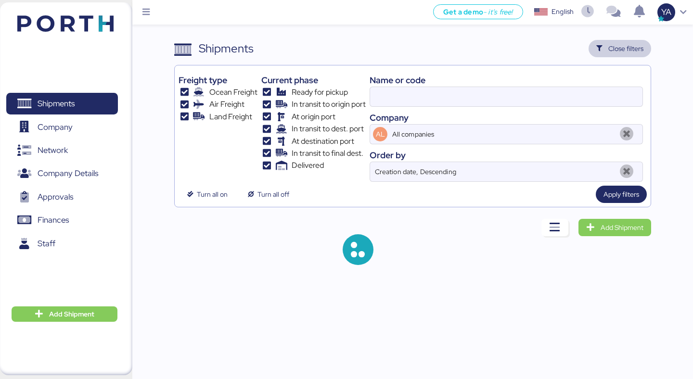
click at [431, 81] on div "Name or code" at bounding box center [506, 80] width 273 height 13
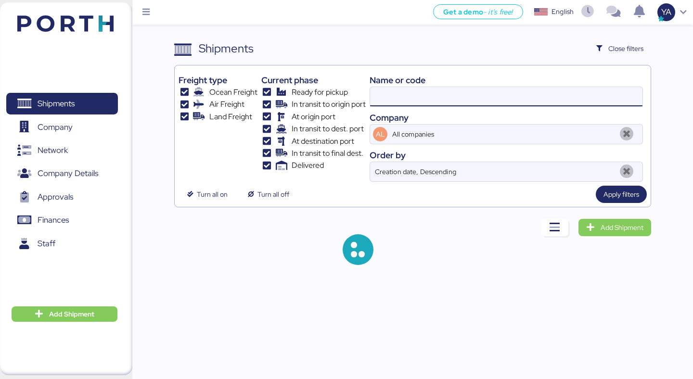
click at [431, 90] on input at bounding box center [506, 96] width 272 height 19
paste input "O0052080"
type input "O0052080"
click at [625, 199] on span "Apply filters" at bounding box center [621, 195] width 36 height 12
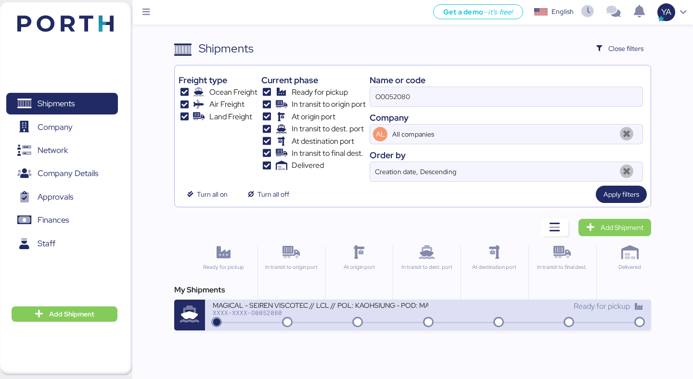
click at [326, 313] on div "XXXX-XXXX-O0052080" at bounding box center [320, 312] width 215 height 7
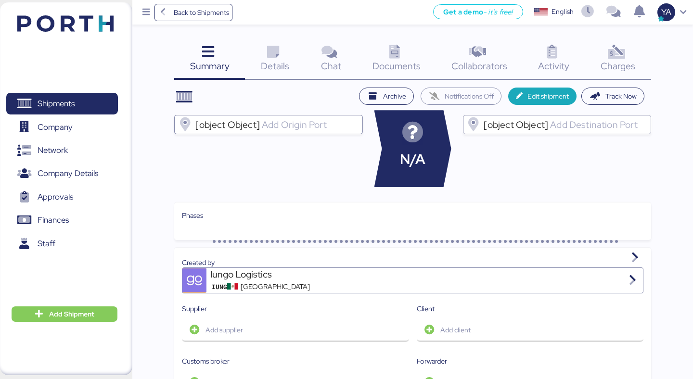
click at [608, 53] on icon at bounding box center [616, 52] width 21 height 14
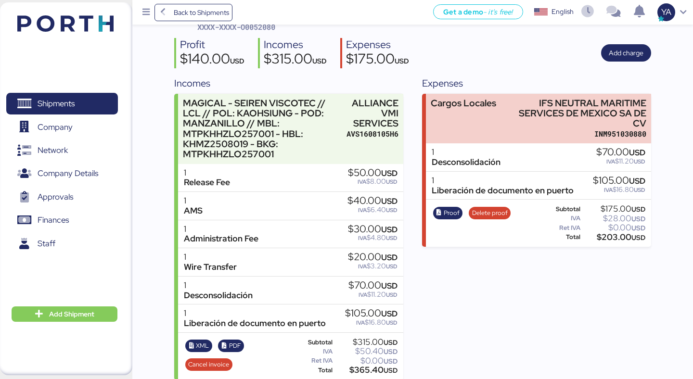
scroll to position [97, 0]
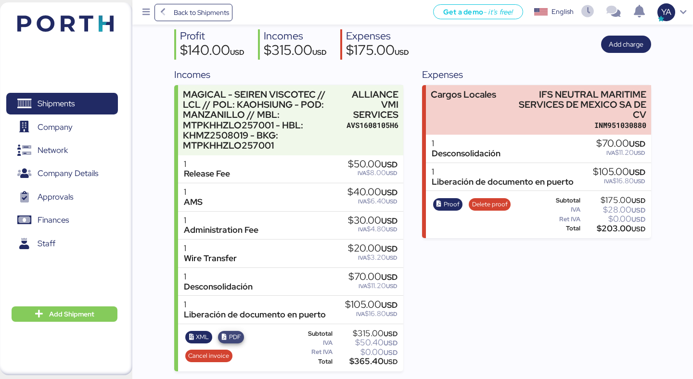
click at [232, 341] on span "PDF" at bounding box center [235, 337] width 12 height 11
click at [196, 336] on span "XML" at bounding box center [202, 337] width 13 height 11
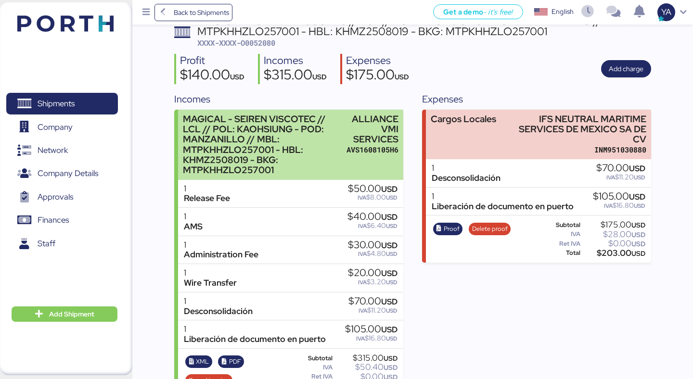
scroll to position [0, 0]
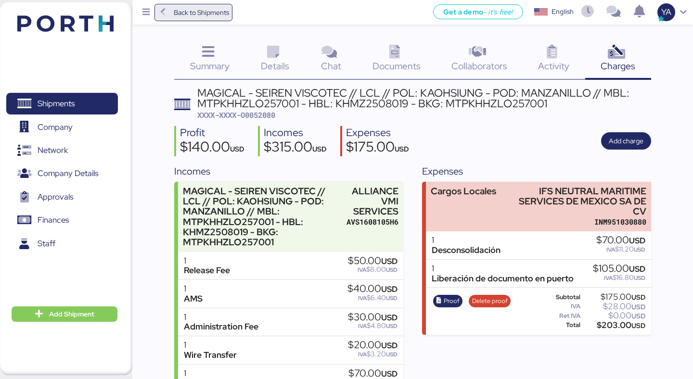
click at [207, 7] on span "Back to Shipments" at bounding box center [201, 13] width 55 height 12
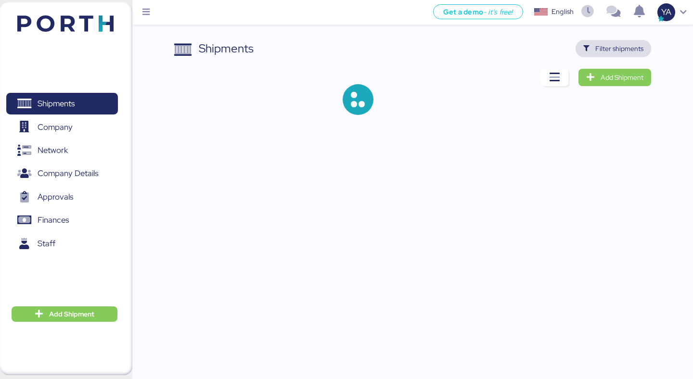
click at [611, 53] on span "Filter shipments" at bounding box center [619, 49] width 48 height 12
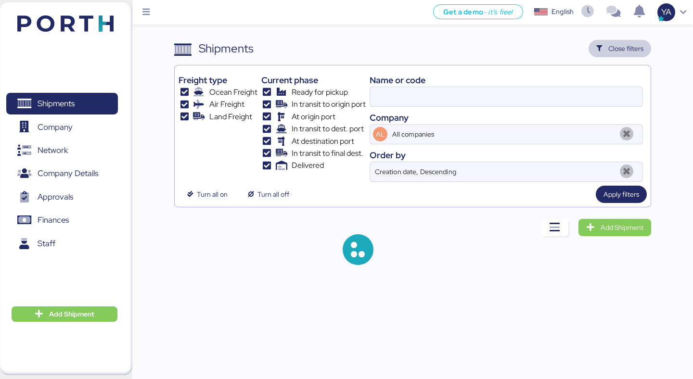
click at [444, 106] on div at bounding box center [506, 97] width 273 height 20
click at [444, 106] on input at bounding box center [506, 96] width 272 height 19
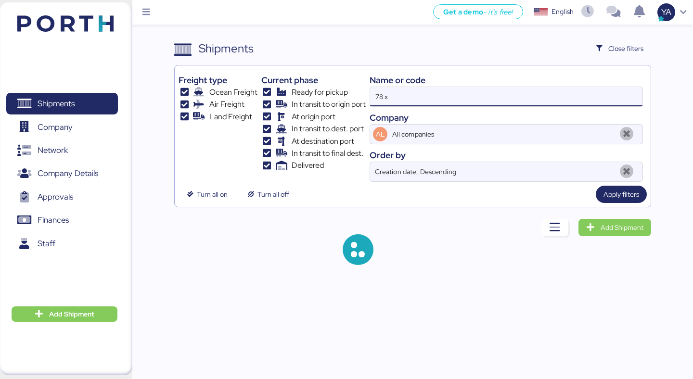
type input "78 x"
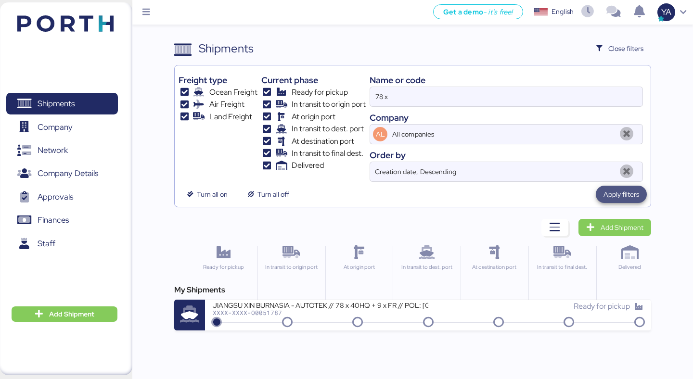
click at [620, 190] on span "Apply filters" at bounding box center [621, 195] width 36 height 12
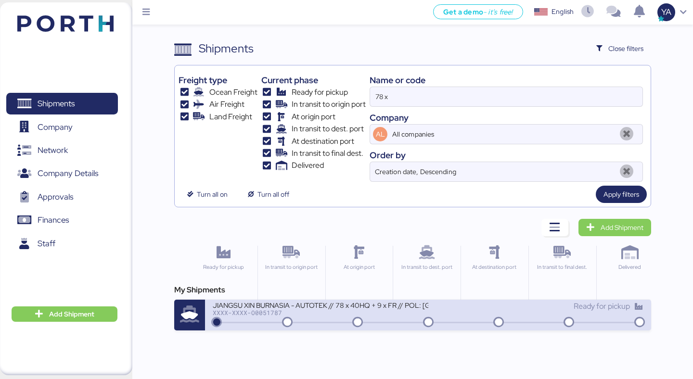
click at [359, 301] on div "JIANGSU XIN BURNASIA - AUTOTEK // 78 x 40HQ + 9 x FR // POL: [GEOGRAPHIC_DATA] …" at bounding box center [320, 305] width 215 height 8
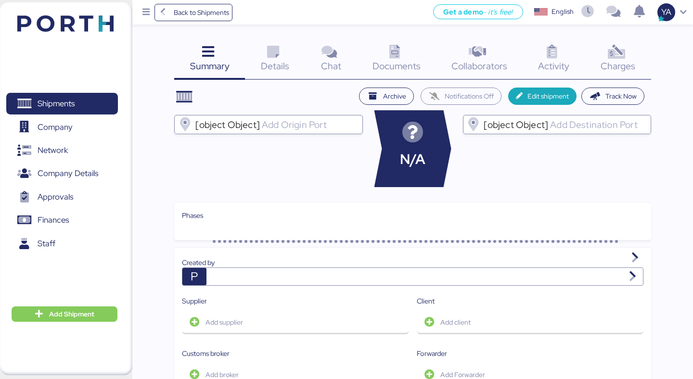
click at [622, 57] on icon at bounding box center [616, 52] width 21 height 14
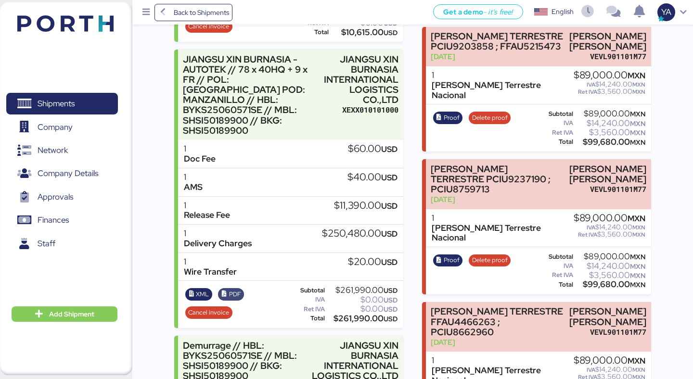
scroll to position [546, 0]
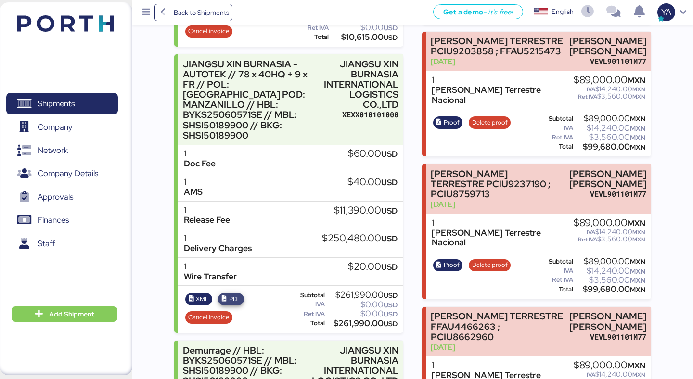
click at [233, 294] on span "PDF" at bounding box center [235, 299] width 12 height 11
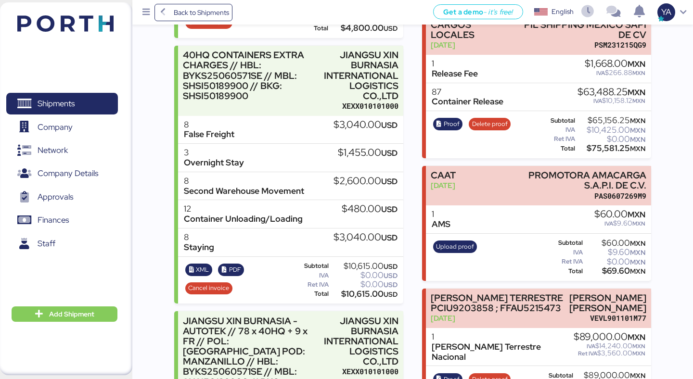
scroll to position [270, 0]
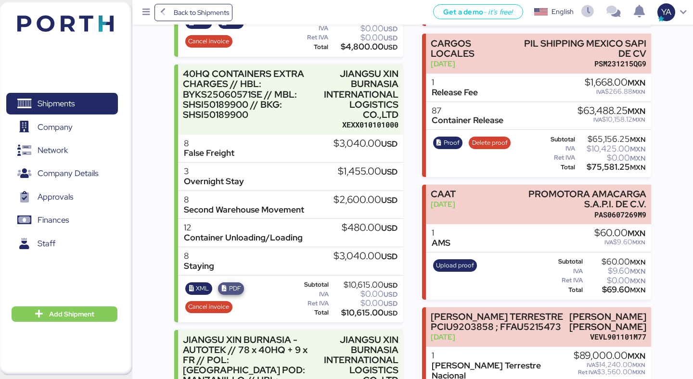
click at [232, 286] on span "PDF" at bounding box center [235, 288] width 12 height 11
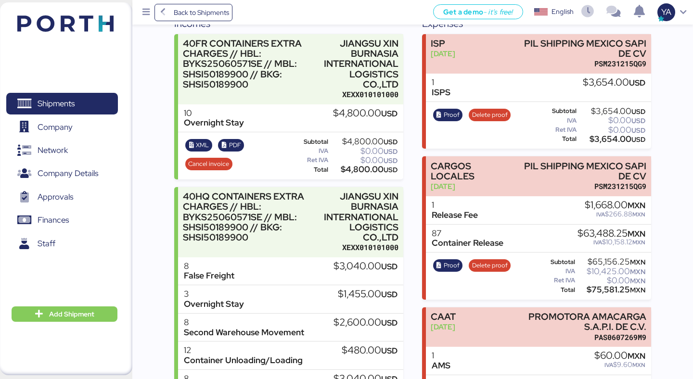
scroll to position [103, 0]
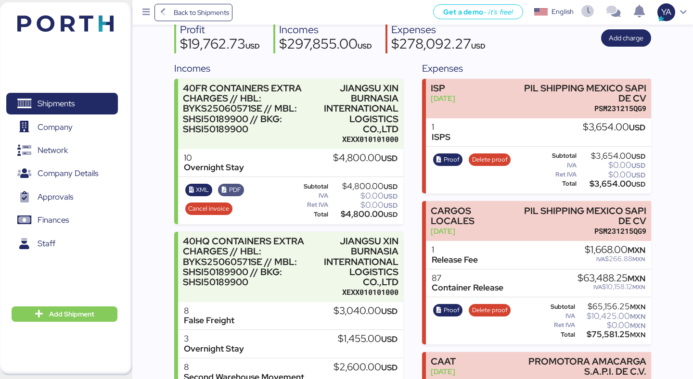
click at [227, 191] on span "PDF" at bounding box center [231, 190] width 20 height 11
